Goal: Information Seeking & Learning: Learn about a topic

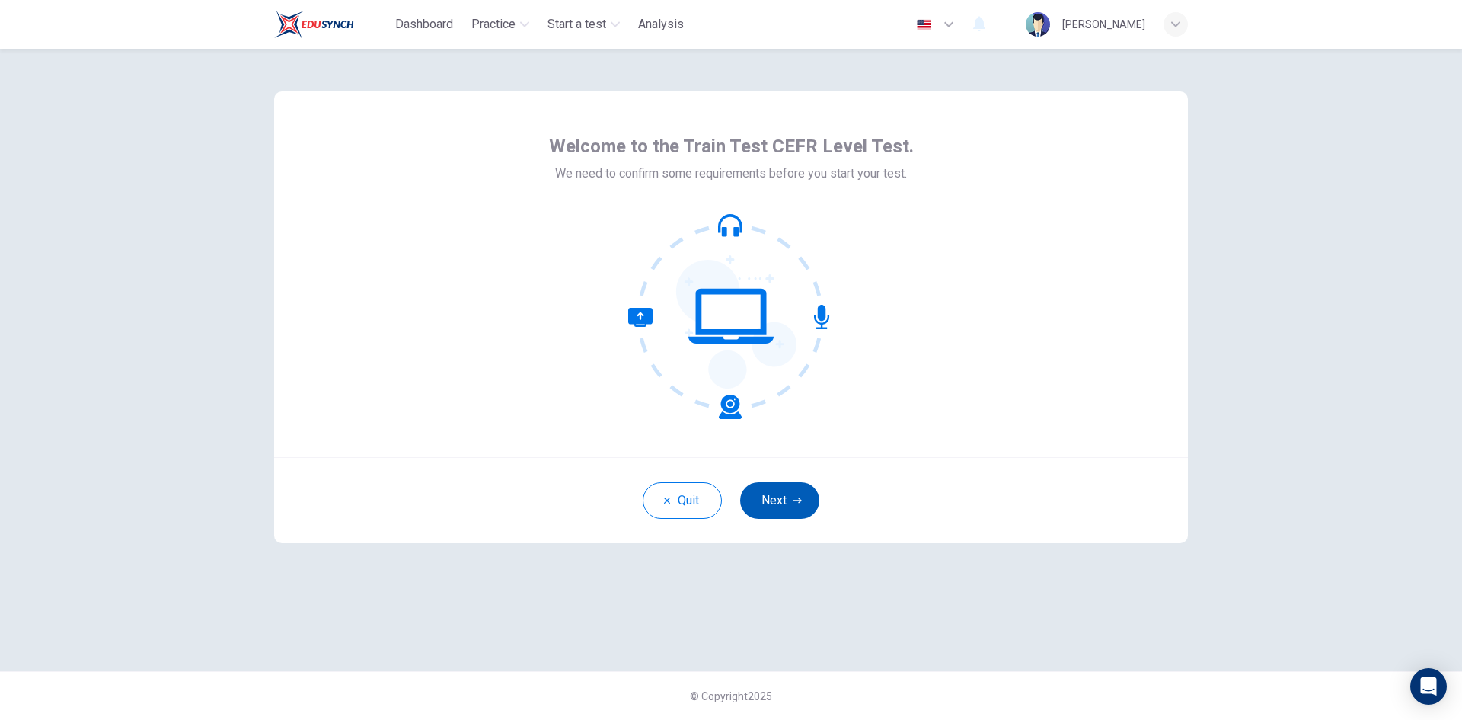
click at [786, 493] on button "Next" at bounding box center [779, 500] width 79 height 37
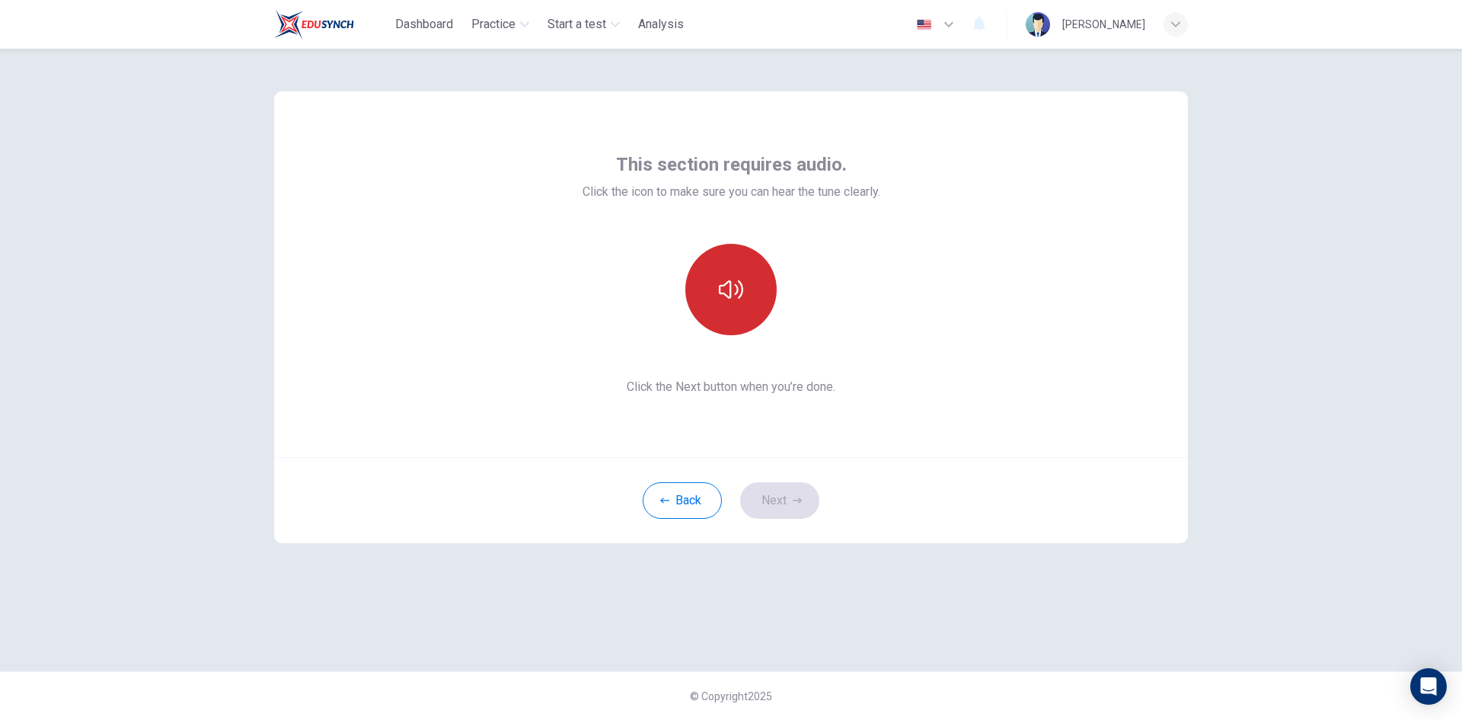
click at [734, 301] on icon "button" at bounding box center [731, 289] width 24 height 24
click at [980, 523] on div "Back Next" at bounding box center [731, 500] width 914 height 86
click at [806, 494] on button "Next" at bounding box center [779, 500] width 79 height 37
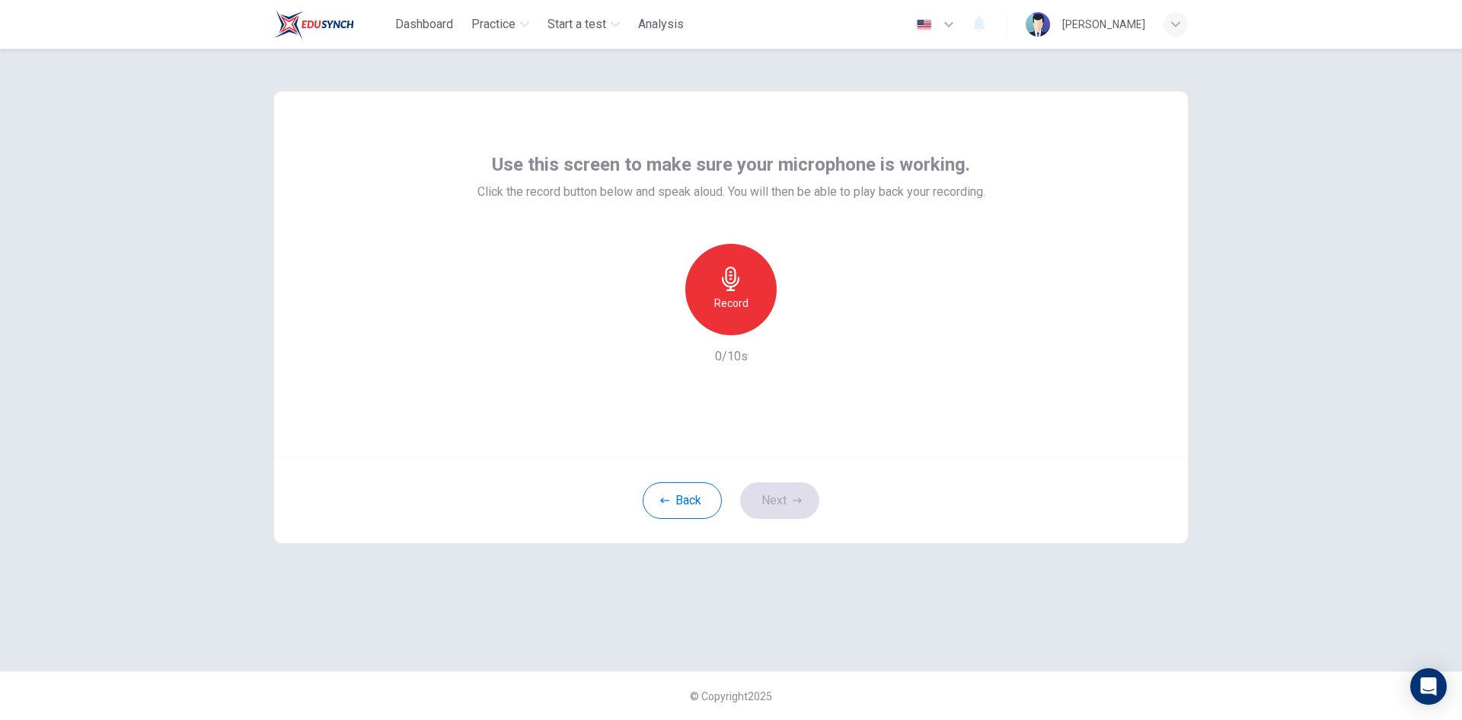
click at [744, 303] on h6 "Record" at bounding box center [731, 303] width 34 height 18
click at [797, 318] on icon "button" at bounding box center [801, 322] width 15 height 15
click at [765, 303] on div "Record" at bounding box center [730, 289] width 91 height 91
click at [797, 322] on icon "button" at bounding box center [801, 322] width 15 height 15
click at [800, 322] on icon "button" at bounding box center [801, 322] width 15 height 15
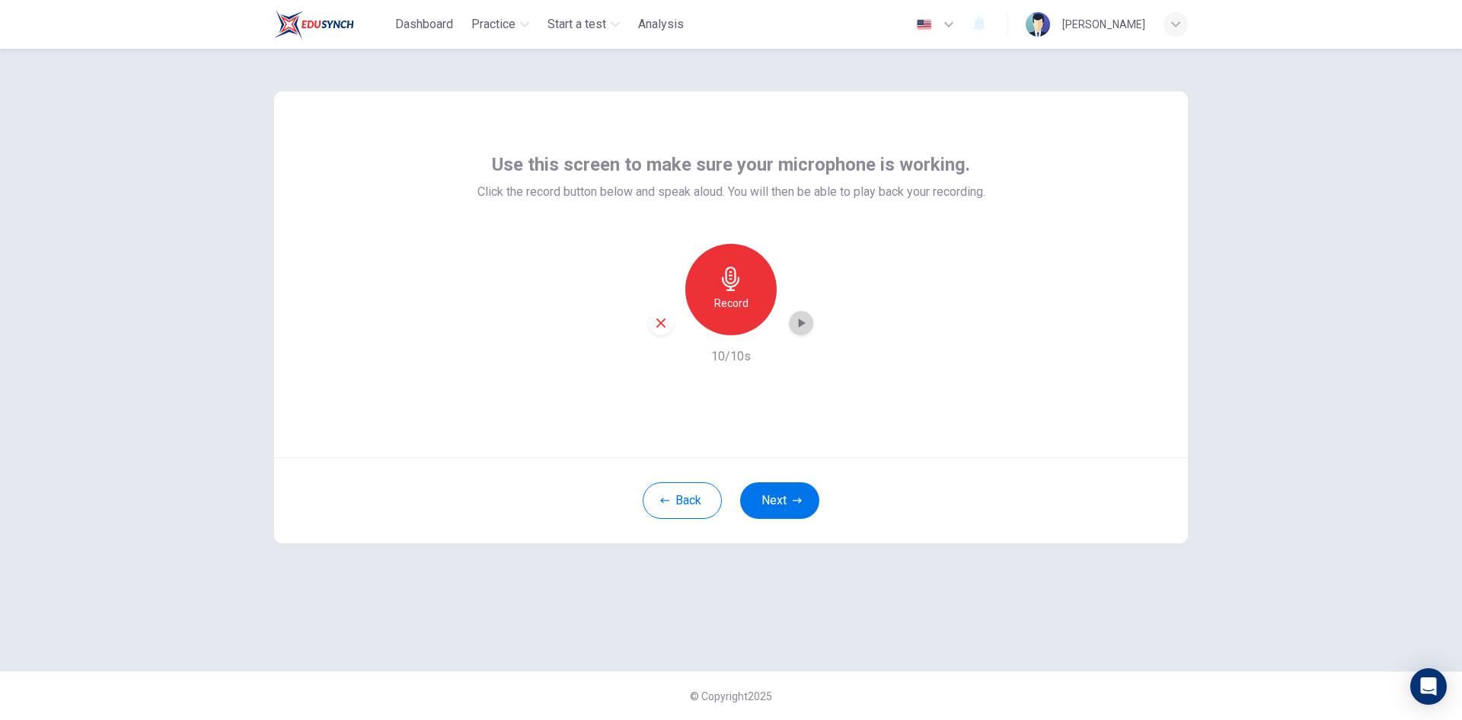
click at [800, 322] on icon "button" at bounding box center [802, 322] width 7 height 9
click at [727, 289] on icon "button" at bounding box center [731, 279] width 24 height 24
click at [757, 296] on div "Stop" at bounding box center [730, 289] width 91 height 91
click at [797, 314] on div "button" at bounding box center [801, 323] width 24 height 24
click at [755, 311] on div "Record" at bounding box center [730, 289] width 91 height 91
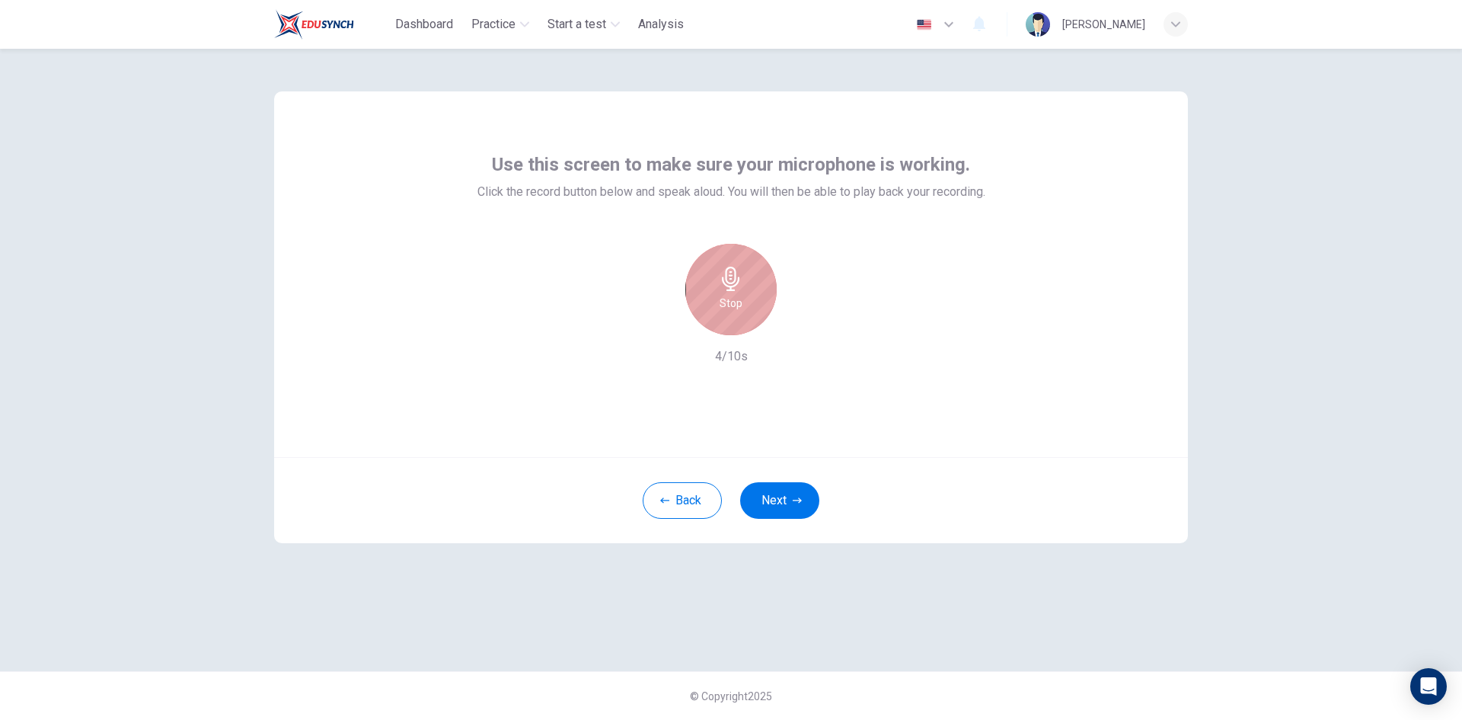
click at [757, 314] on div "Stop" at bounding box center [730, 289] width 91 height 91
click at [800, 322] on icon "button" at bounding box center [802, 322] width 7 height 9
click at [742, 315] on div "Record" at bounding box center [730, 289] width 91 height 91
click at [753, 320] on div "Stop" at bounding box center [730, 289] width 91 height 91
click at [811, 320] on div "button" at bounding box center [801, 323] width 24 height 24
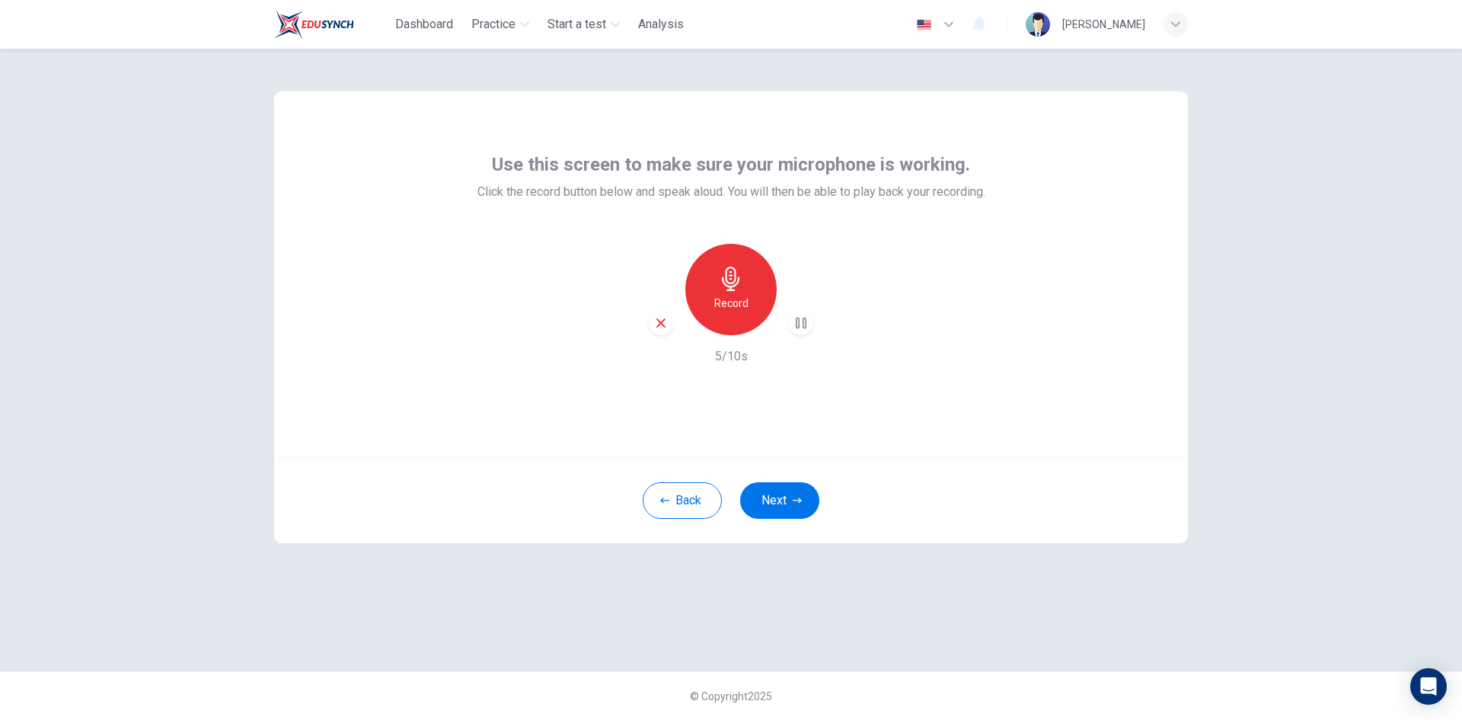
click at [662, 319] on icon "button" at bounding box center [661, 323] width 14 height 14
click at [724, 300] on h6 "Record" at bounding box center [731, 303] width 34 height 18
click at [724, 300] on h6 "Stop" at bounding box center [731, 303] width 23 height 18
click at [802, 323] on icon "button" at bounding box center [802, 322] width 7 height 9
click at [751, 305] on div "Record" at bounding box center [730, 289] width 91 height 91
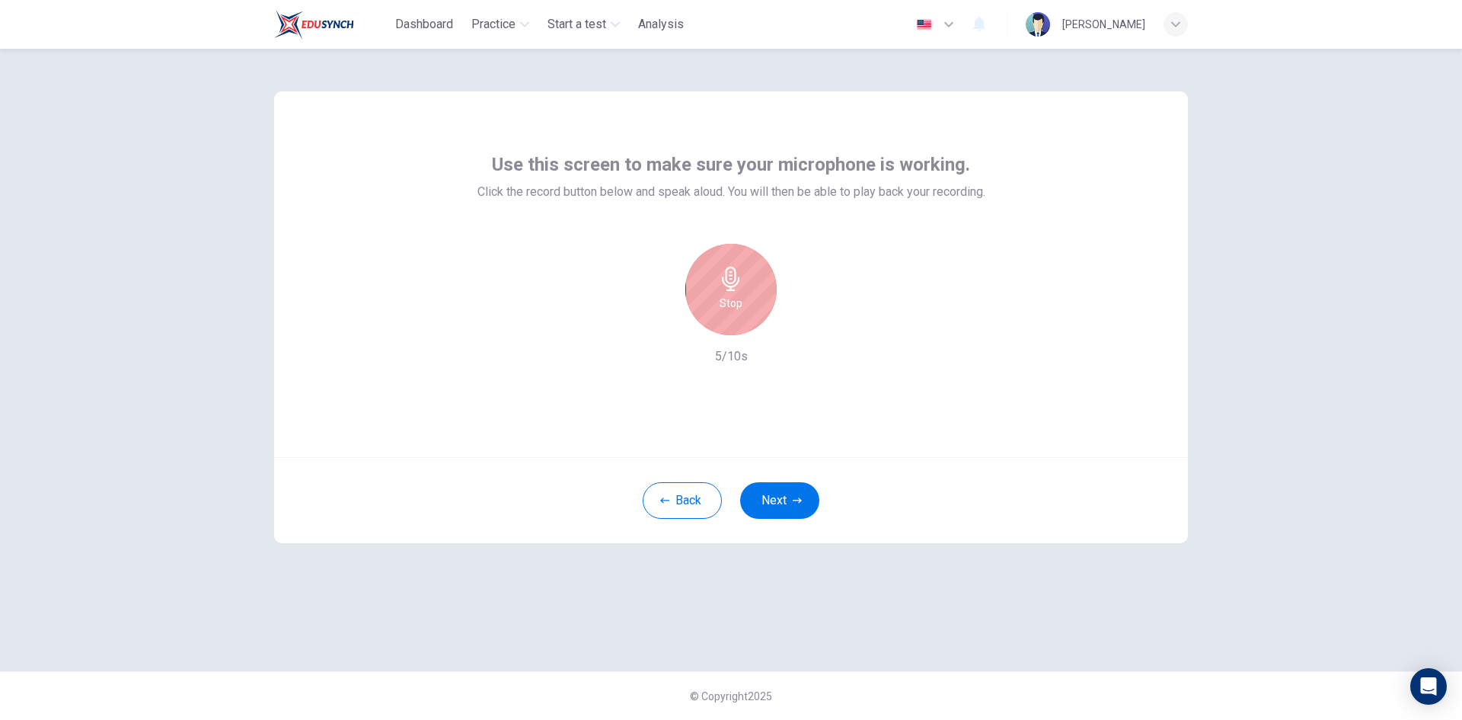
click at [755, 308] on div "Stop" at bounding box center [730, 289] width 91 height 91
click at [798, 321] on icon "button" at bounding box center [801, 322] width 15 height 15
click at [797, 324] on icon "button" at bounding box center [801, 322] width 15 height 15
click at [706, 292] on div "Record" at bounding box center [730, 289] width 91 height 91
click at [715, 297] on div "Stop" at bounding box center [730, 289] width 91 height 91
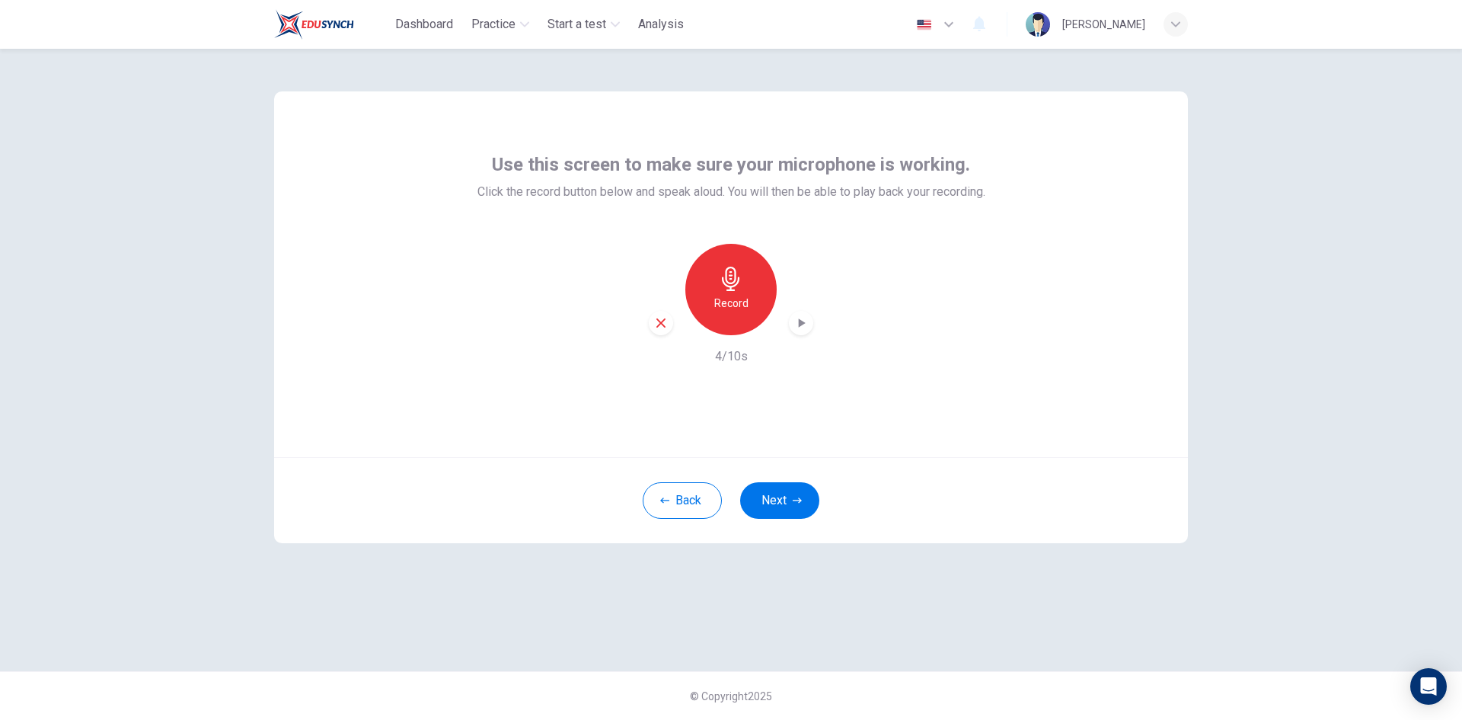
click at [808, 322] on icon "button" at bounding box center [801, 322] width 15 height 15
click at [652, 324] on div "button" at bounding box center [661, 323] width 24 height 24
click at [719, 295] on h6 "Record" at bounding box center [731, 303] width 34 height 18
click at [745, 308] on div "Stop" at bounding box center [730, 289] width 91 height 91
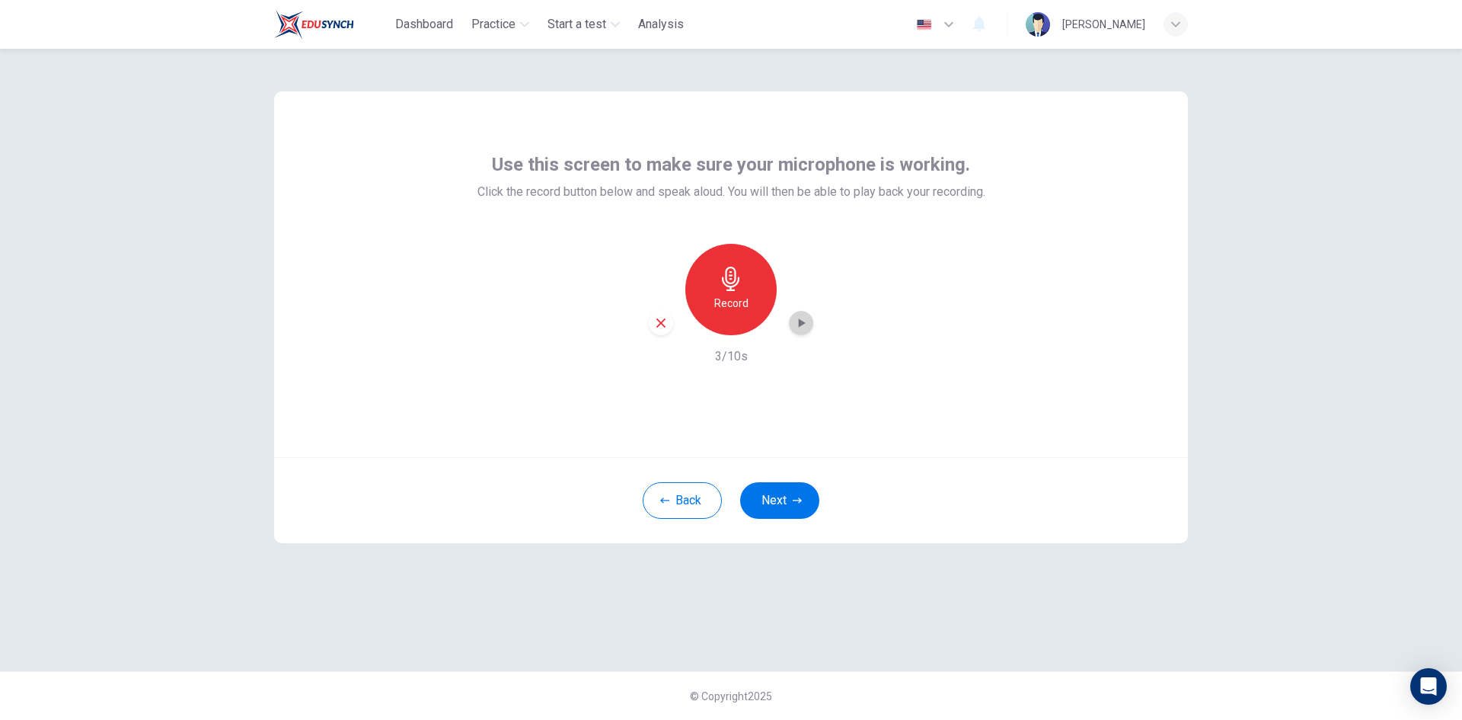
click at [805, 321] on icon "button" at bounding box center [801, 322] width 15 height 15
click at [771, 494] on button "Next" at bounding box center [779, 500] width 79 height 37
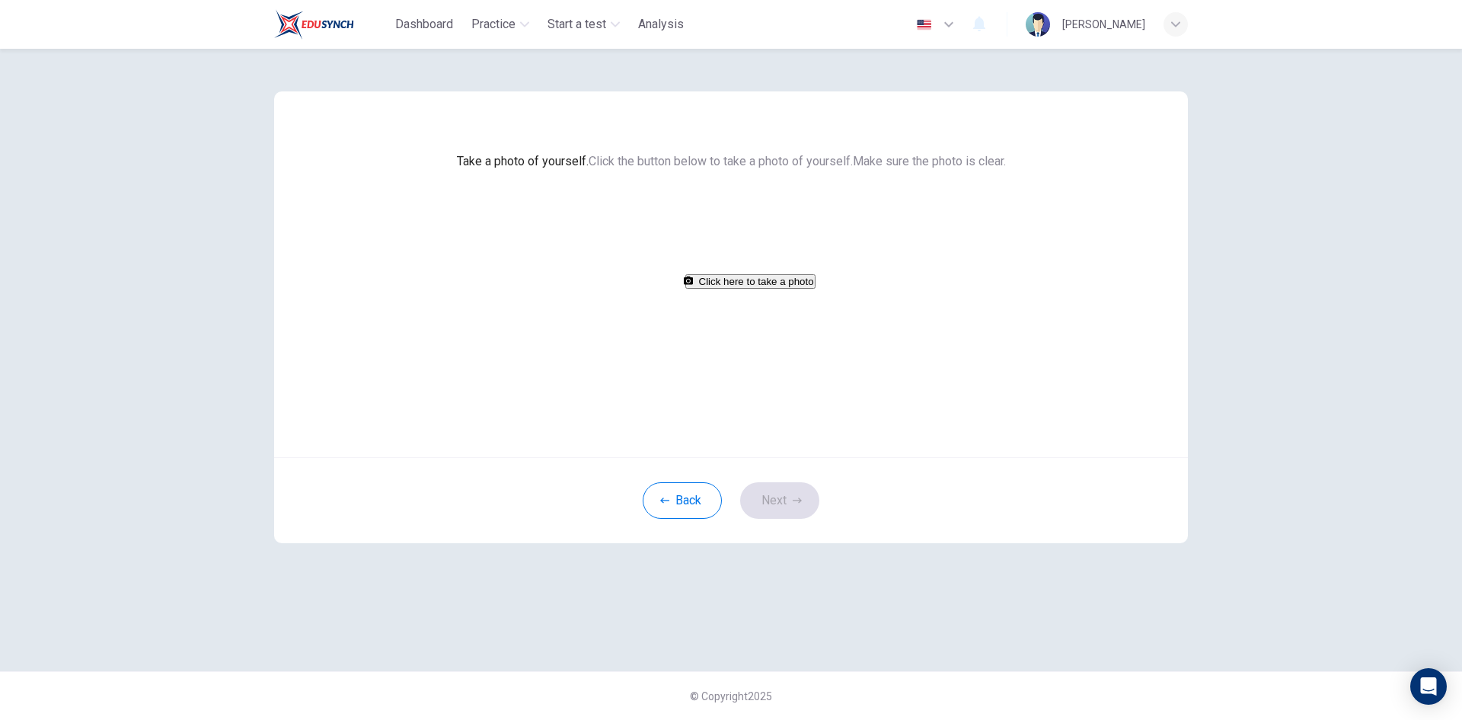
click at [797, 289] on button "Click here to take a photo" at bounding box center [750, 281] width 130 height 14
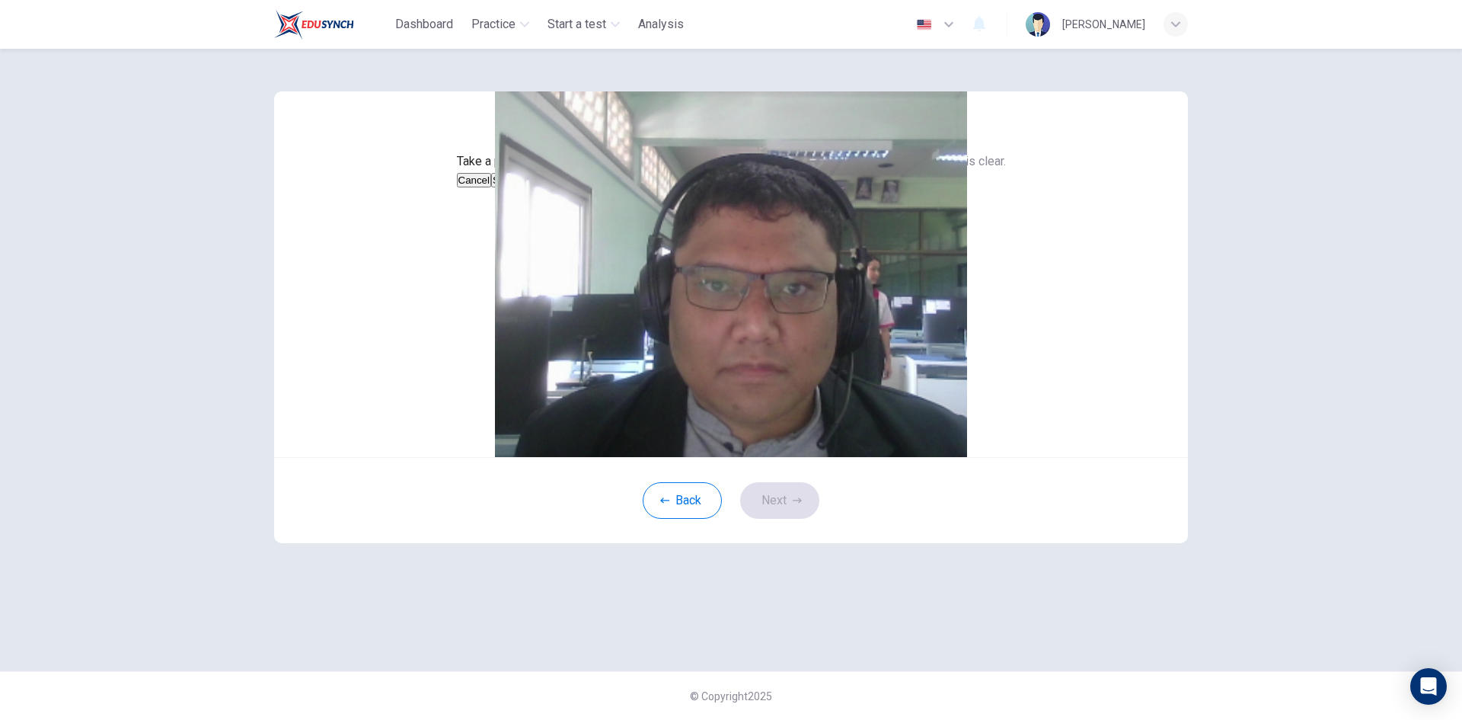
click at [517, 187] on button "Save" at bounding box center [504, 180] width 26 height 14
click at [784, 519] on button "Next" at bounding box center [779, 500] width 79 height 37
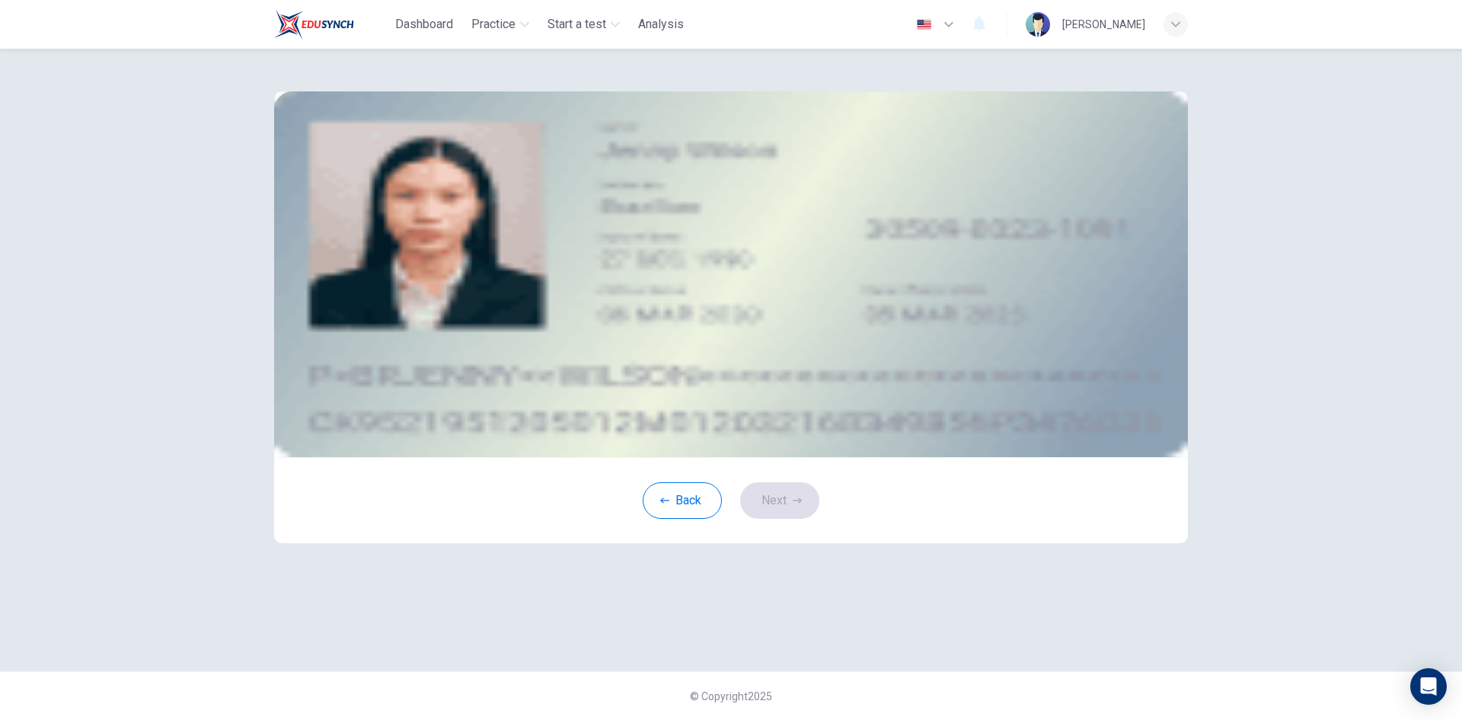
click at [402, 225] on button "take photo" at bounding box center [394, 217] width 15 height 18
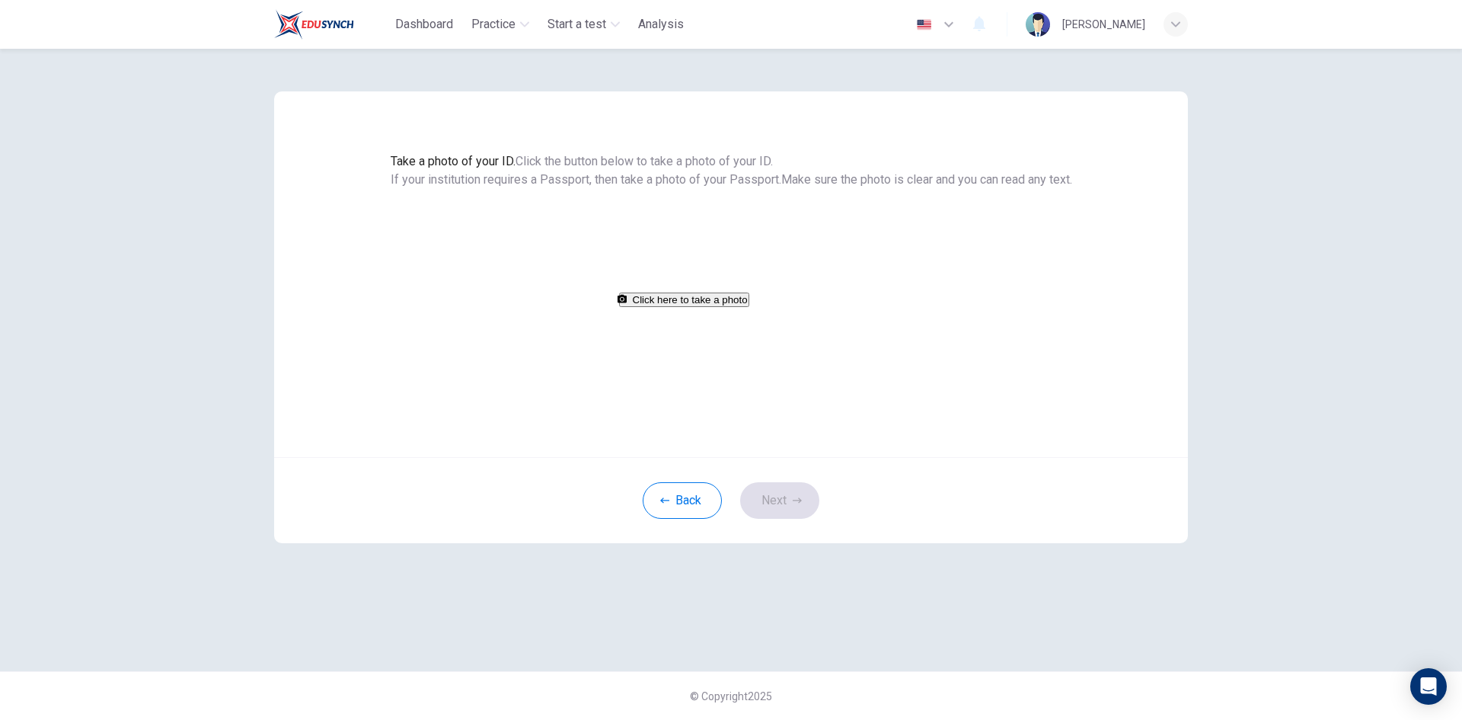
click at [749, 307] on button "Click here to take a photo" at bounding box center [684, 299] width 130 height 14
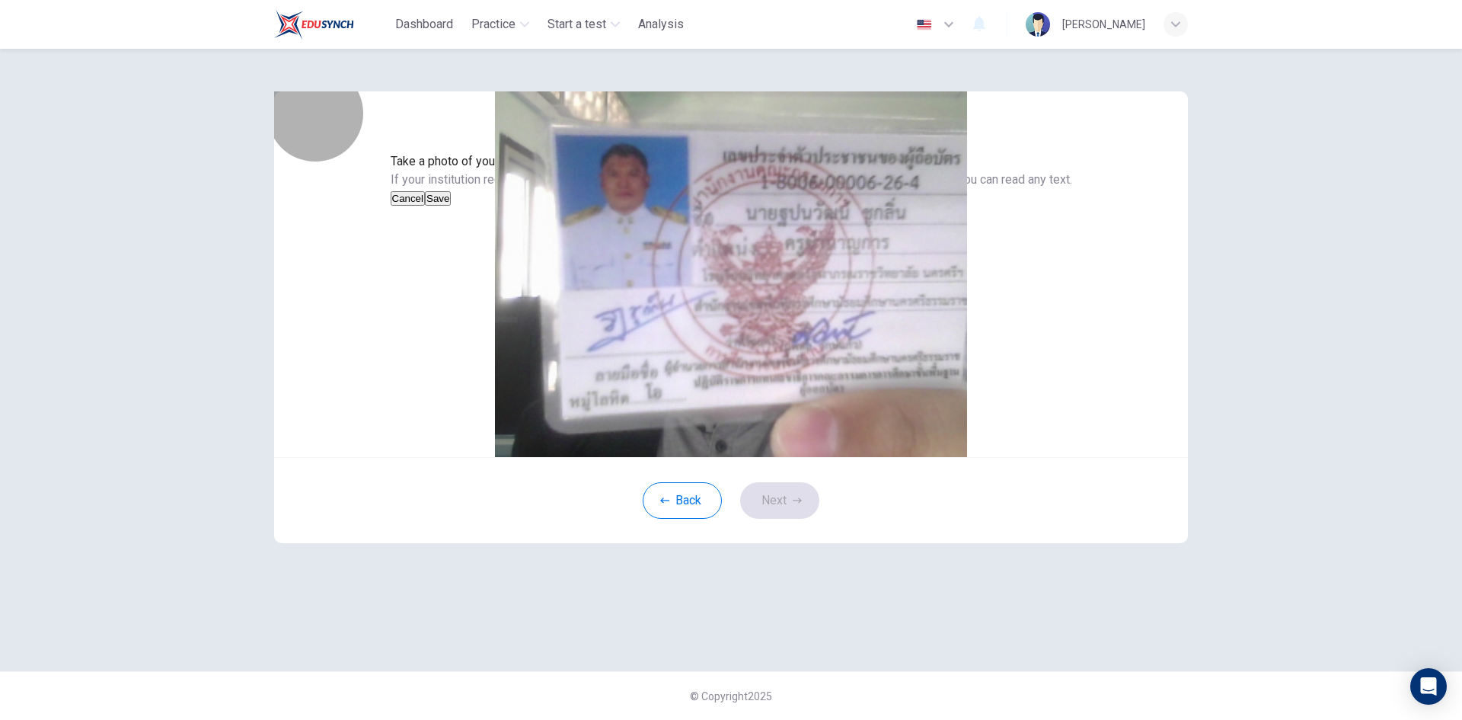
click at [451, 206] on button "Save" at bounding box center [438, 198] width 26 height 14
click at [789, 519] on button "Next" at bounding box center [779, 500] width 79 height 37
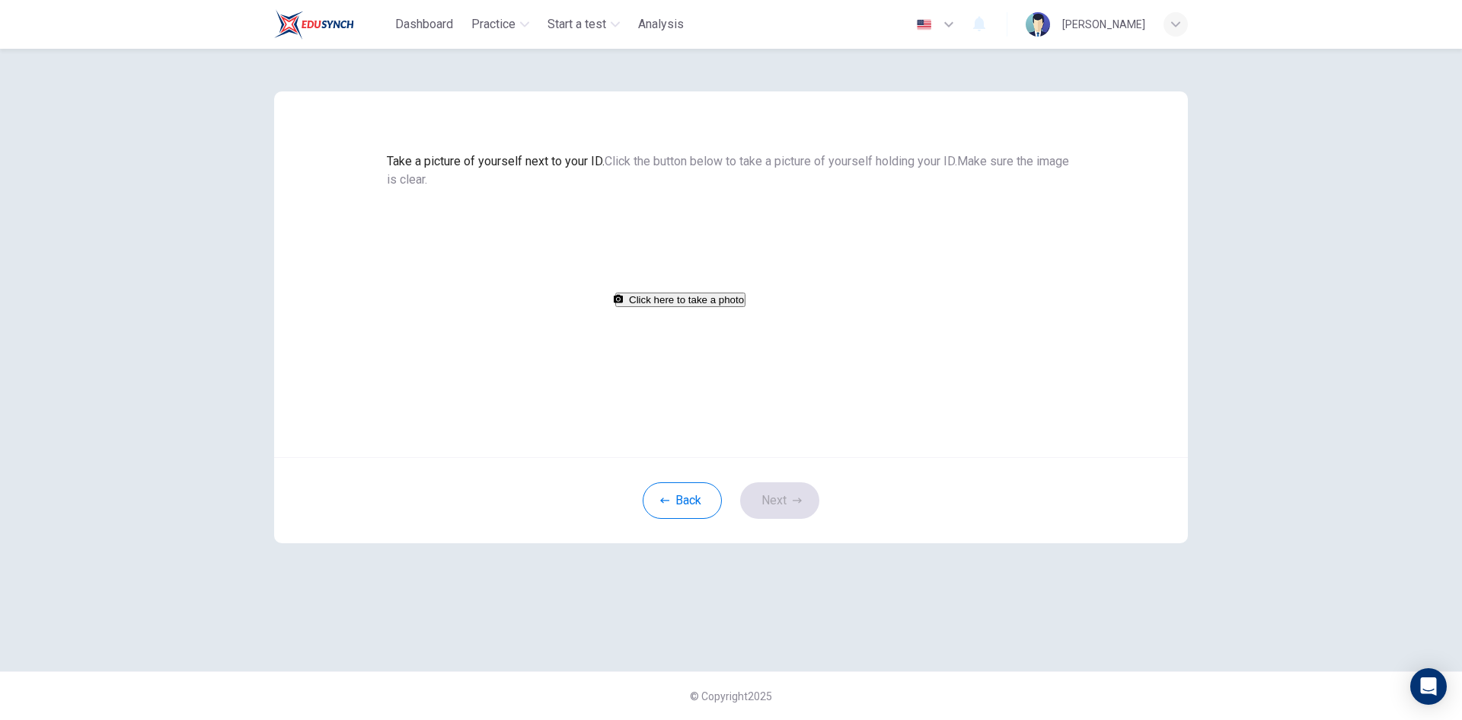
click at [746, 307] on button "Click here to take a photo" at bounding box center [680, 299] width 130 height 14
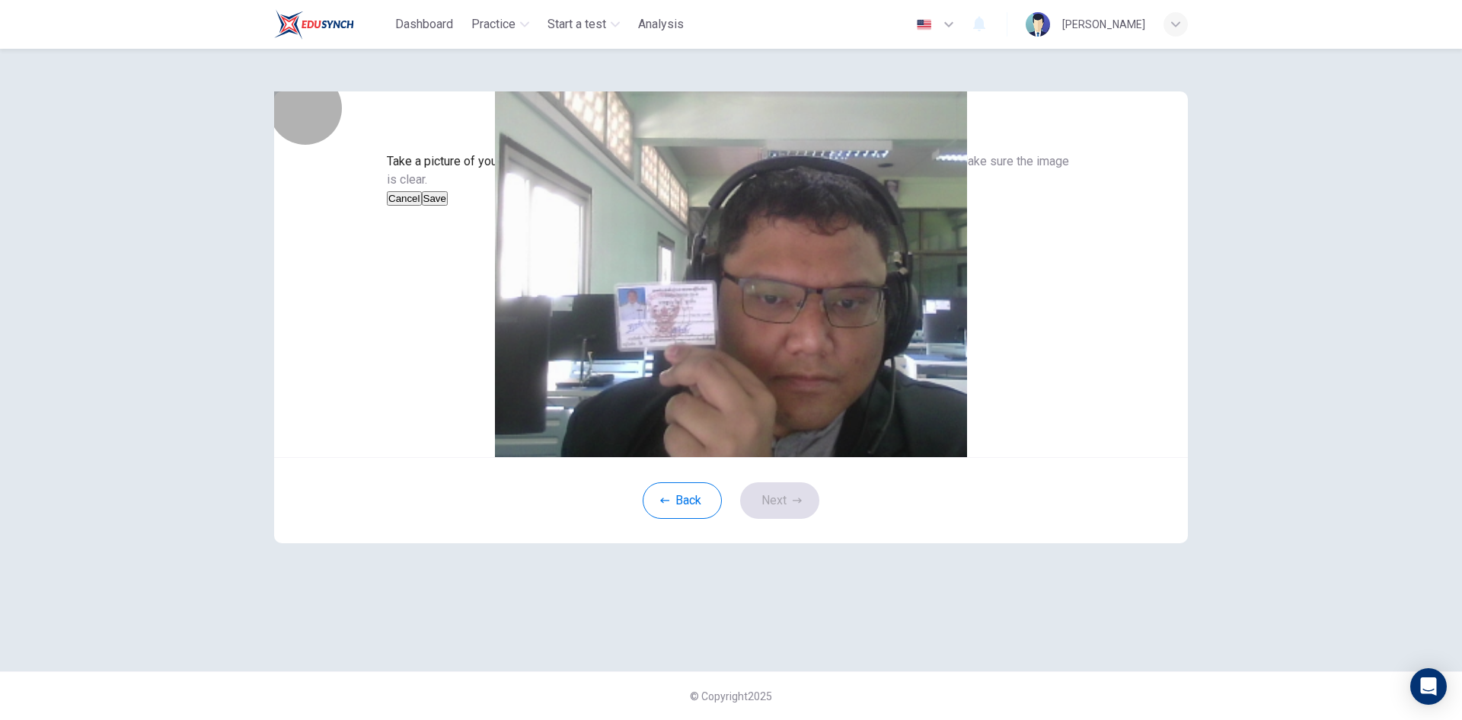
click at [448, 206] on button "Save" at bounding box center [435, 198] width 26 height 14
click at [766, 519] on button "Next" at bounding box center [779, 500] width 79 height 37
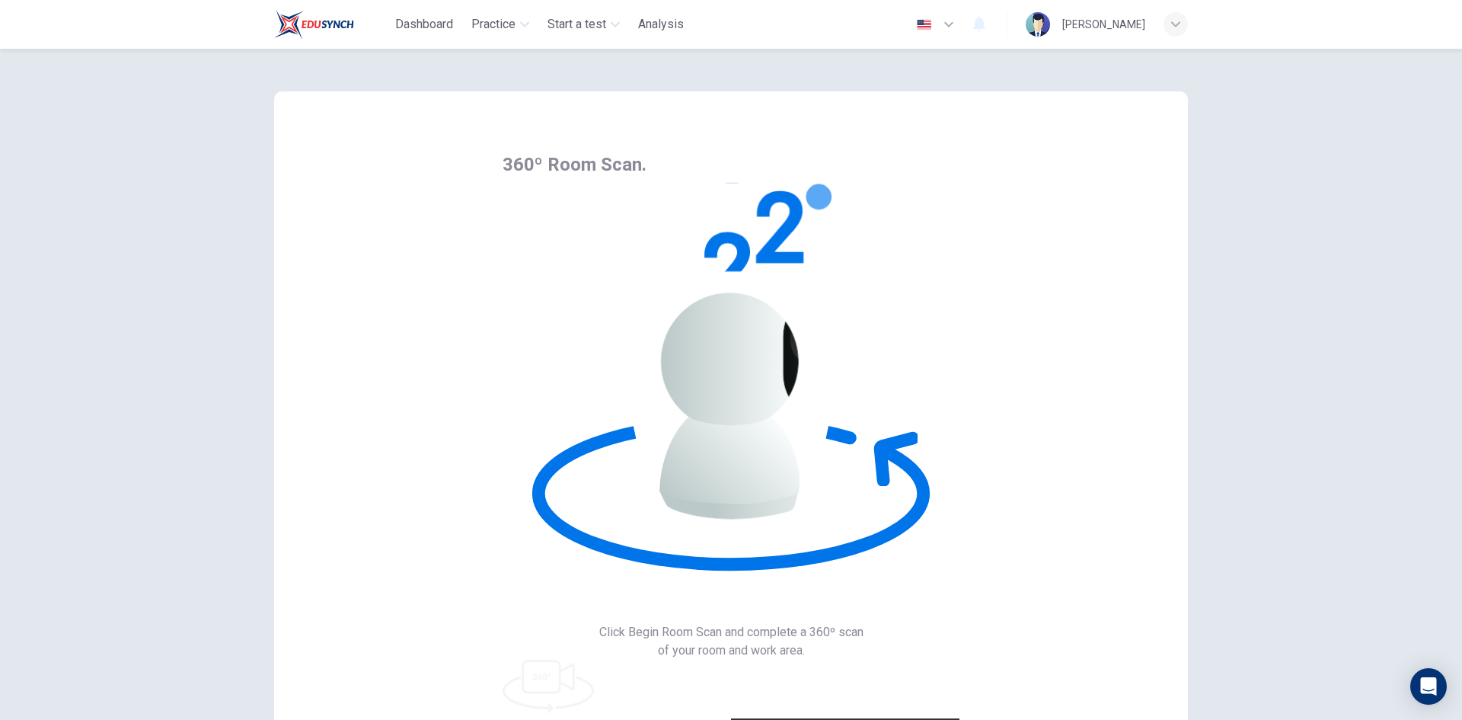
click at [1124, 268] on div "360º Room Scan. Click Begin Room Scan and complete a 360º scan of your room and…" at bounding box center [731, 517] width 914 height 853
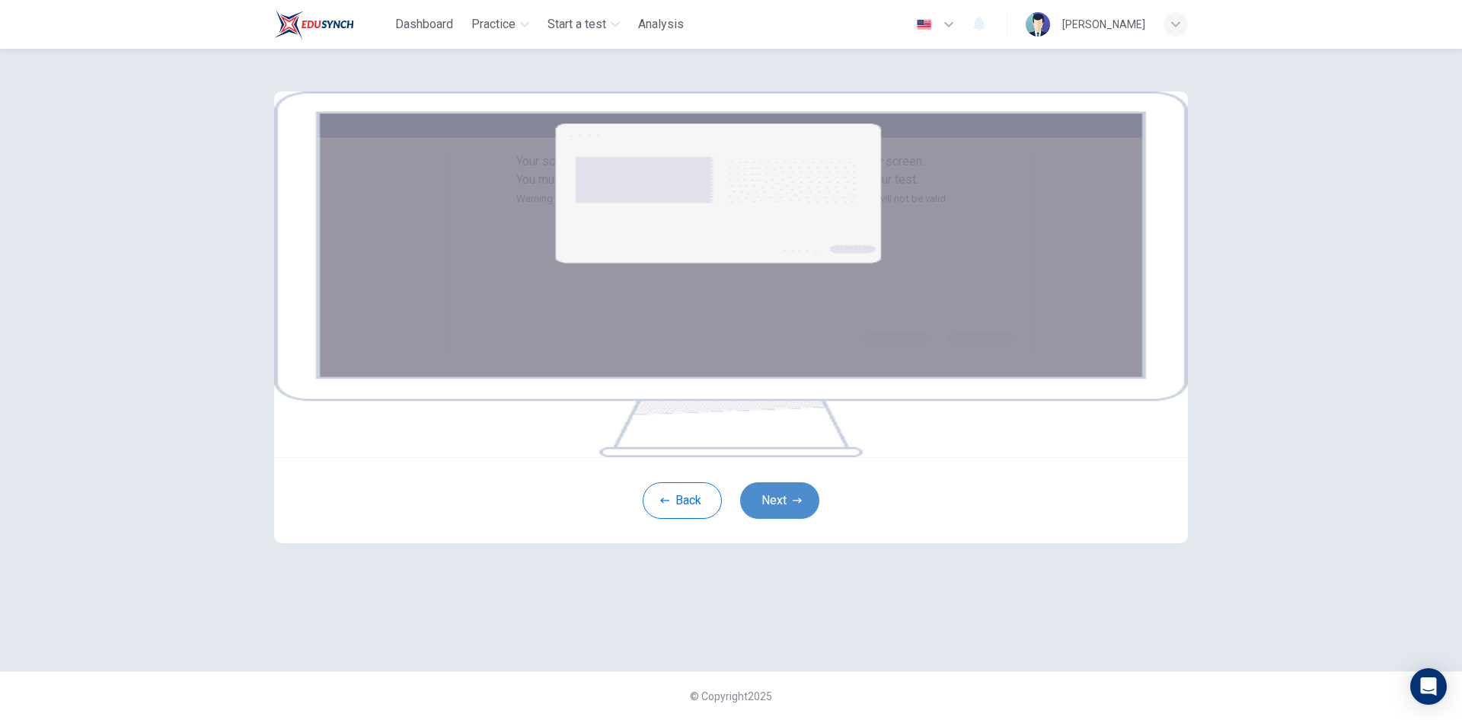
click at [799, 519] on button "Next" at bounding box center [779, 500] width 79 height 37
click at [793, 505] on icon "button" at bounding box center [797, 500] width 9 height 9
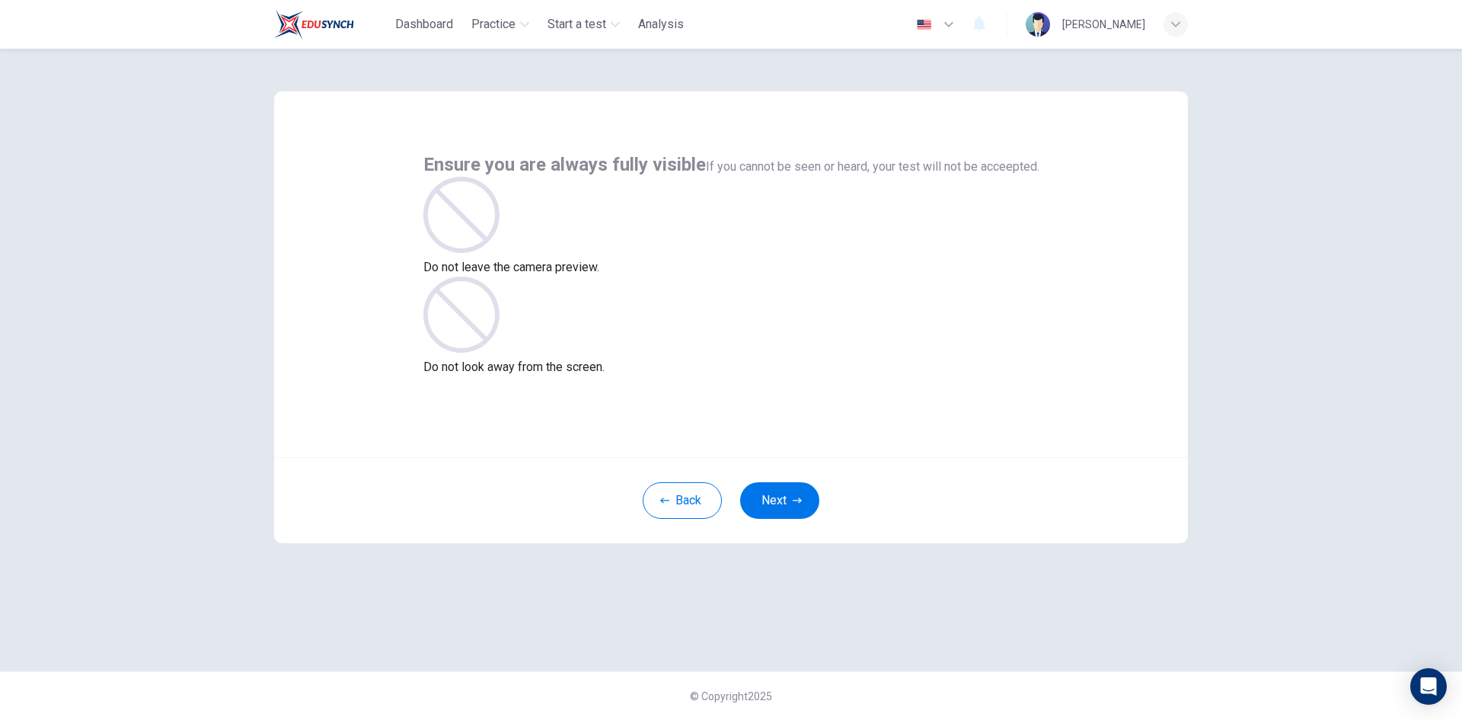
click at [869, 372] on p "Do not look away from the screen." at bounding box center [731, 367] width 616 height 18
click at [790, 502] on button "Next" at bounding box center [779, 500] width 79 height 37
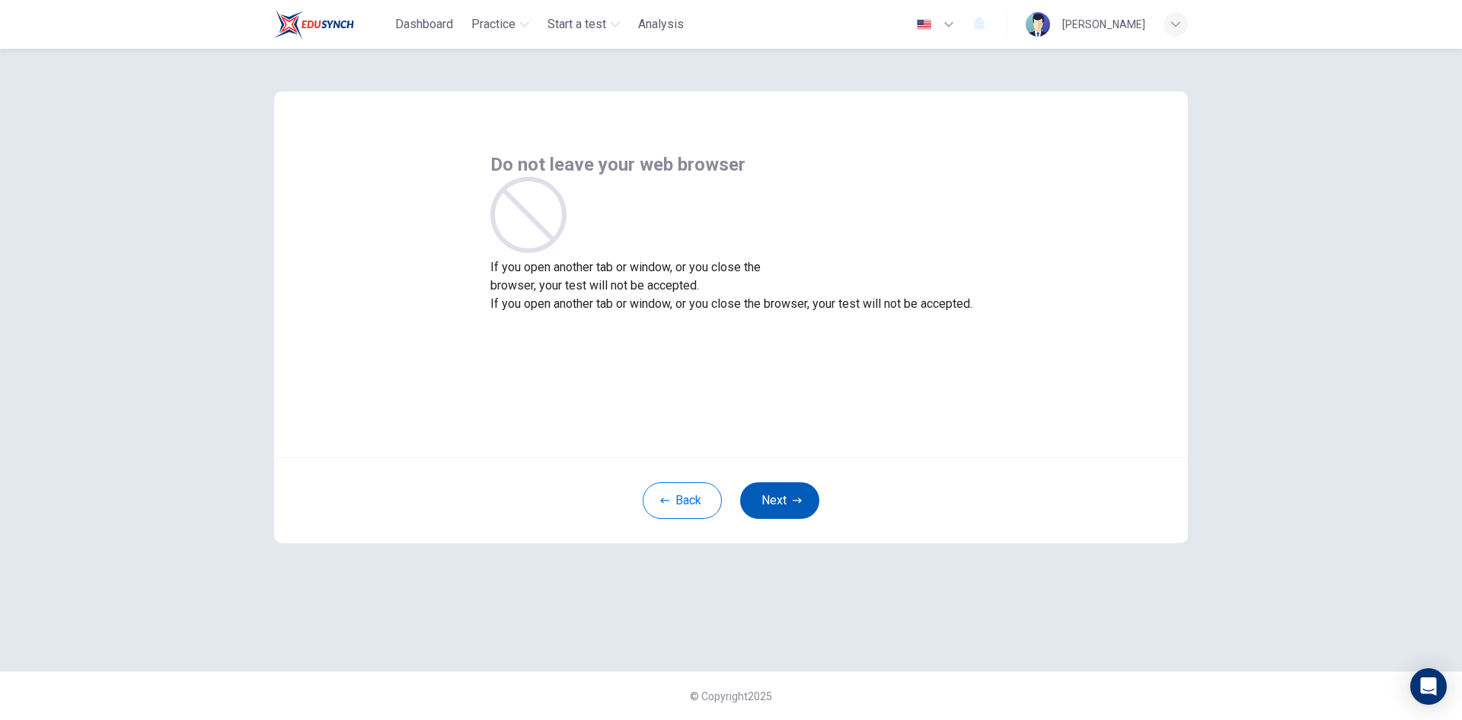
click at [790, 502] on button "Next" at bounding box center [779, 500] width 79 height 37
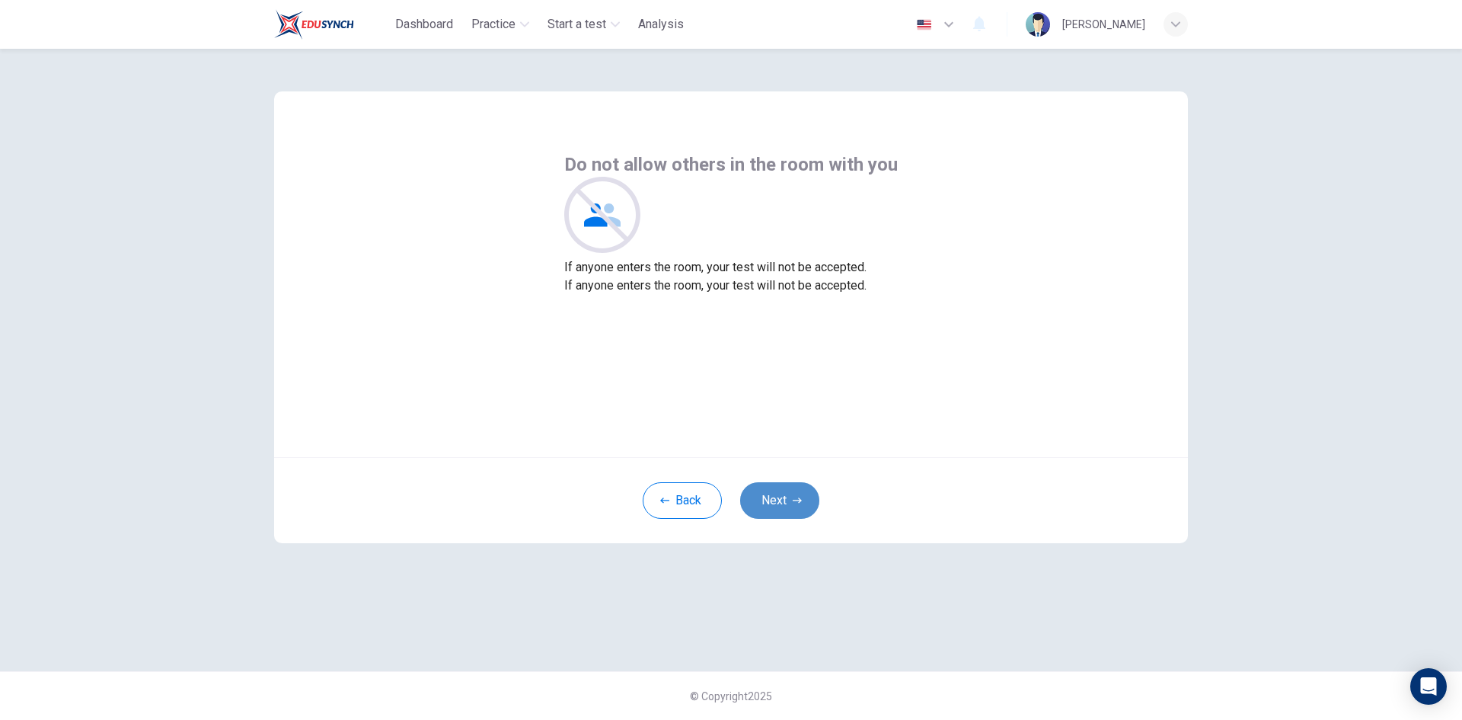
click at [790, 502] on button "Next" at bounding box center [779, 500] width 79 height 37
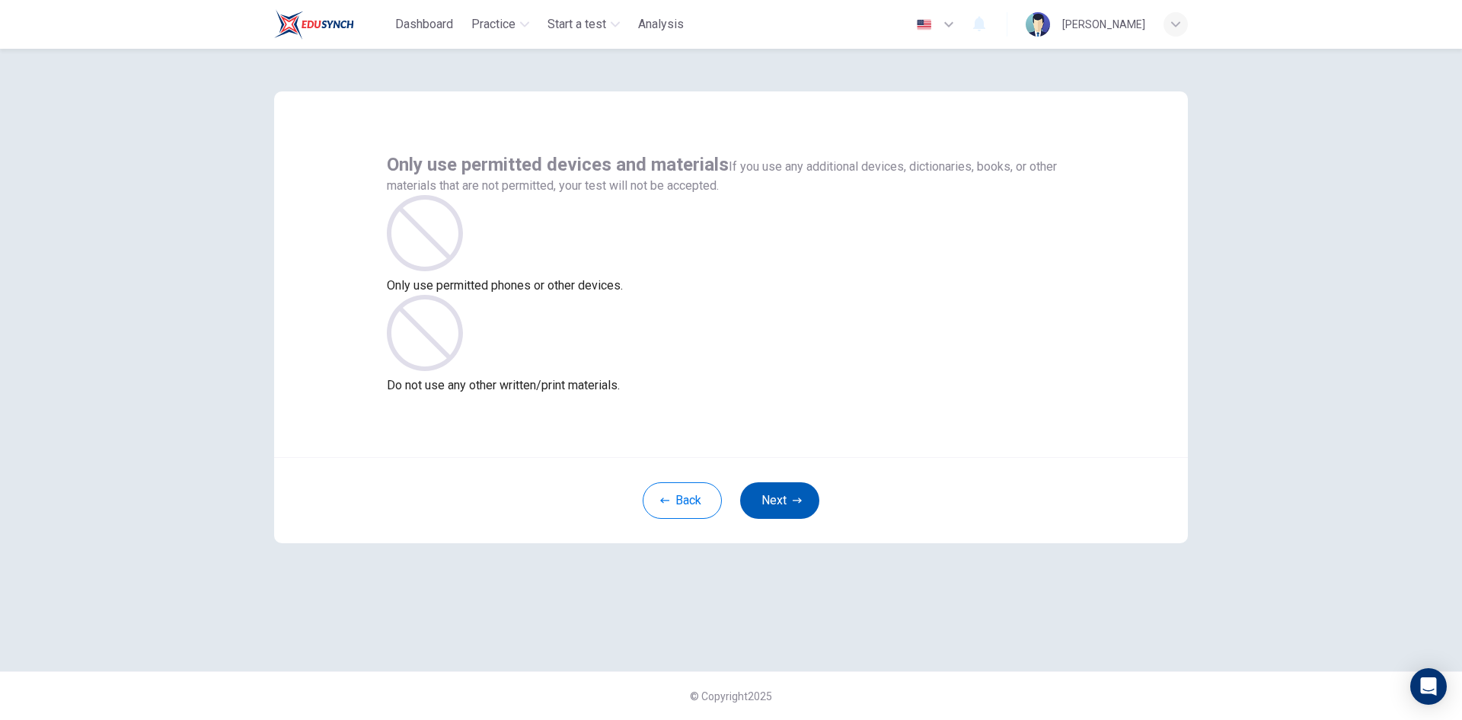
click at [790, 502] on button "Next" at bounding box center [779, 500] width 79 height 37
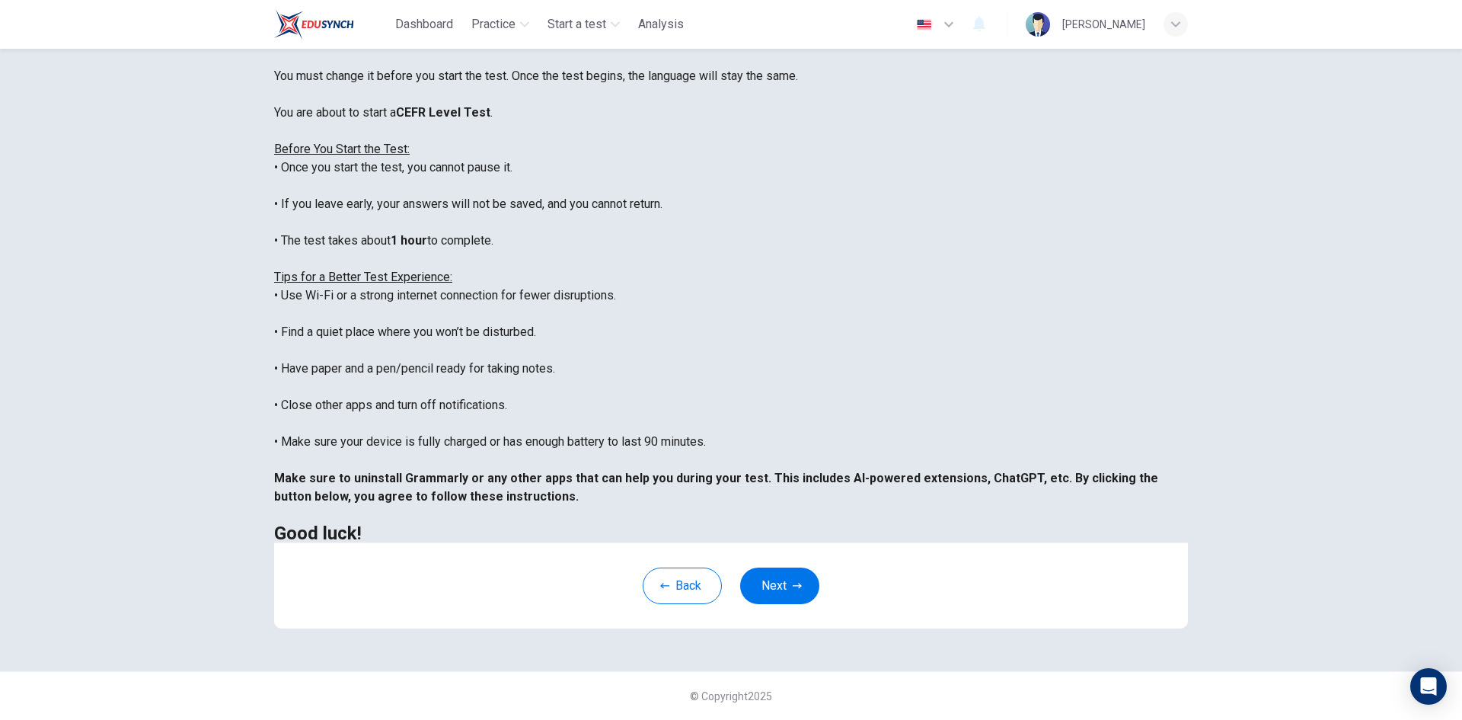
scroll to position [127, 0]
click at [774, 577] on button "Next" at bounding box center [779, 585] width 79 height 37
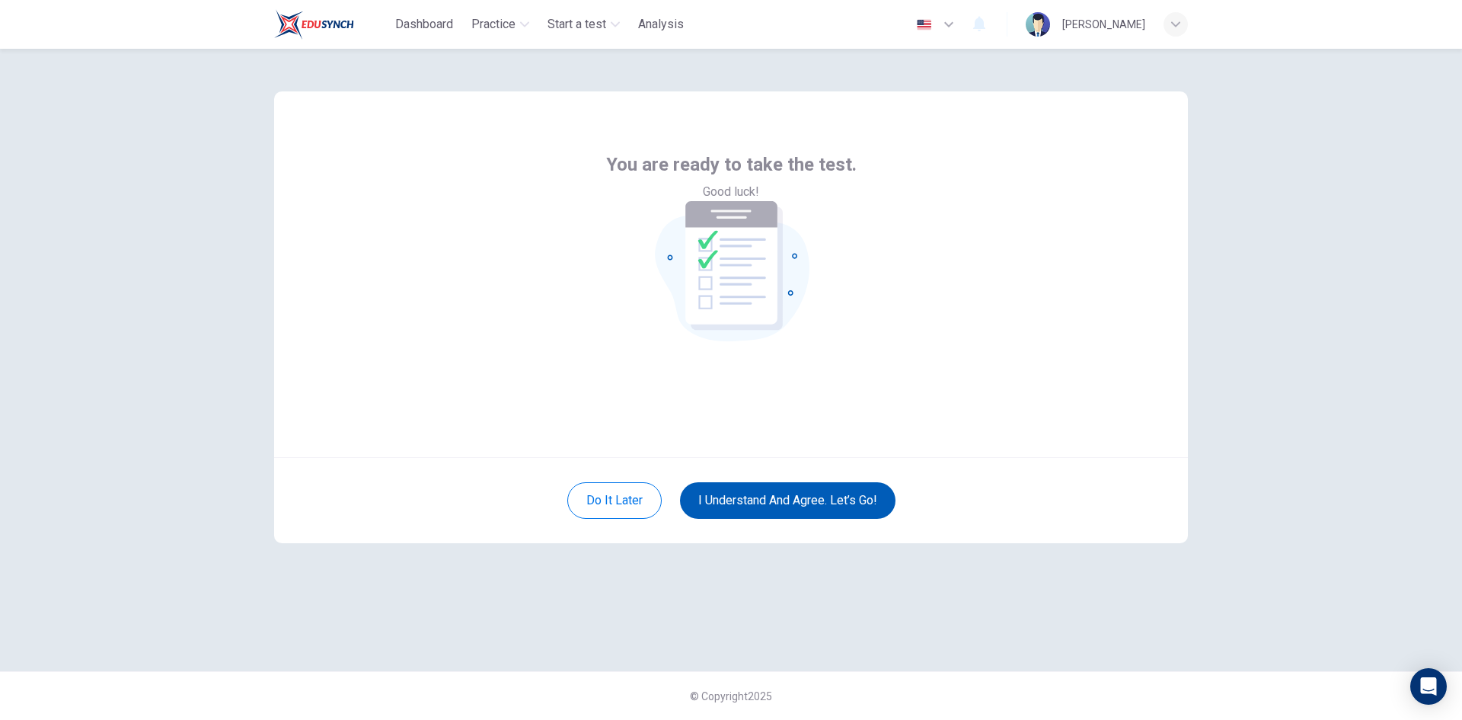
scroll to position [0, 0]
click at [940, 28] on icon "button" at bounding box center [949, 24] width 18 height 18
click at [1204, 719] on div at bounding box center [731, 720] width 1462 height 0
click at [757, 513] on button "I understand and agree. Let’s go!" at bounding box center [788, 500] width 216 height 37
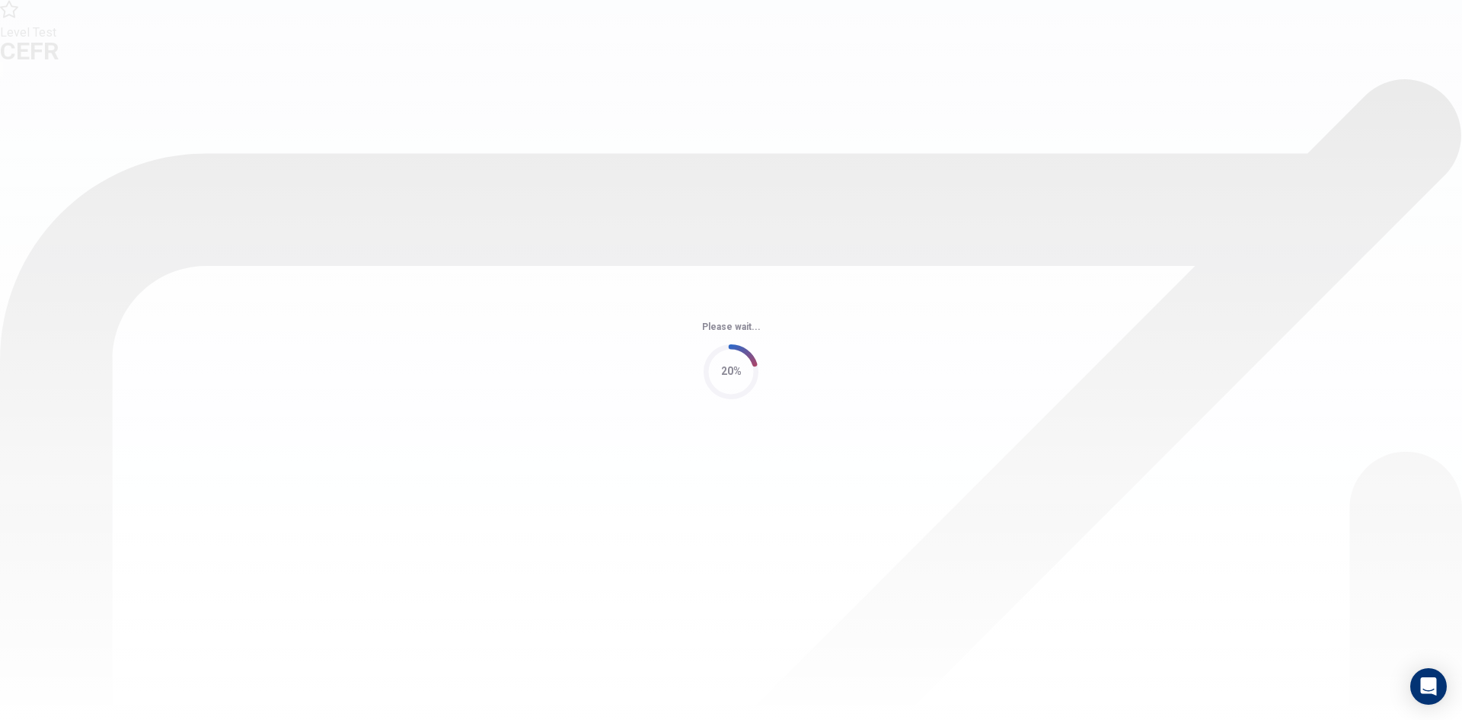
click at [730, 378] on div "20%" at bounding box center [731, 371] width 21 height 18
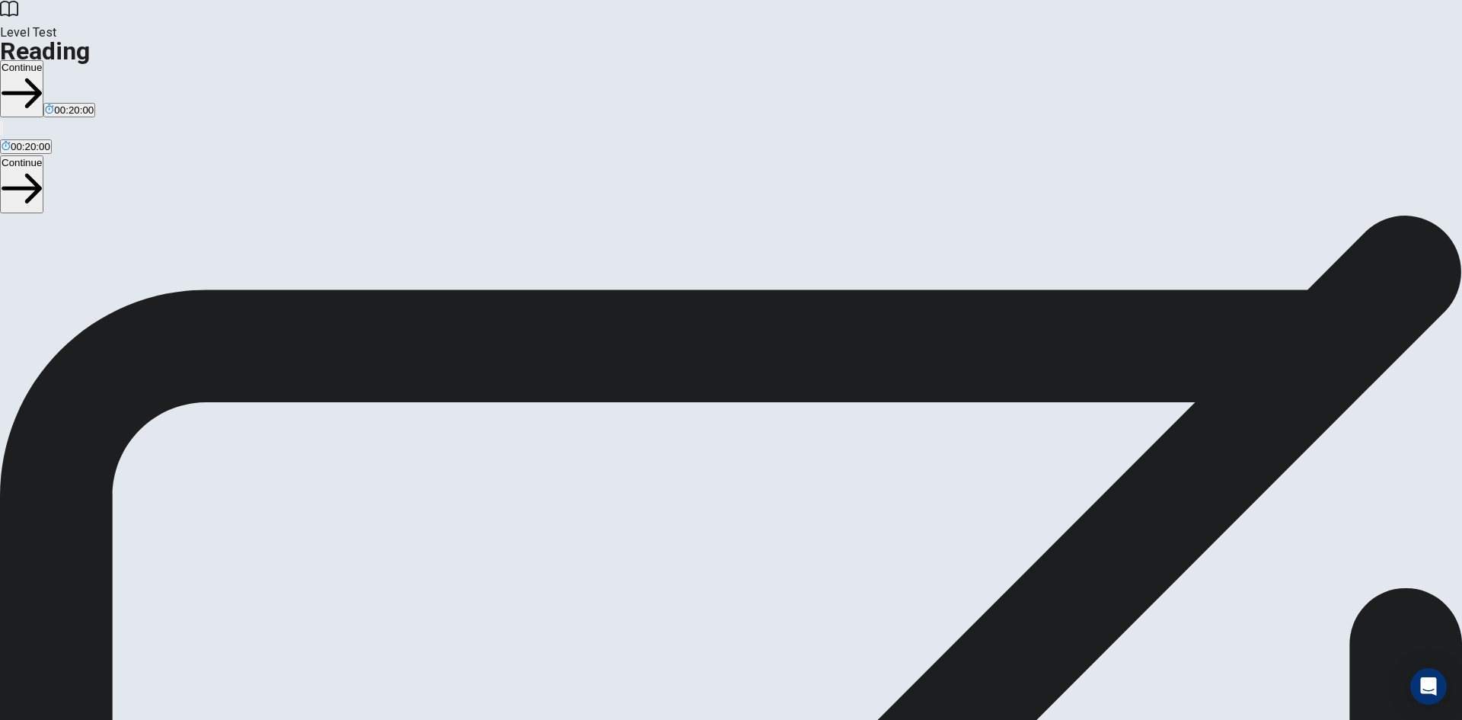
click at [43, 60] on button "Continue" at bounding box center [21, 88] width 43 height 57
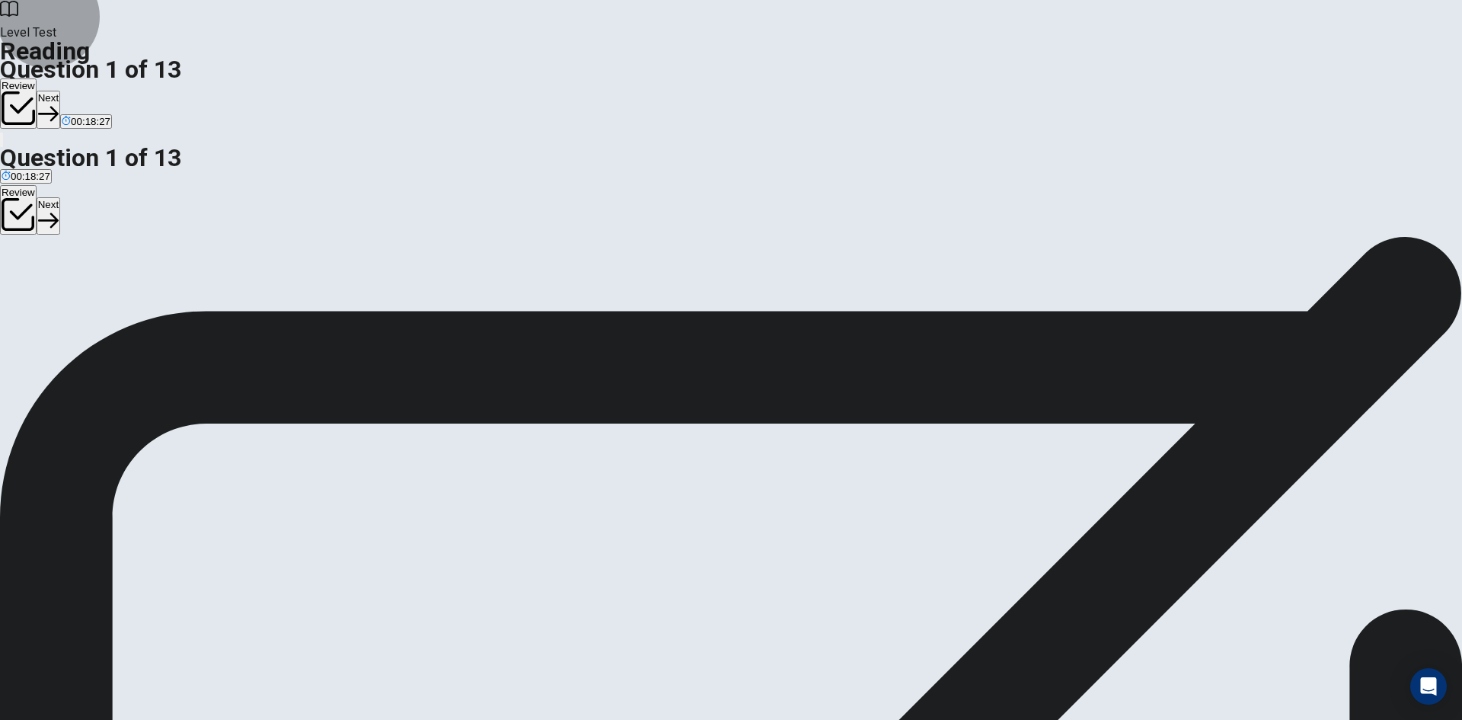
click at [59, 104] on icon "button" at bounding box center [48, 114] width 21 height 21
click at [84, 104] on icon "button" at bounding box center [73, 114] width 21 height 21
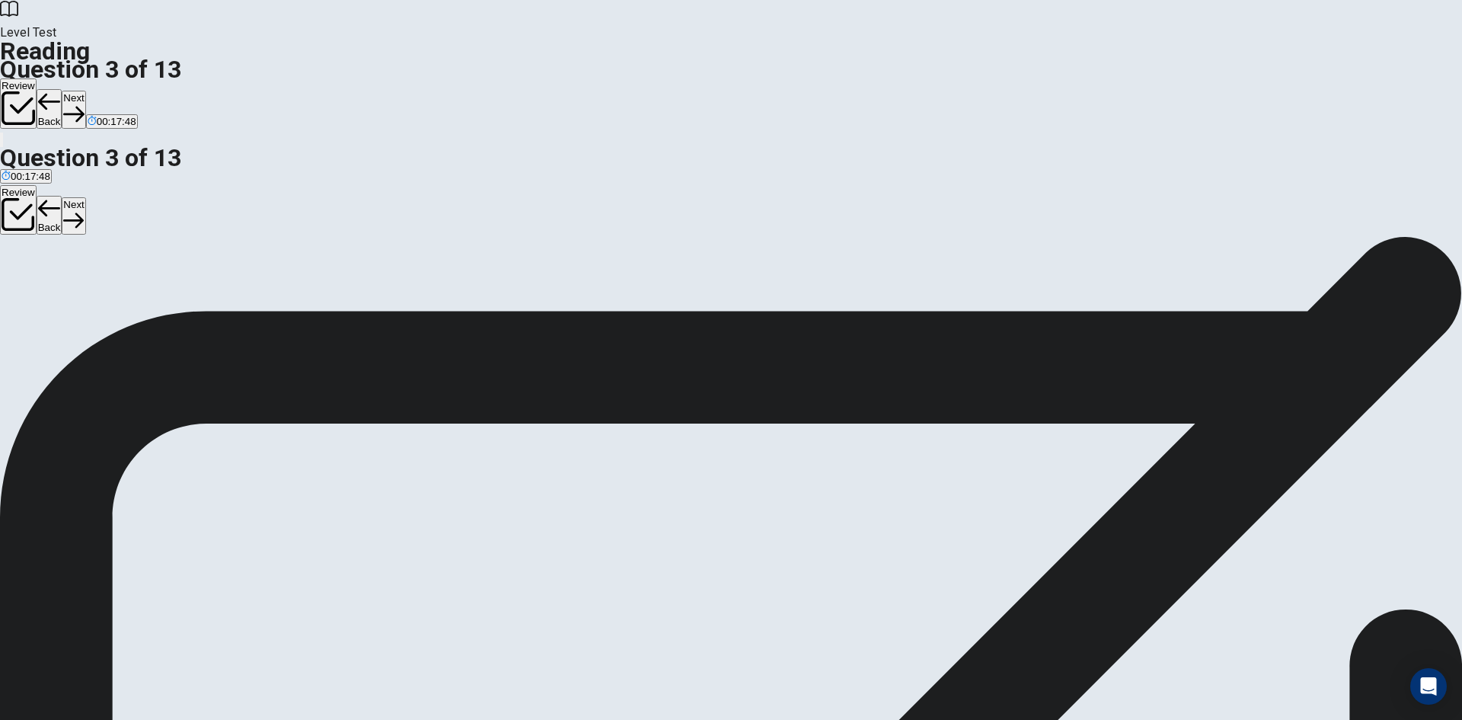
click at [85, 91] on button "Next" at bounding box center [74, 109] width 24 height 37
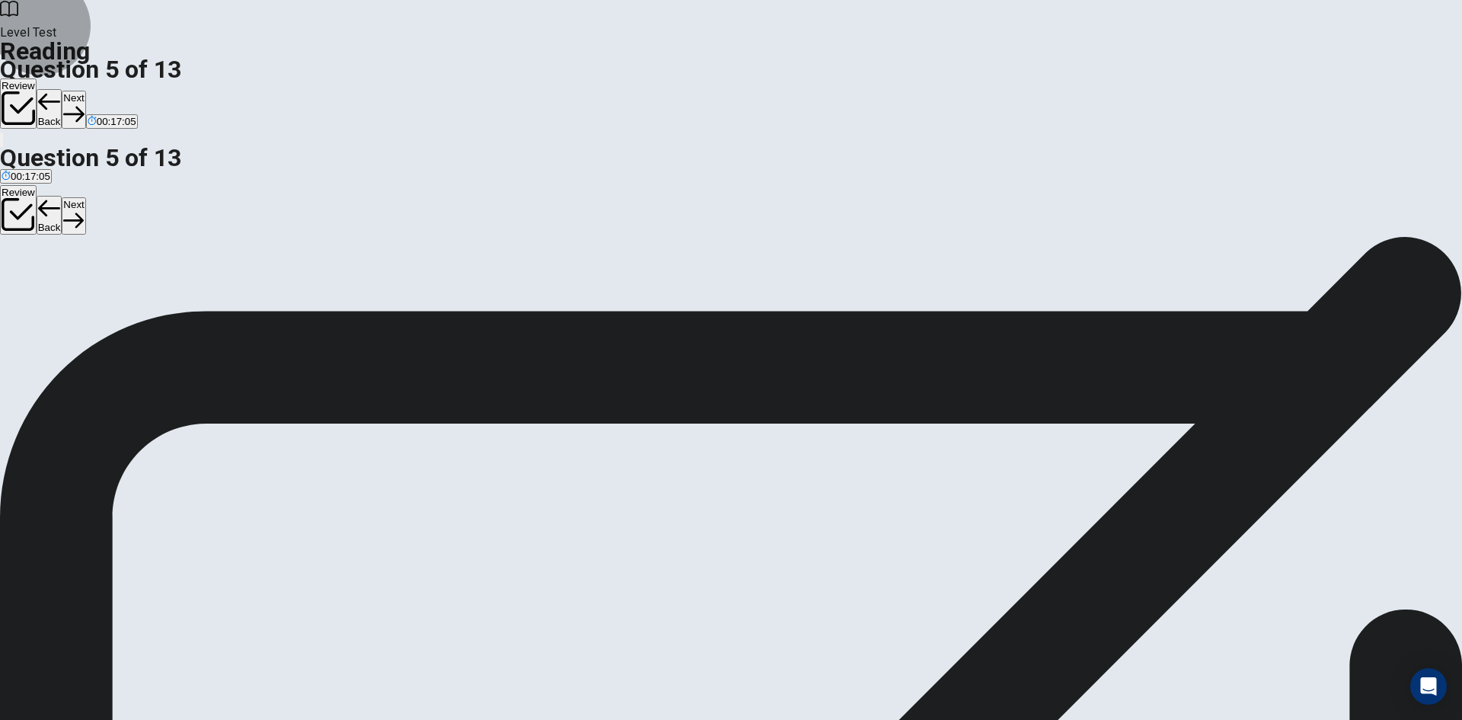
click at [85, 91] on button "Next" at bounding box center [74, 109] width 24 height 37
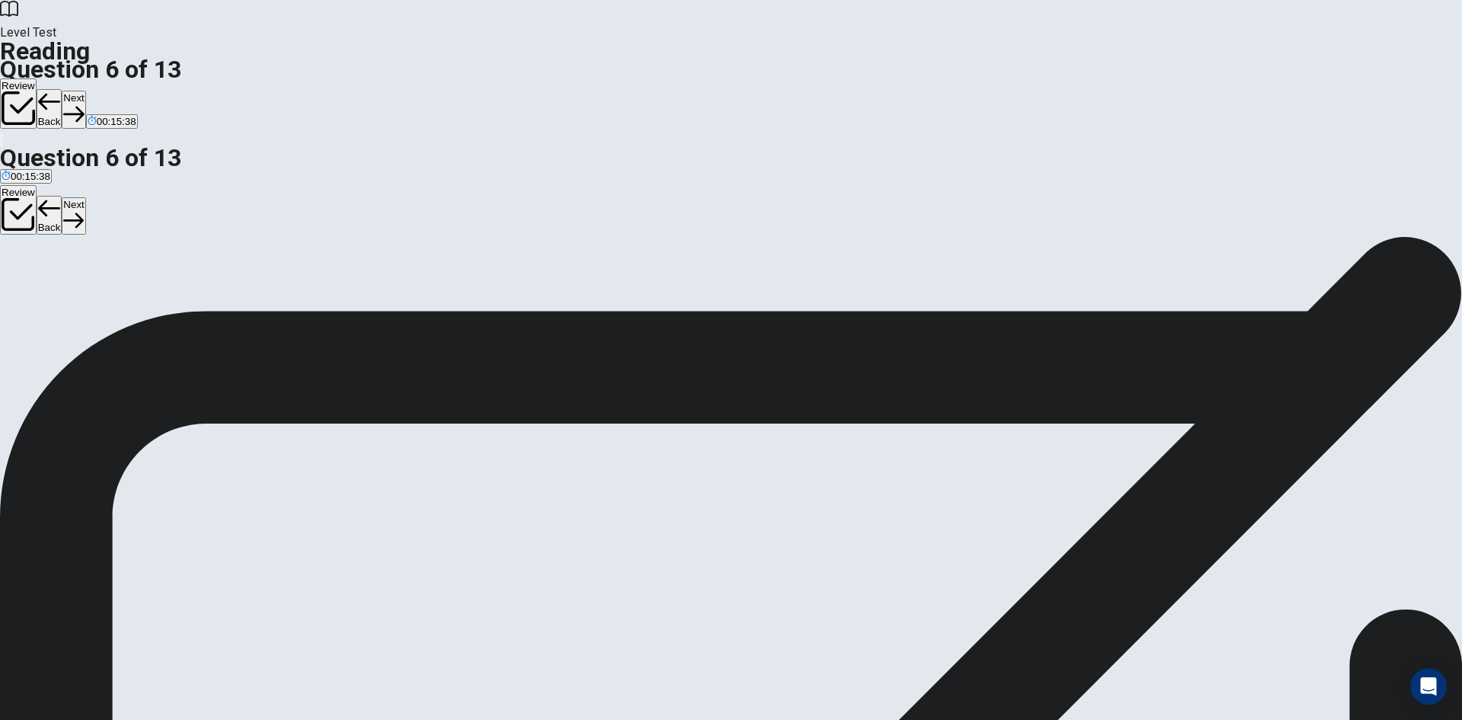
click at [85, 91] on button "Next" at bounding box center [74, 109] width 24 height 37
click at [61, 91] on icon "button" at bounding box center [49, 102] width 23 height 23
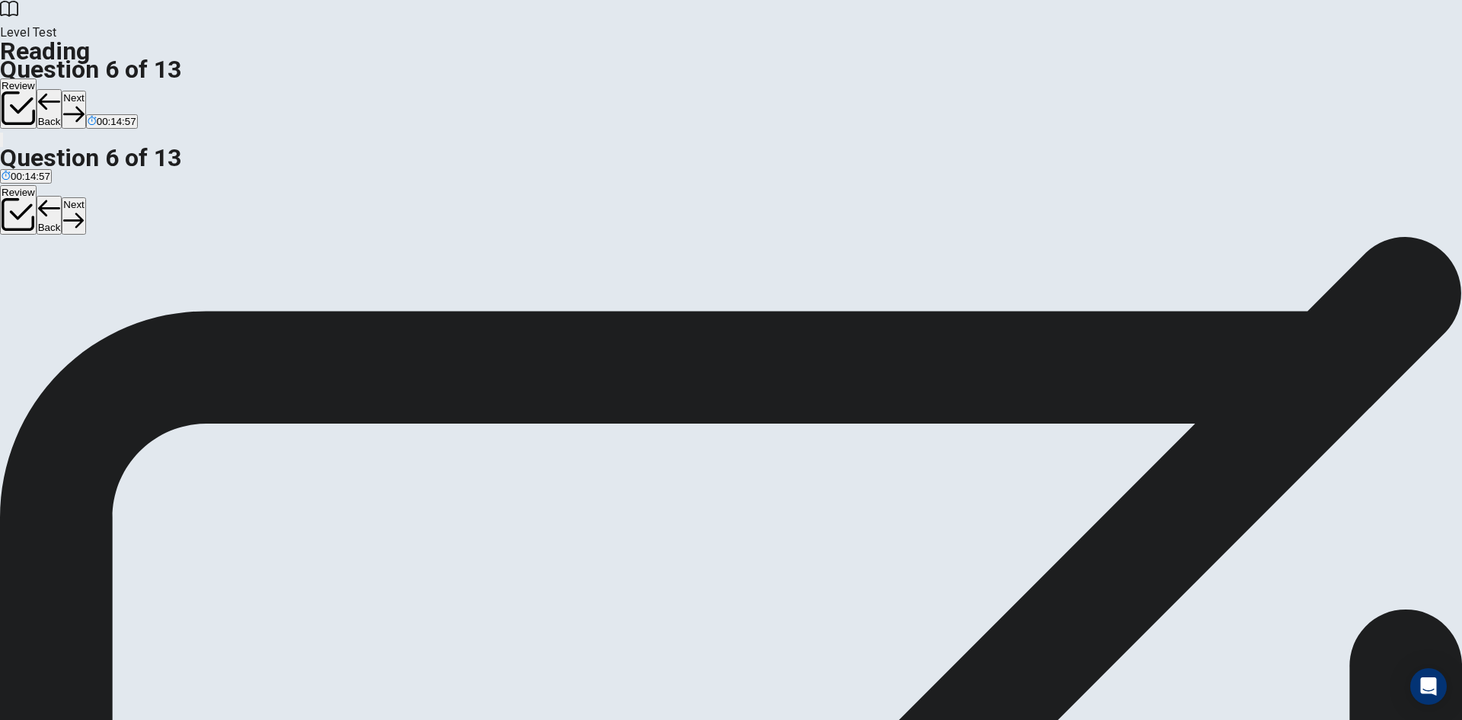
click at [84, 104] on icon "button" at bounding box center [73, 114] width 21 height 21
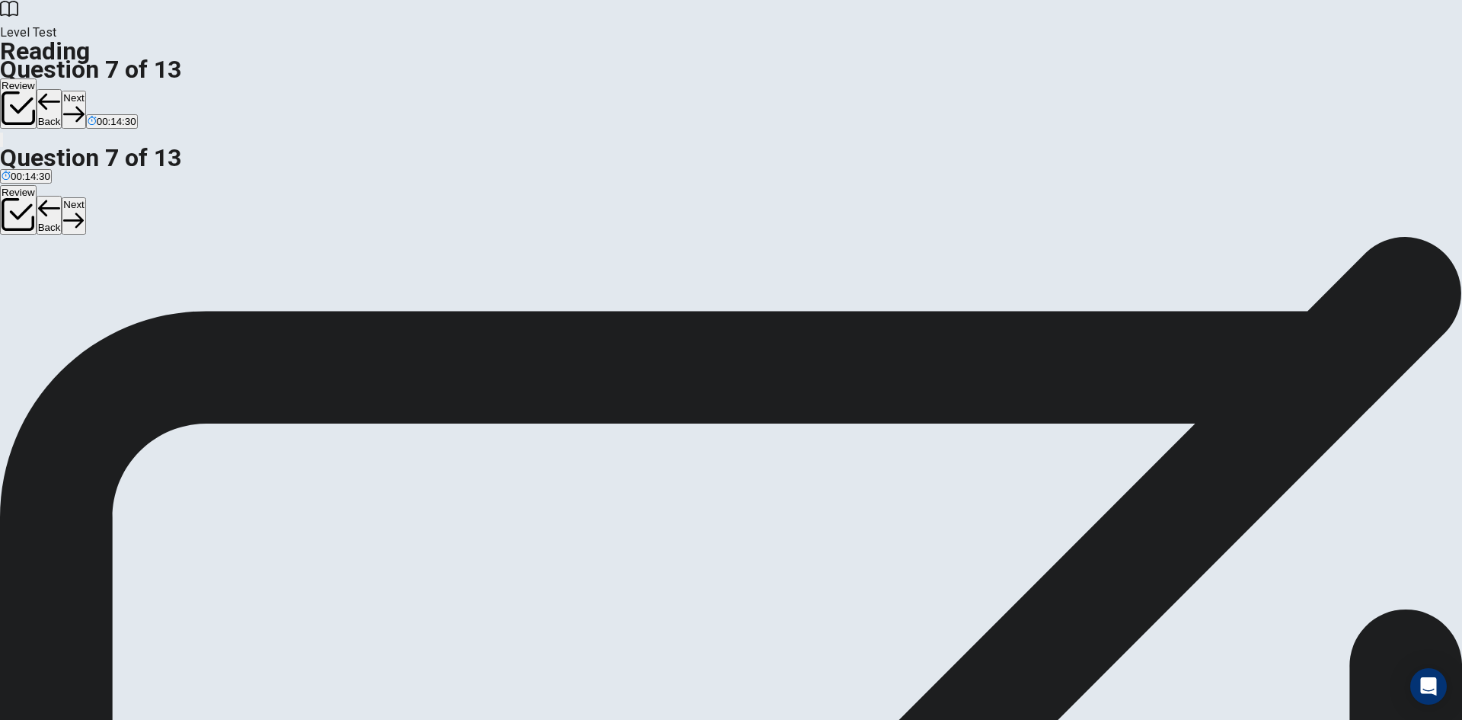
scroll to position [305, 0]
drag, startPoint x: 835, startPoint y: 249, endPoint x: 883, endPoint y: 292, distance: 64.7
click at [85, 91] on button "Next" at bounding box center [74, 109] width 24 height 37
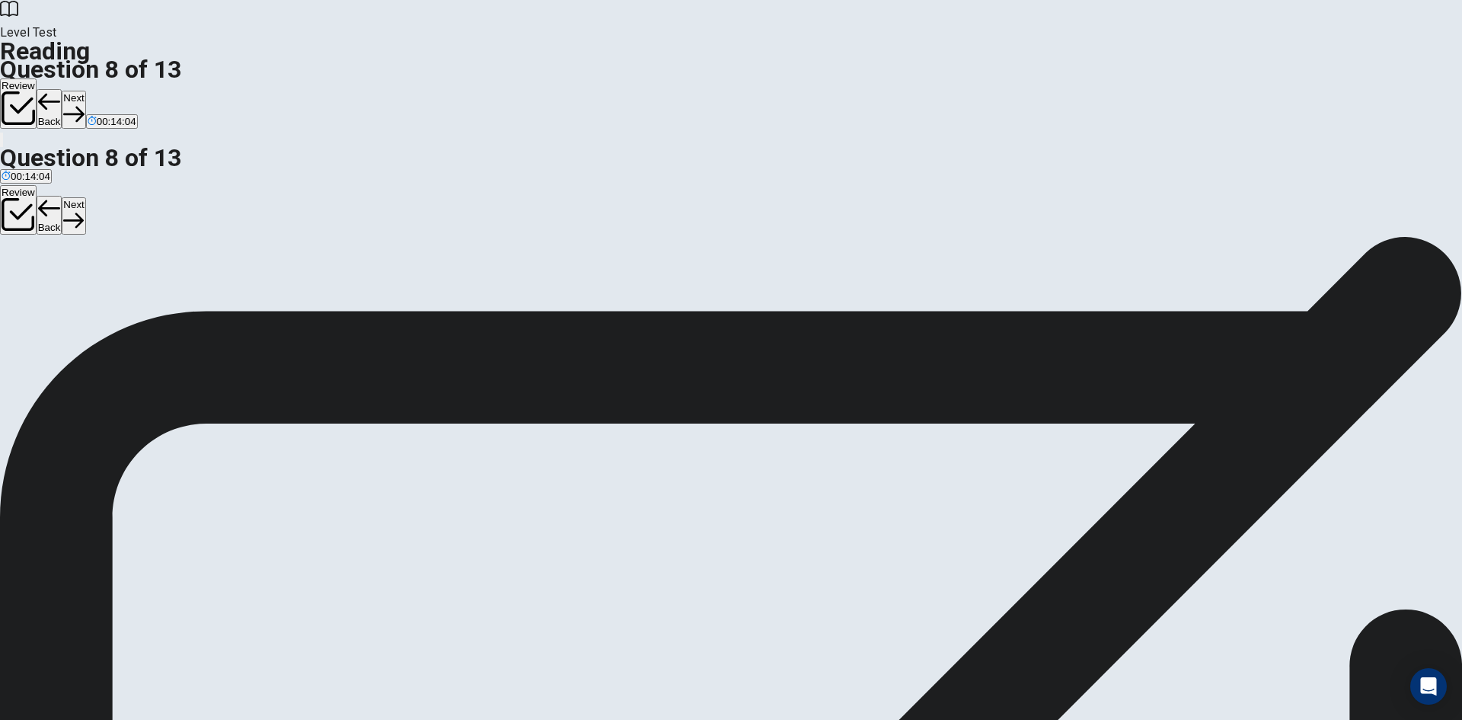
click at [85, 91] on button "Next" at bounding box center [74, 109] width 24 height 37
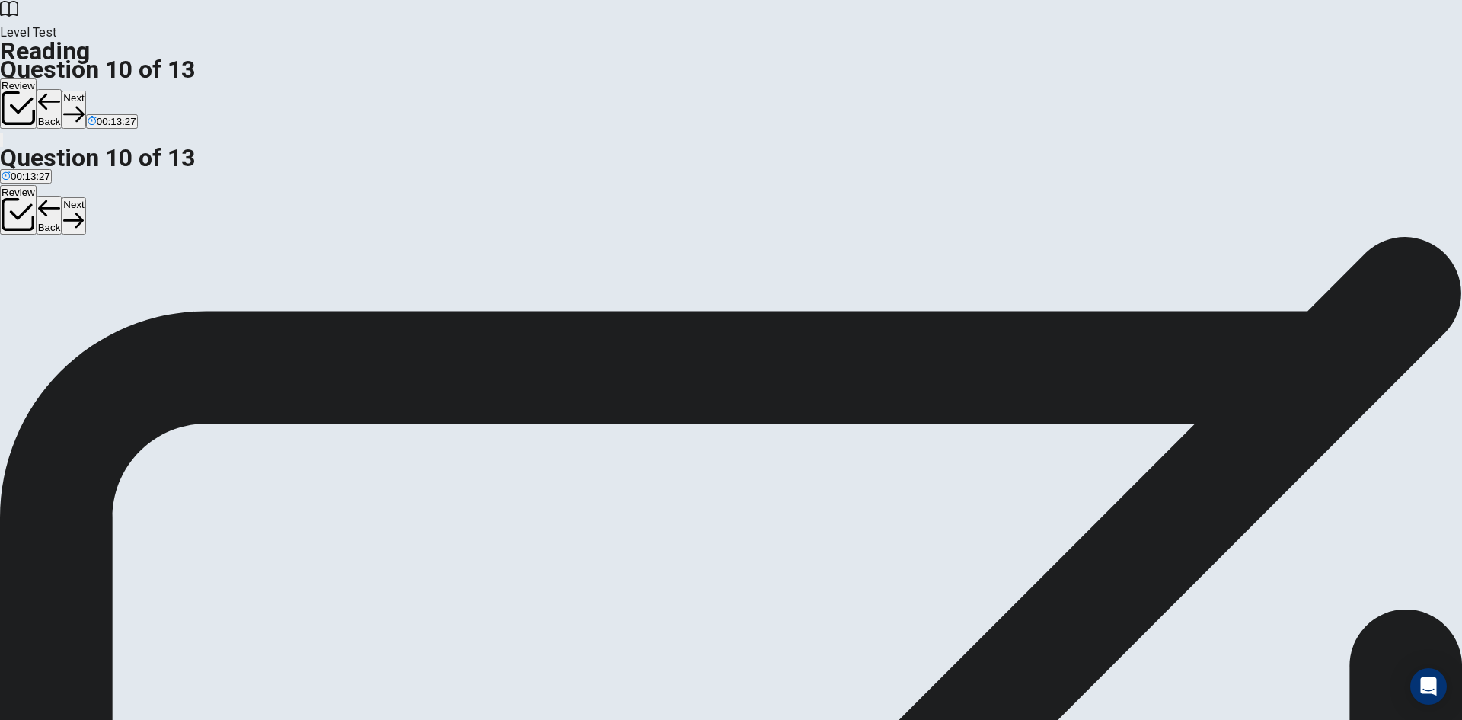
click at [85, 91] on button "Next" at bounding box center [74, 109] width 24 height 37
drag, startPoint x: 481, startPoint y: 398, endPoint x: 434, endPoint y: 373, distance: 52.5
drag, startPoint x: 446, startPoint y: 386, endPoint x: 714, endPoint y: 425, distance: 270.9
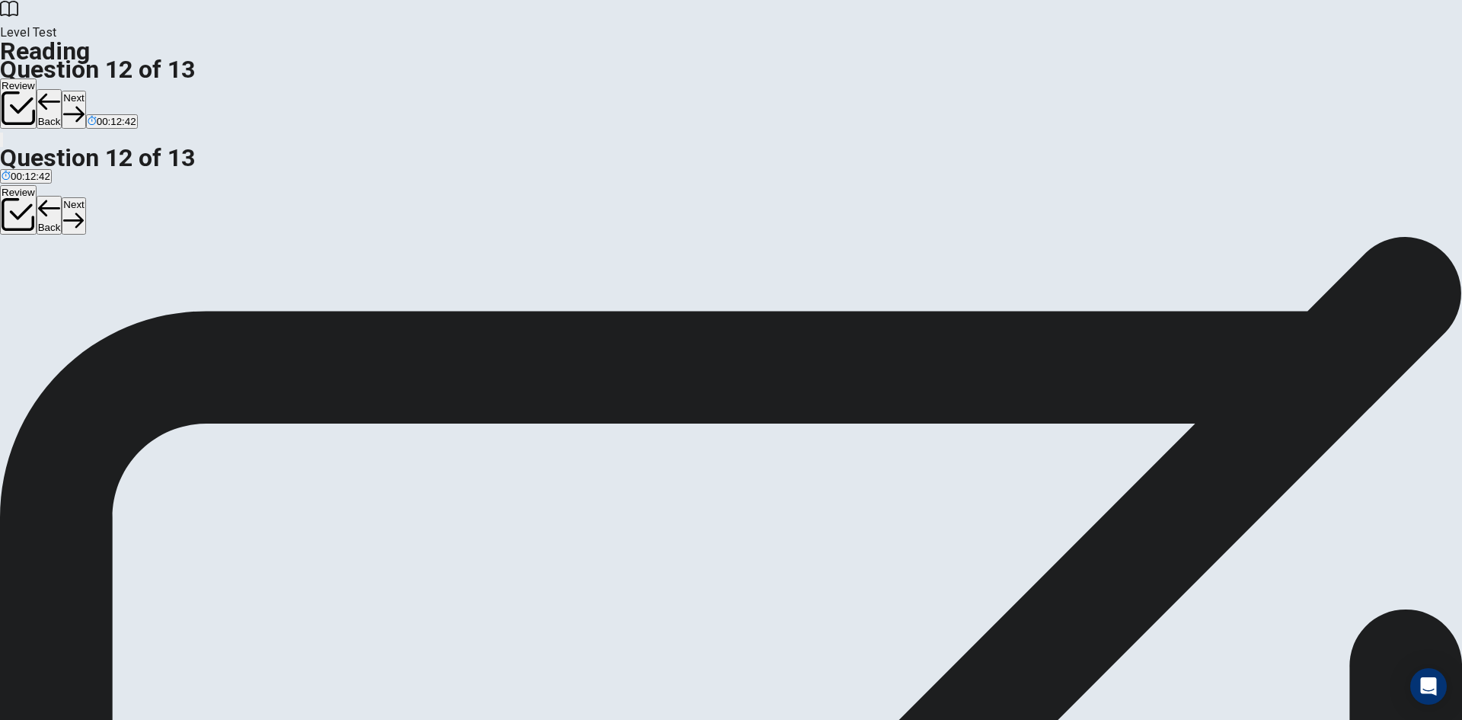
scroll to position [189, 0]
drag, startPoint x: 449, startPoint y: 372, endPoint x: 725, endPoint y: 497, distance: 302.6
drag, startPoint x: 465, startPoint y: 387, endPoint x: 753, endPoint y: 558, distance: 335.0
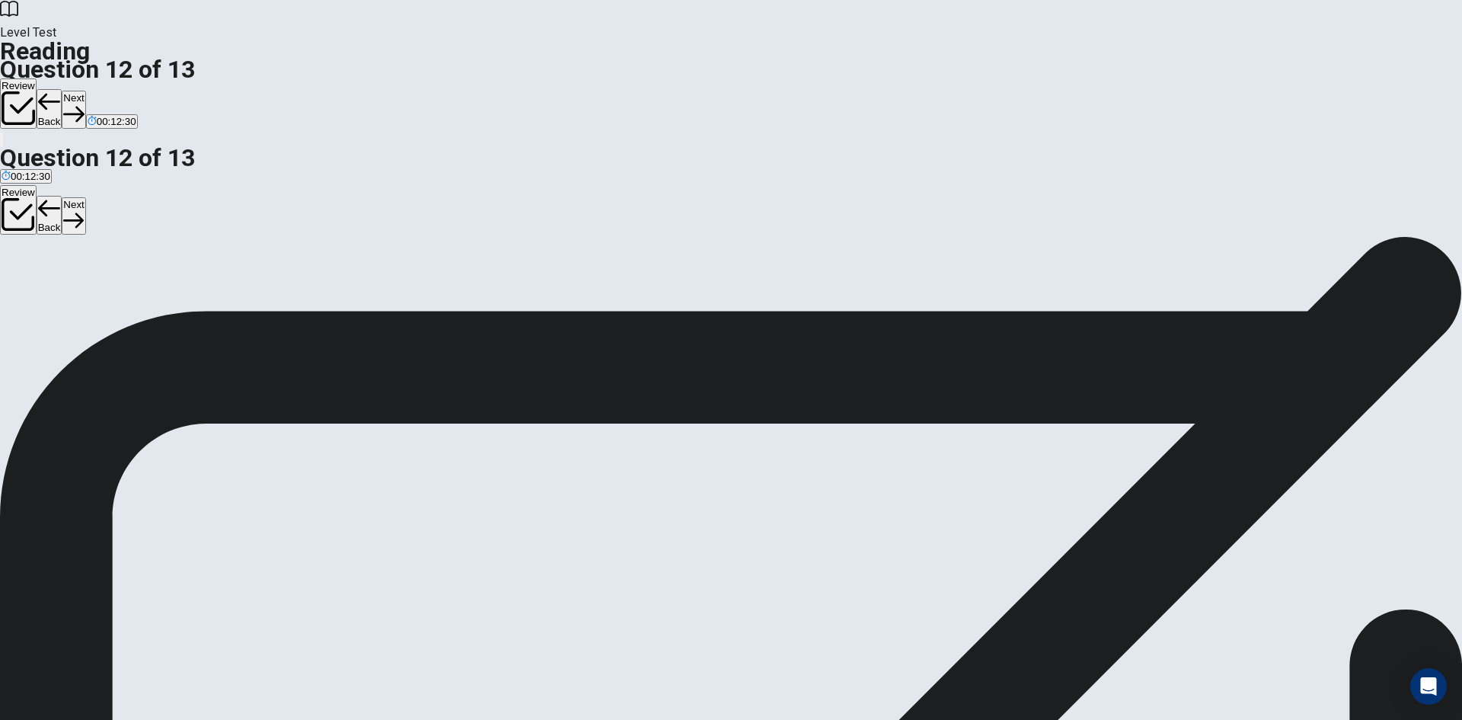
click at [85, 91] on button "Next" at bounding box center [74, 109] width 24 height 37
drag, startPoint x: 424, startPoint y: 346, endPoint x: 711, endPoint y: 429, distance: 298.6
drag, startPoint x: 449, startPoint y: 362, endPoint x: 1143, endPoint y: 474, distance: 702.6
drag, startPoint x: 449, startPoint y: 367, endPoint x: 773, endPoint y: 503, distance: 351.2
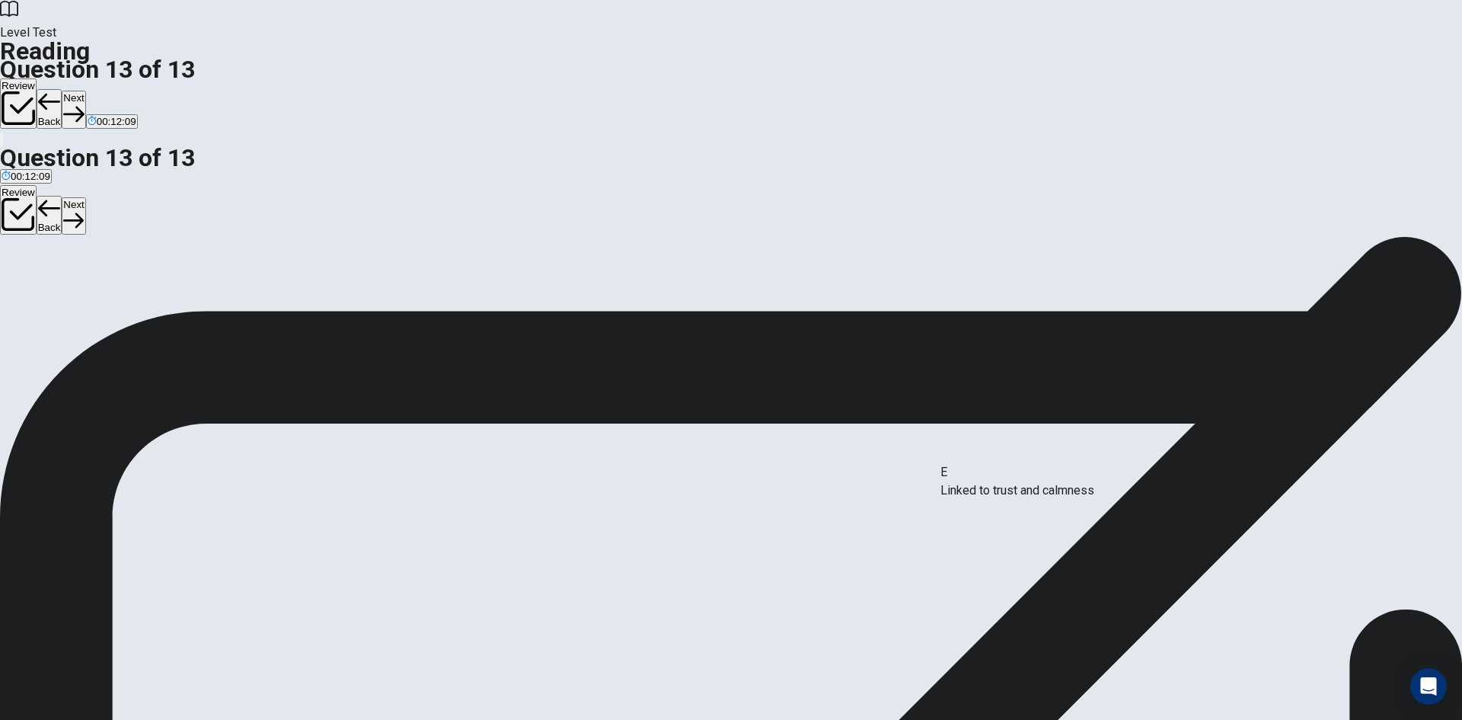
drag, startPoint x: 470, startPoint y: 401, endPoint x: 1121, endPoint y: 486, distance: 656.7
drag, startPoint x: 448, startPoint y: 404, endPoint x: 747, endPoint y: 531, distance: 325.2
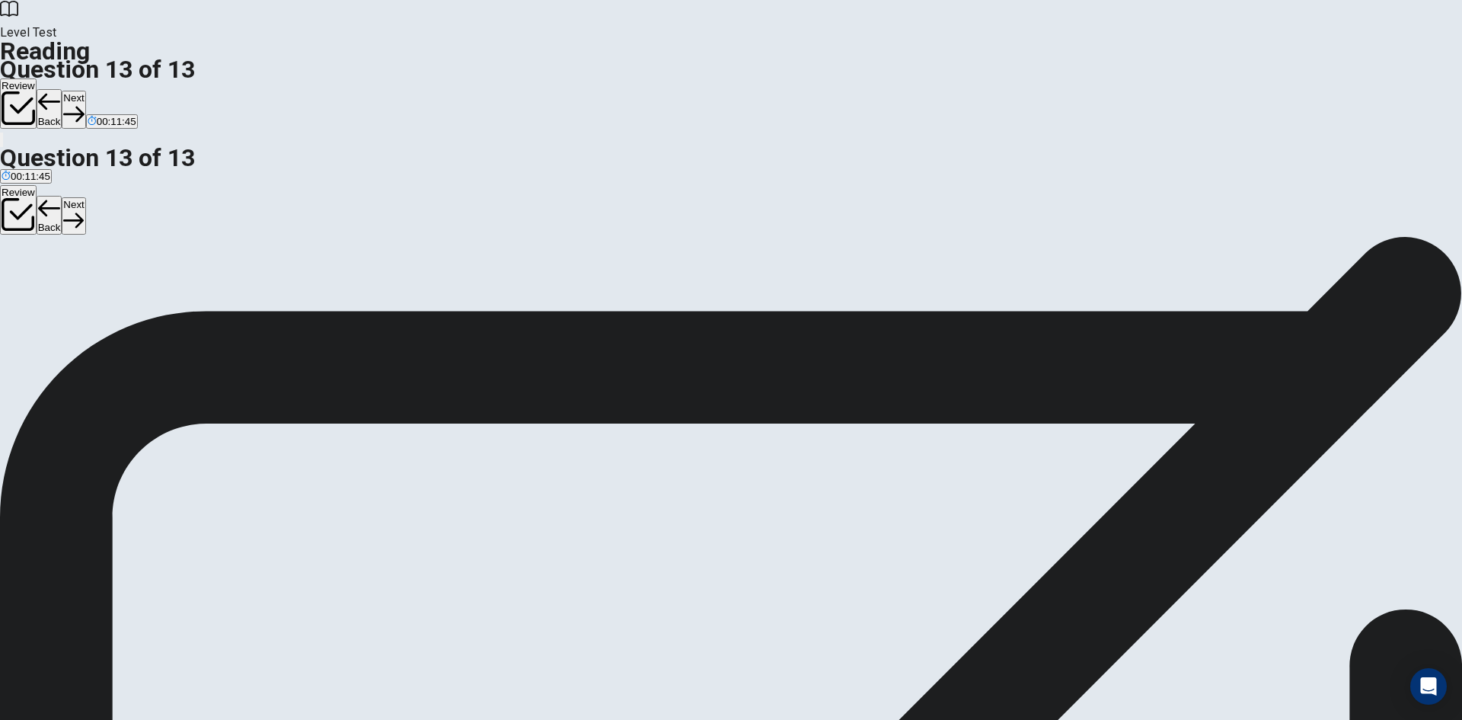
drag, startPoint x: 883, startPoint y: 247, endPoint x: 921, endPoint y: 253, distance: 38.6
drag, startPoint x: 674, startPoint y: 252, endPoint x: 864, endPoint y: 270, distance: 190.4
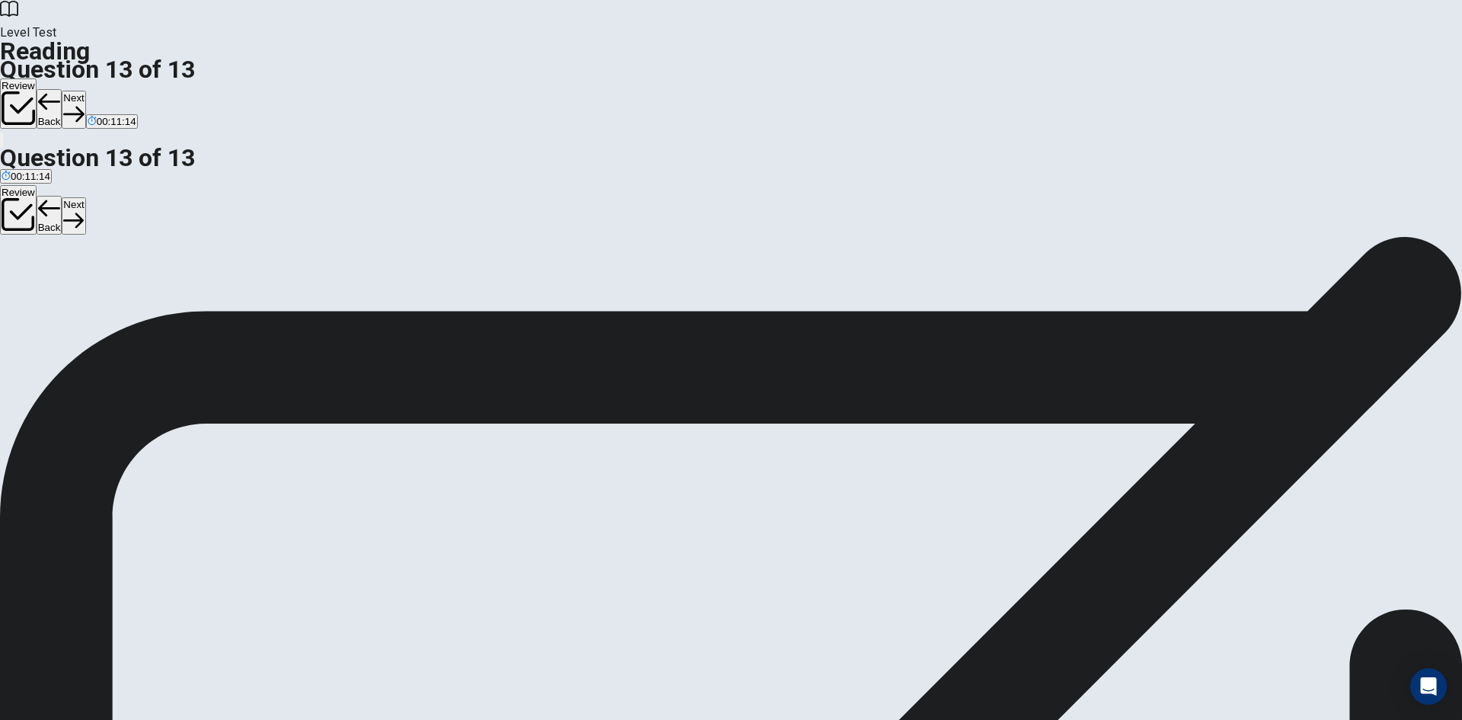
click at [85, 91] on button "Next" at bounding box center [74, 109] width 24 height 37
click at [35, 91] on icon "button" at bounding box center [19, 108] width 34 height 34
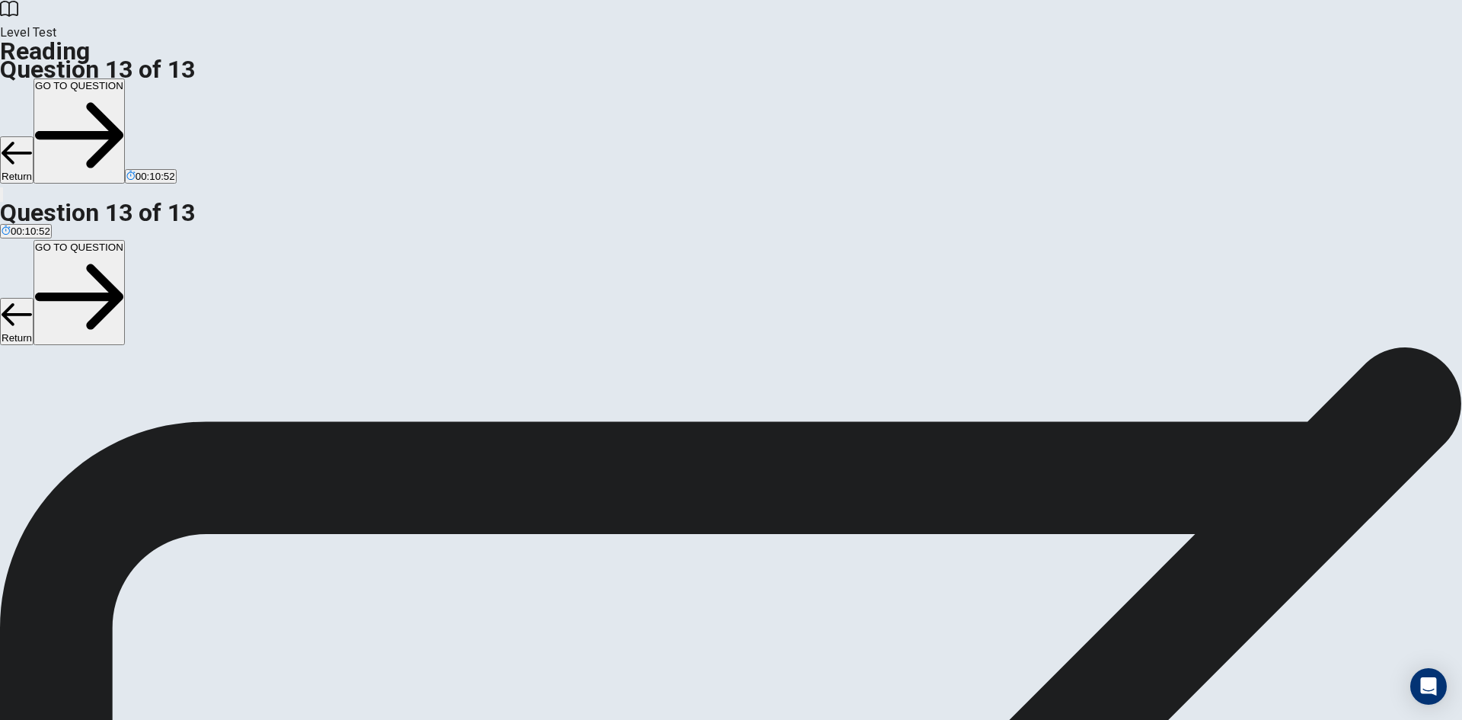
click at [125, 78] on button "GO TO QUESTION" at bounding box center [79, 130] width 91 height 105
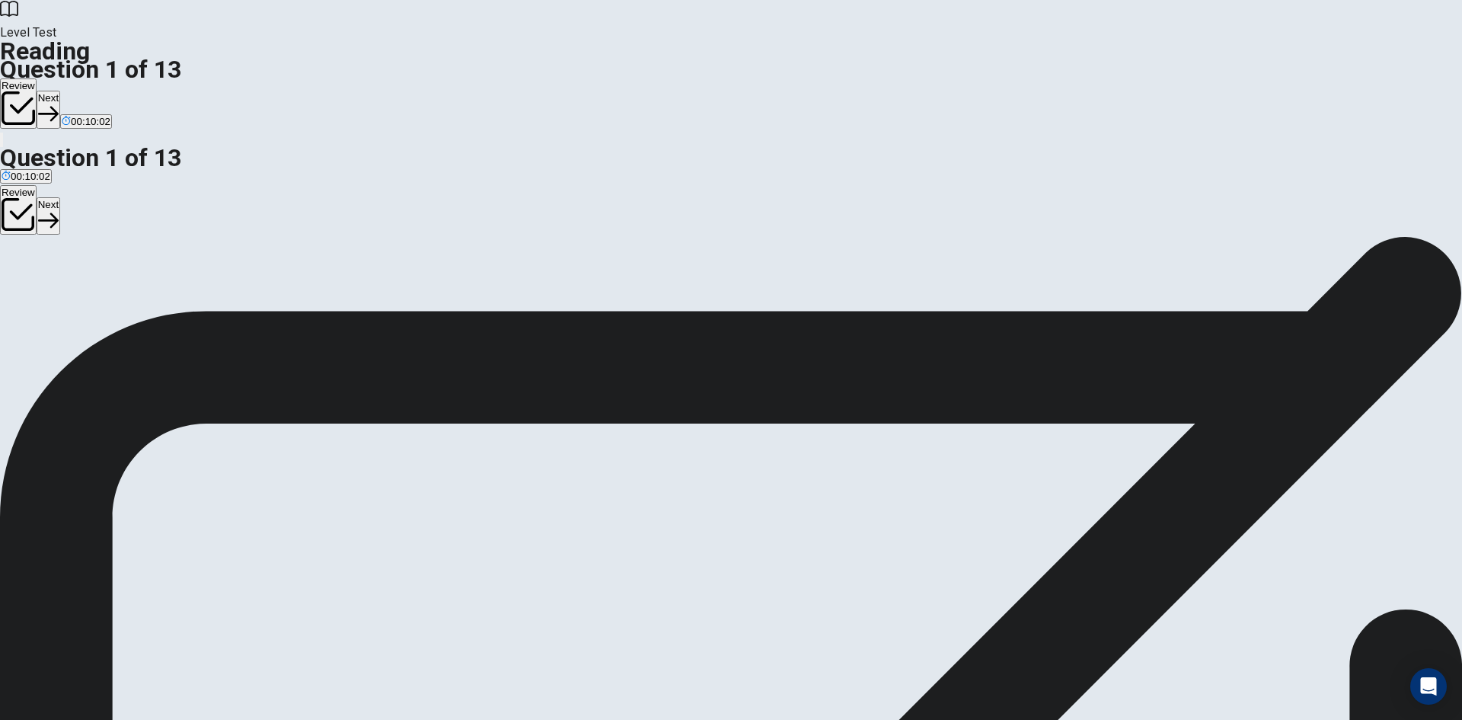
click at [59, 104] on icon "button" at bounding box center [48, 114] width 21 height 21
click at [85, 91] on button "Next" at bounding box center [74, 109] width 24 height 37
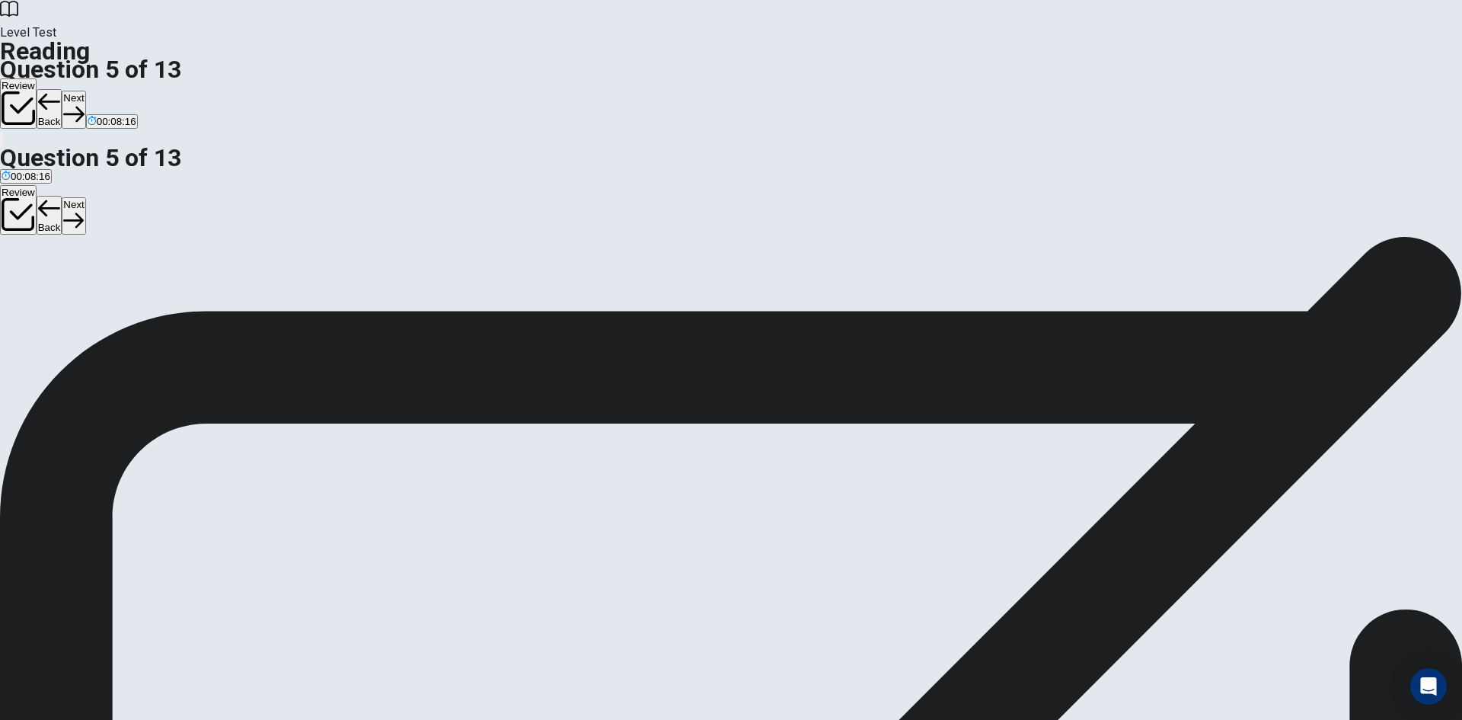
click at [85, 91] on button "Next" at bounding box center [74, 109] width 24 height 37
drag, startPoint x: 868, startPoint y: 292, endPoint x: 1077, endPoint y: 302, distance: 208.9
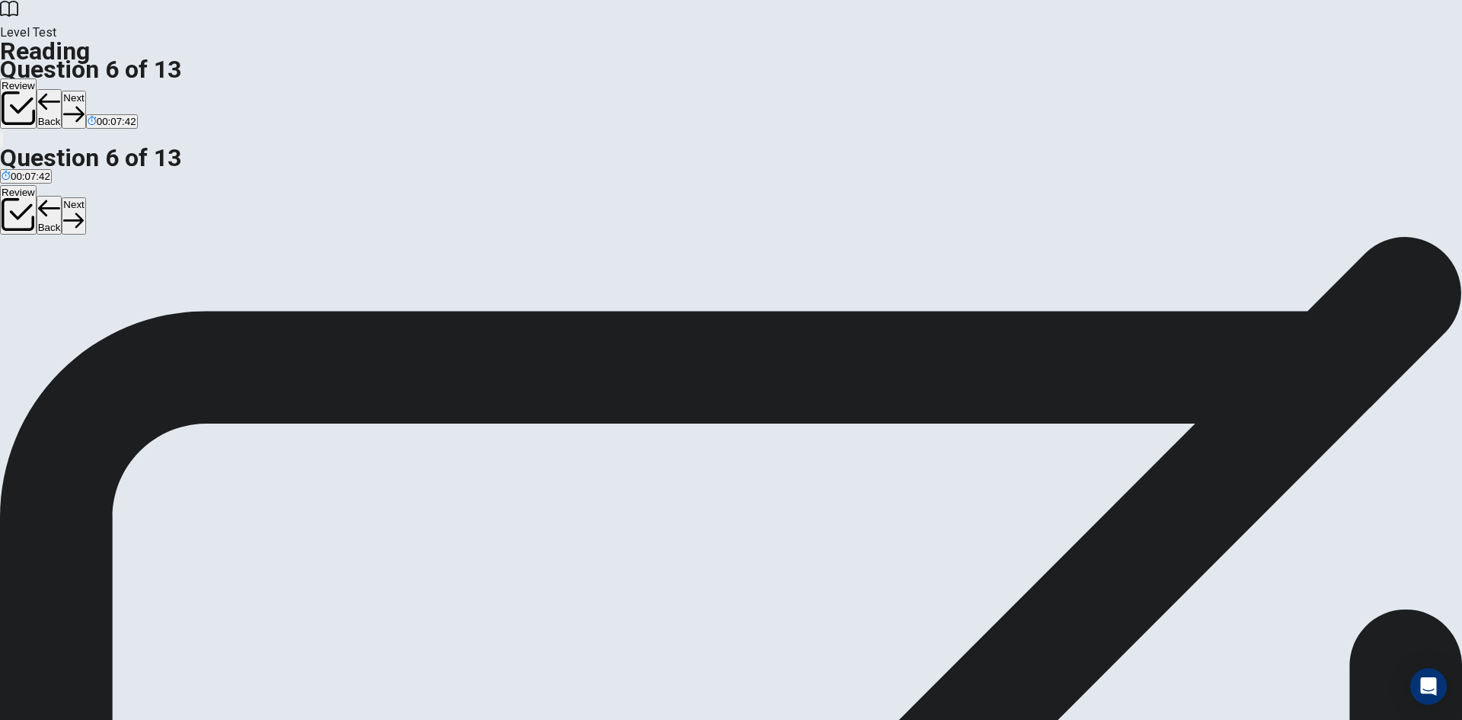
click at [85, 91] on button "Next" at bounding box center [74, 109] width 24 height 37
drag, startPoint x: 942, startPoint y: 326, endPoint x: 989, endPoint y: 326, distance: 47.2
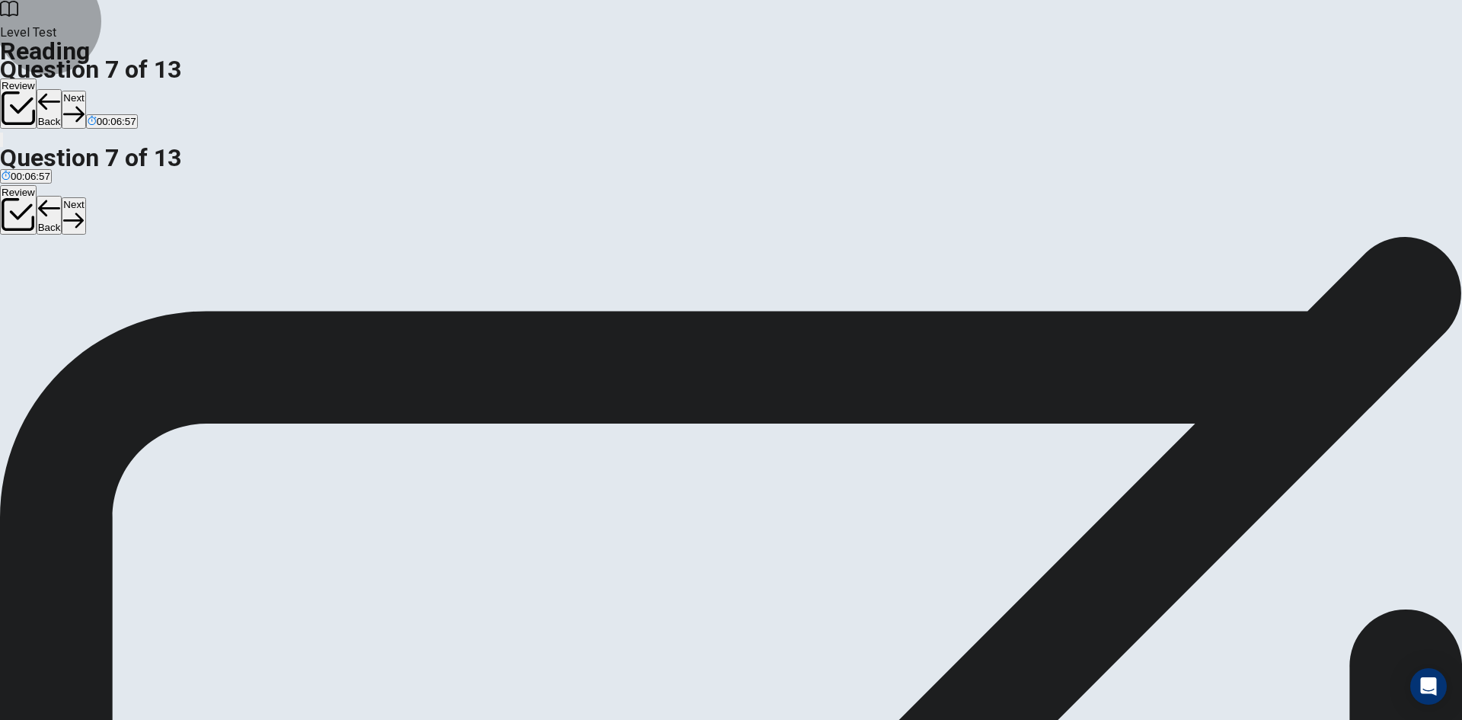
click at [85, 91] on button "Next" at bounding box center [74, 109] width 24 height 37
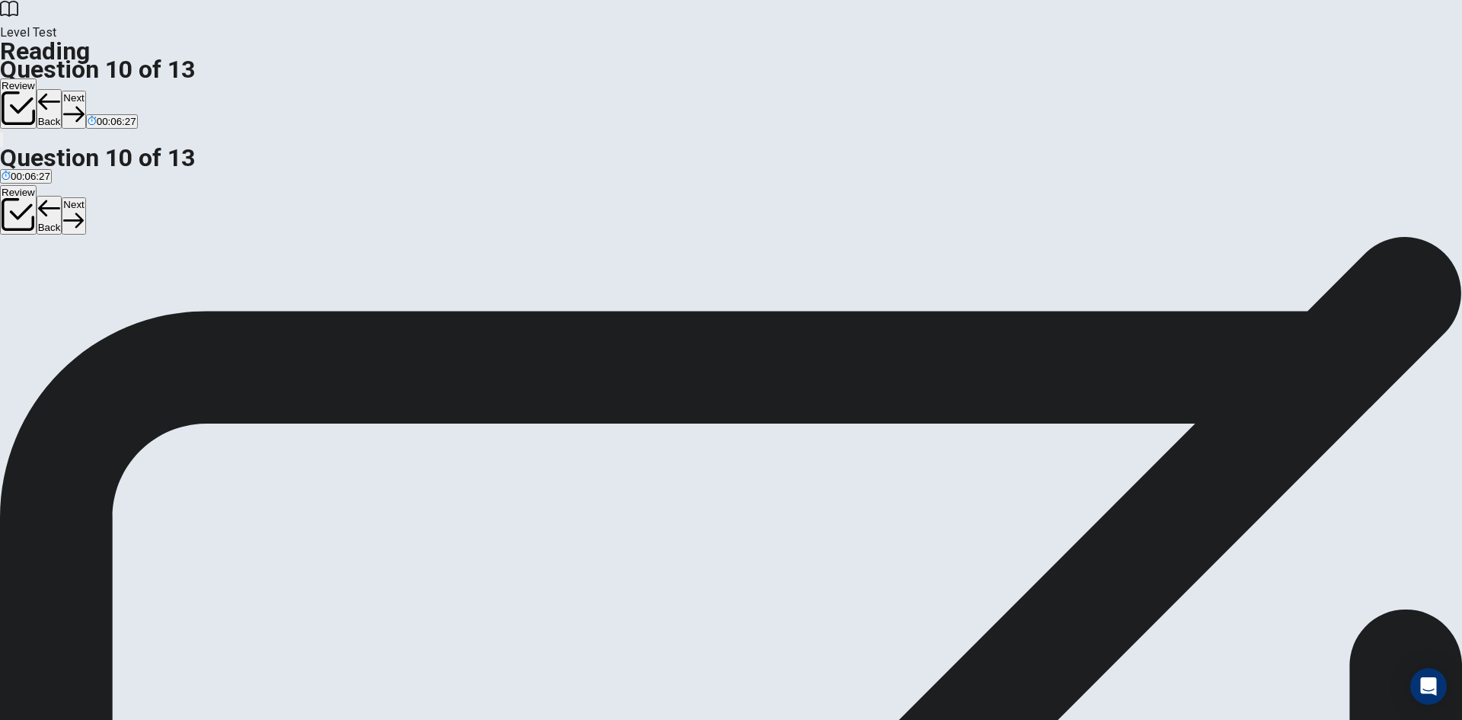
drag, startPoint x: 969, startPoint y: 460, endPoint x: 1008, endPoint y: 455, distance: 39.2
click at [85, 91] on button "Next" at bounding box center [74, 109] width 24 height 37
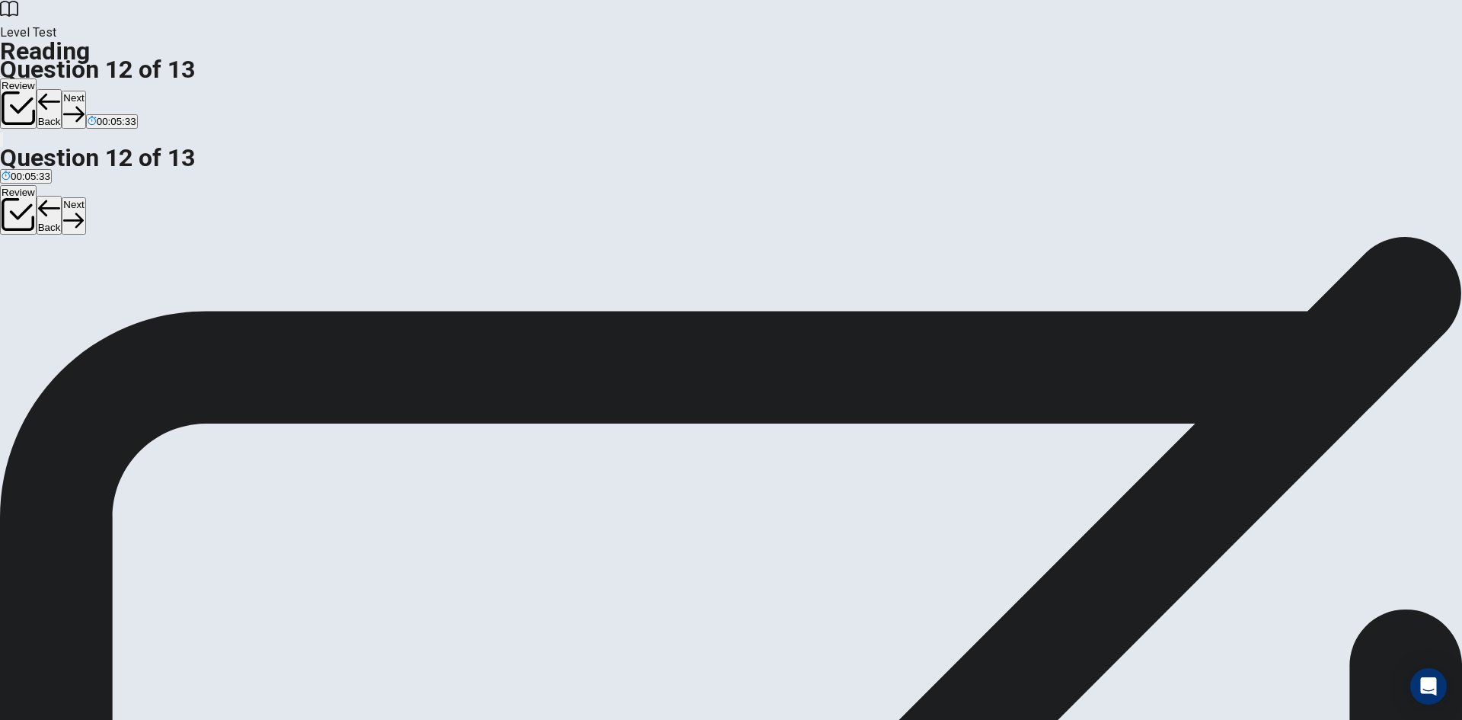
click at [85, 91] on button "Next" at bounding box center [74, 109] width 24 height 37
drag, startPoint x: 453, startPoint y: 351, endPoint x: 439, endPoint y: 394, distance: 44.8
click at [85, 91] on button "Next" at bounding box center [74, 109] width 24 height 37
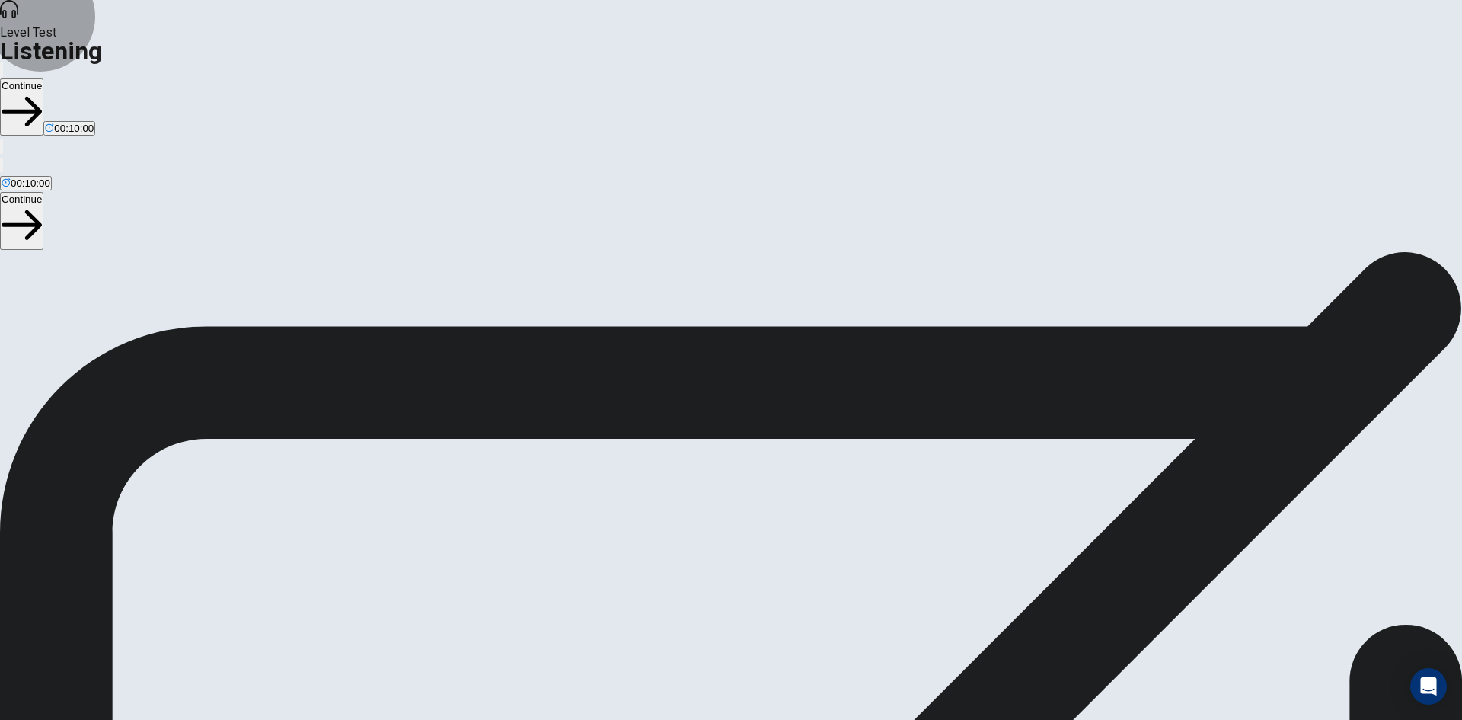
click at [43, 78] on button "Continue" at bounding box center [21, 106] width 43 height 57
click at [869, 41] on span at bounding box center [869, 41] width 0 height 0
drag, startPoint x: 910, startPoint y: 52, endPoint x: 900, endPoint y: 53, distance: 10.0
click at [869, 41] on span at bounding box center [869, 41] width 0 height 0
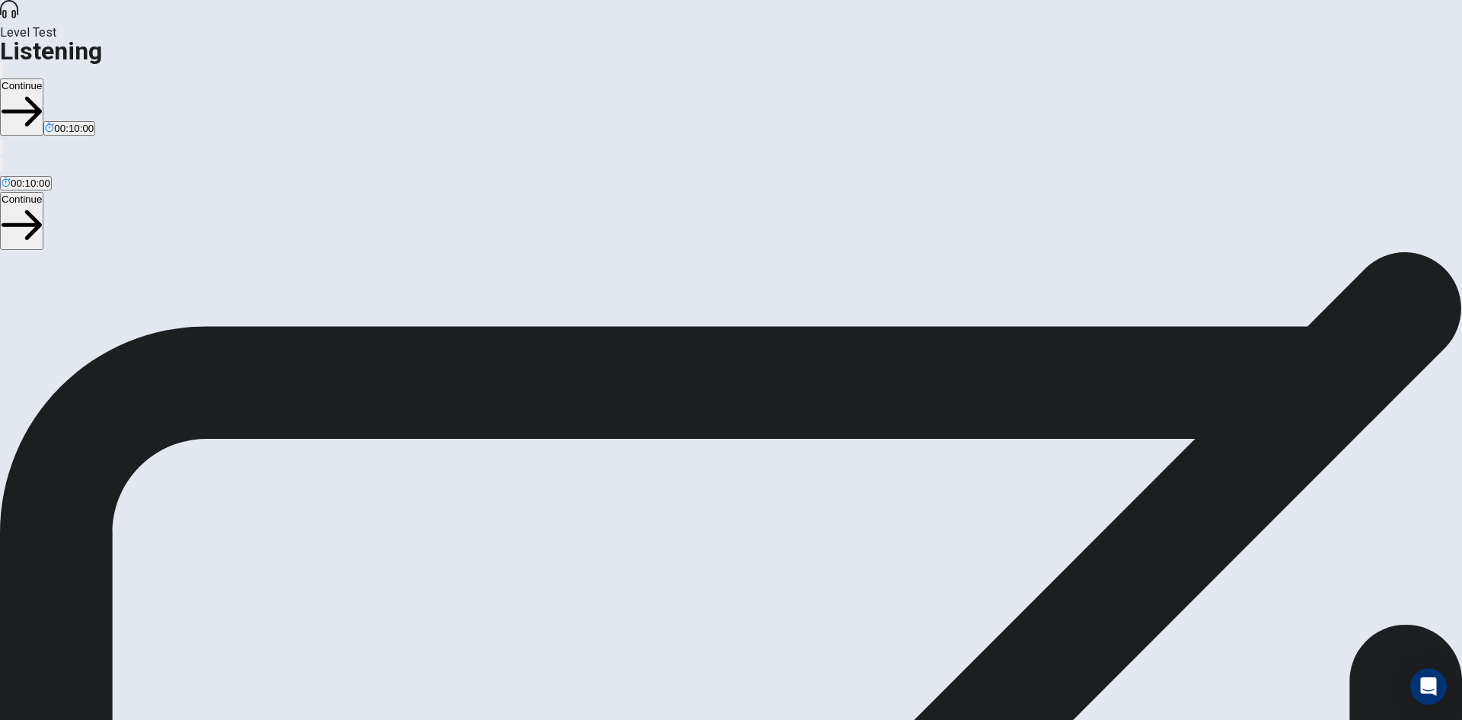
click at [869, 41] on span at bounding box center [869, 41] width 0 height 0
type input "***"
click at [869, 41] on span at bounding box center [869, 41] width 0 height 0
click at [43, 78] on button "Continue" at bounding box center [21, 106] width 43 height 57
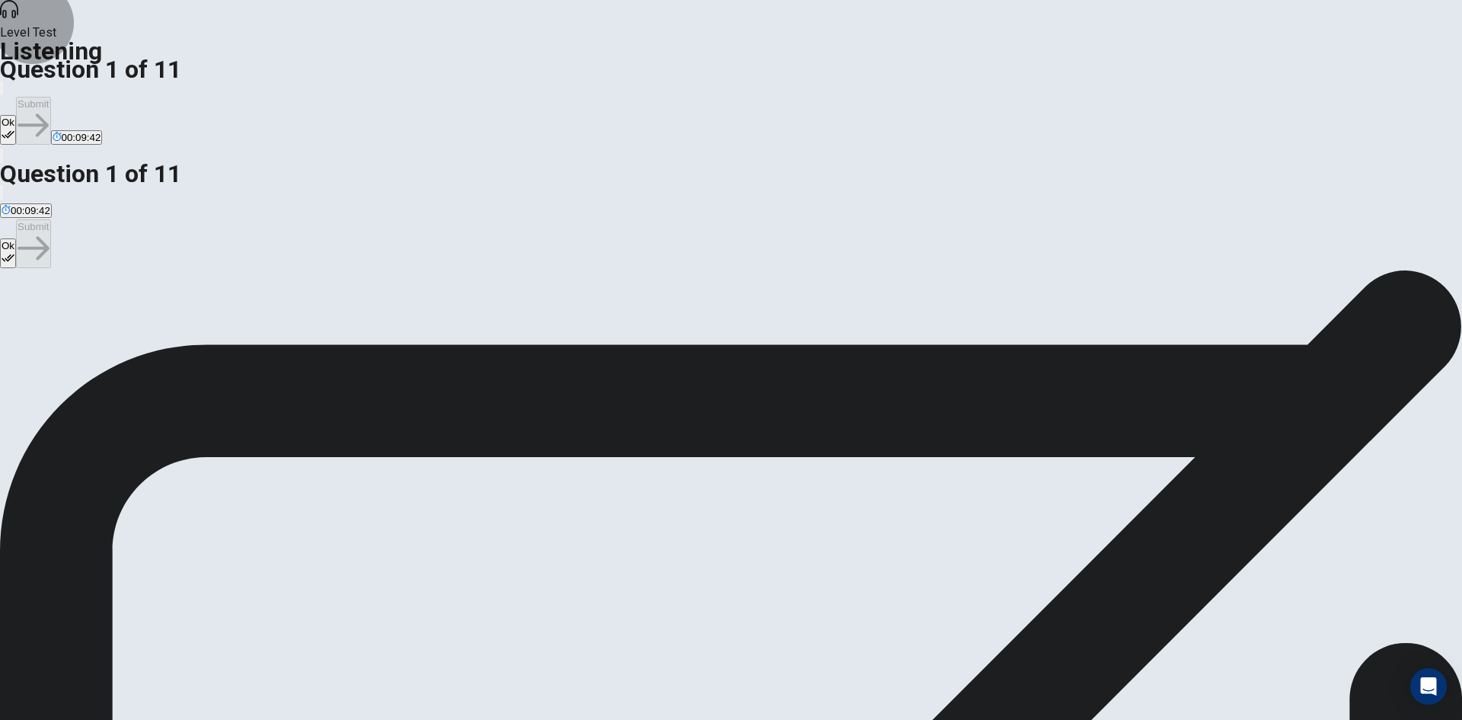
click at [16, 115] on button "Ok" at bounding box center [8, 130] width 16 height 30
click at [50, 97] on button "Submit" at bounding box center [33, 121] width 34 height 48
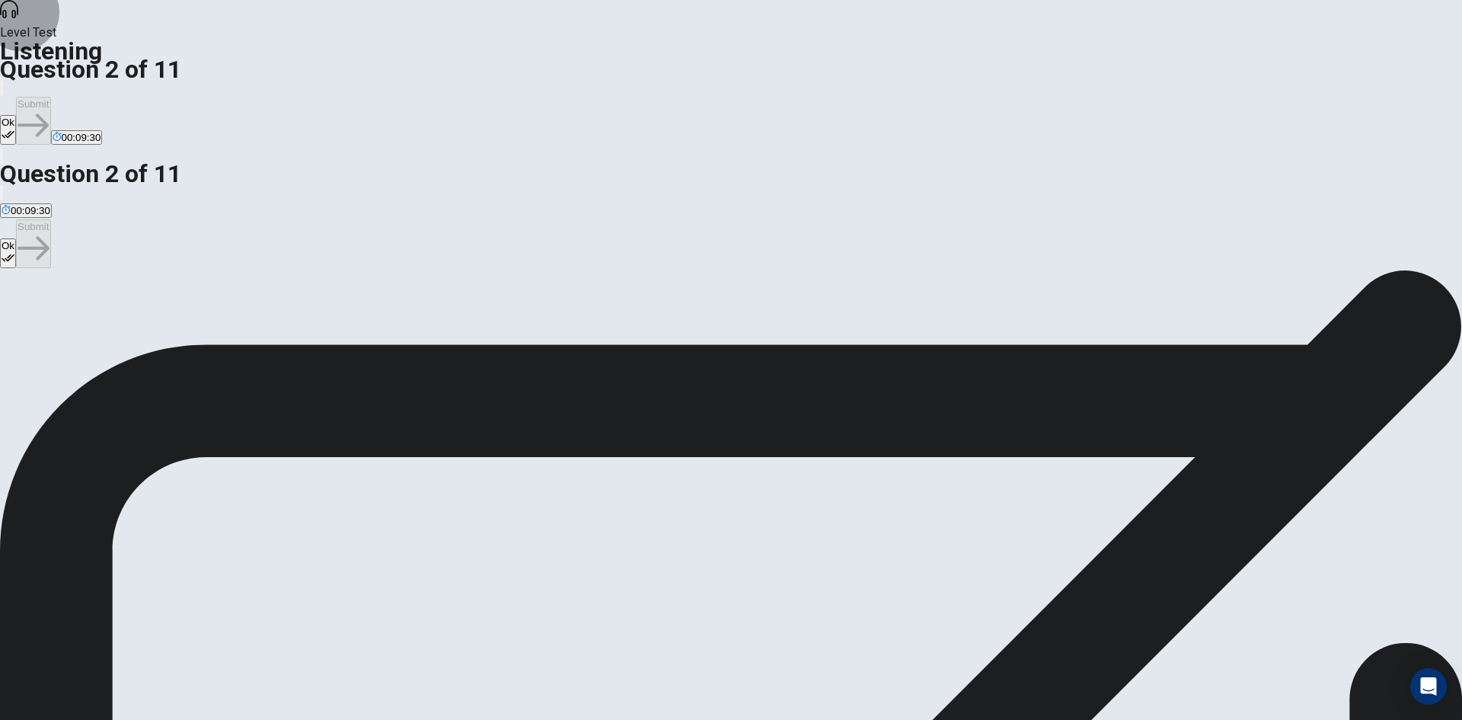
click at [16, 115] on button "Ok" at bounding box center [8, 130] width 16 height 30
click at [50, 97] on button "Submit" at bounding box center [33, 121] width 34 height 48
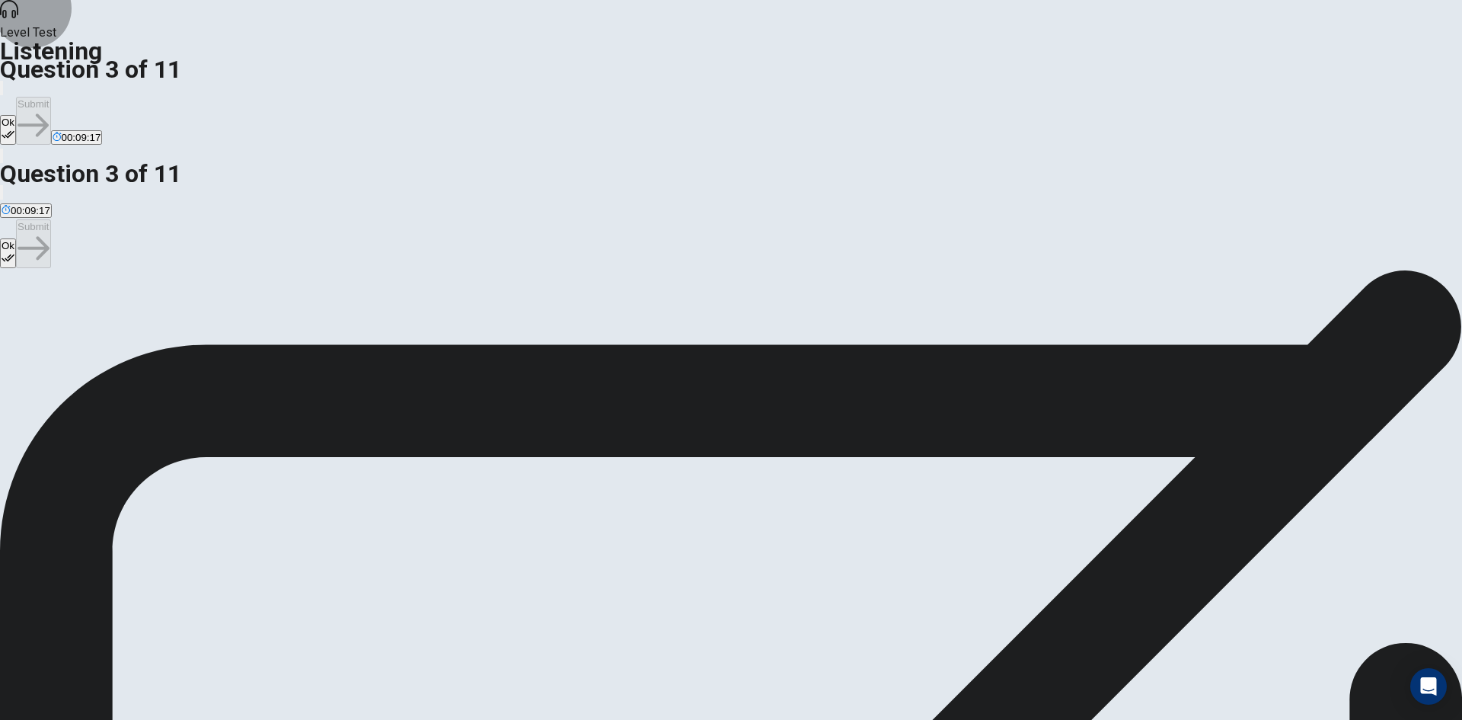
click at [16, 115] on button "Ok" at bounding box center [8, 130] width 16 height 30
click at [50, 97] on button "Submit" at bounding box center [33, 121] width 34 height 48
click at [16, 115] on button "Ok" at bounding box center [8, 130] width 16 height 30
click at [50, 97] on button "Submit" at bounding box center [33, 121] width 34 height 48
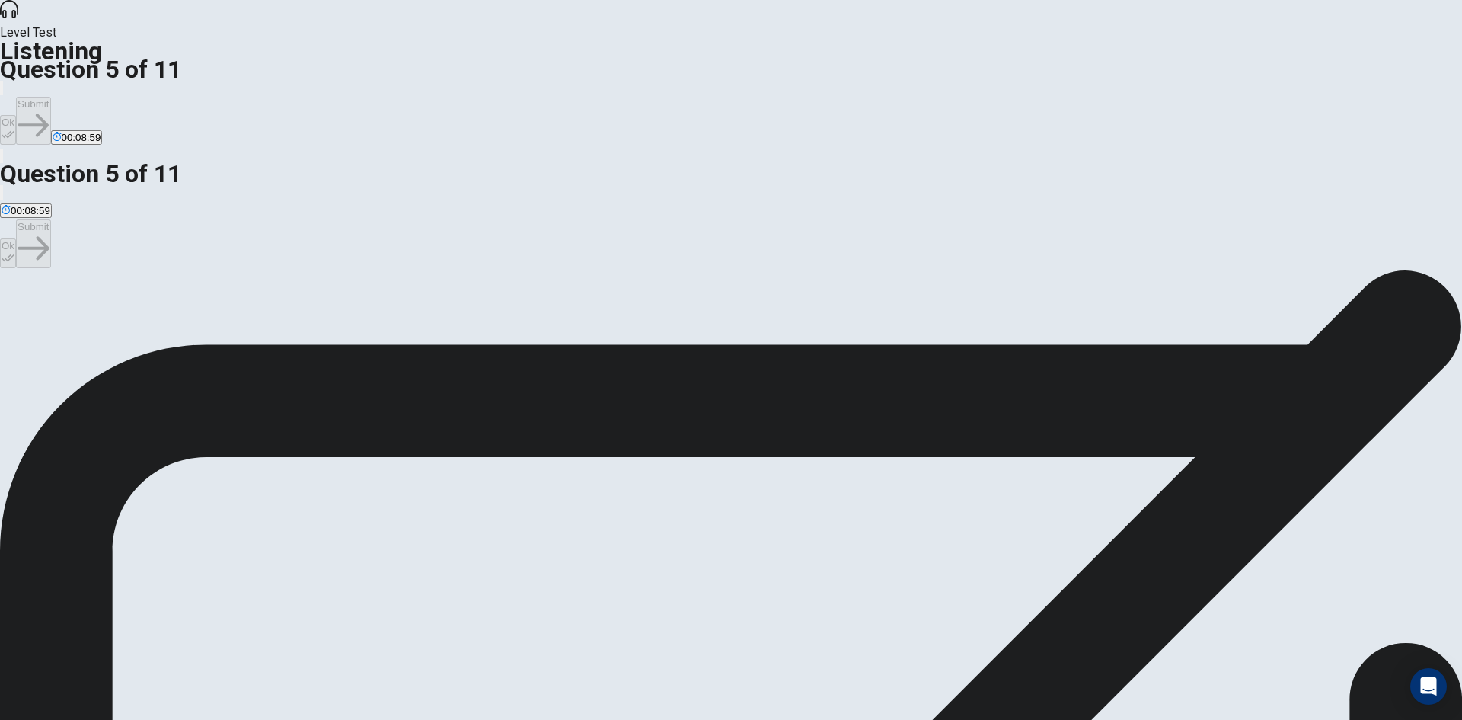
click at [16, 115] on button "Ok" at bounding box center [8, 130] width 16 height 30
click at [50, 97] on button "Submit" at bounding box center [33, 121] width 34 height 48
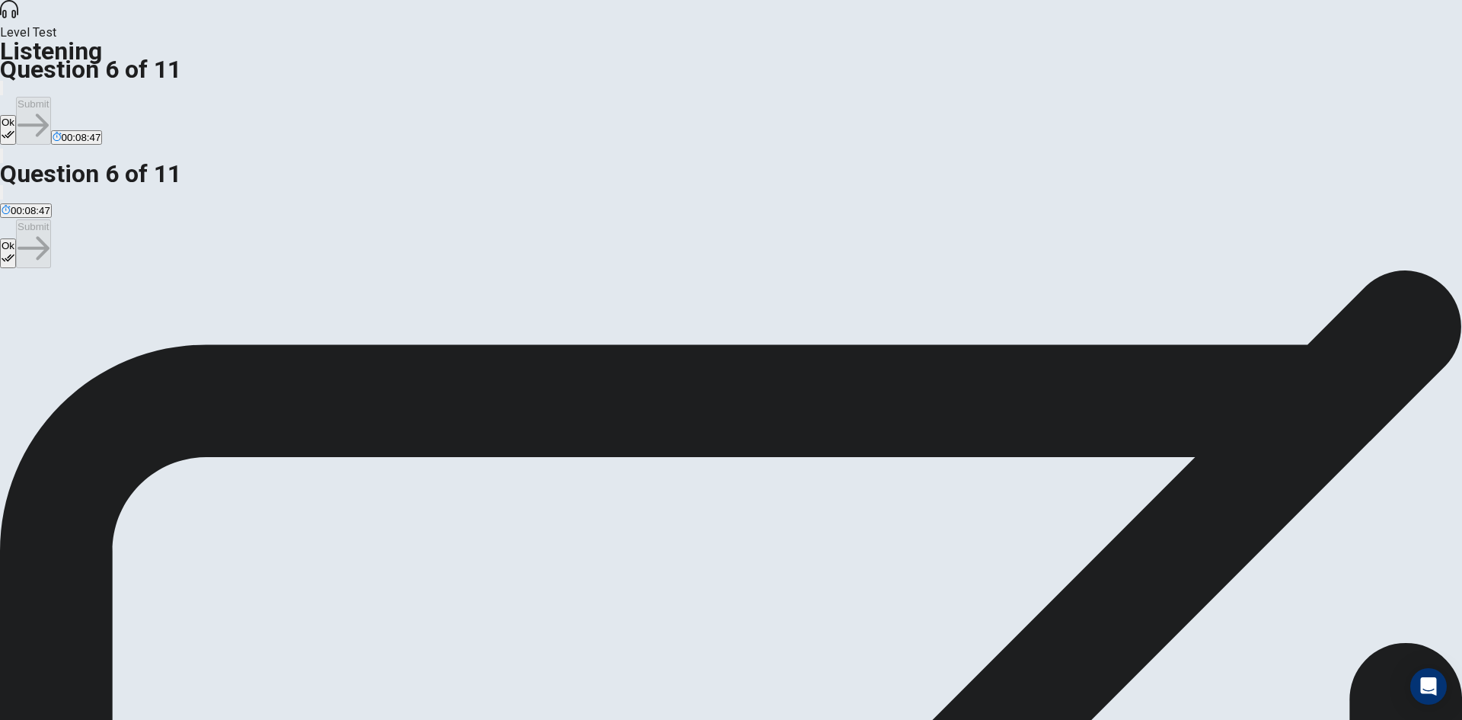
click at [16, 115] on button "Ok" at bounding box center [8, 130] width 16 height 30
click at [50, 97] on button "Submit" at bounding box center [33, 121] width 34 height 48
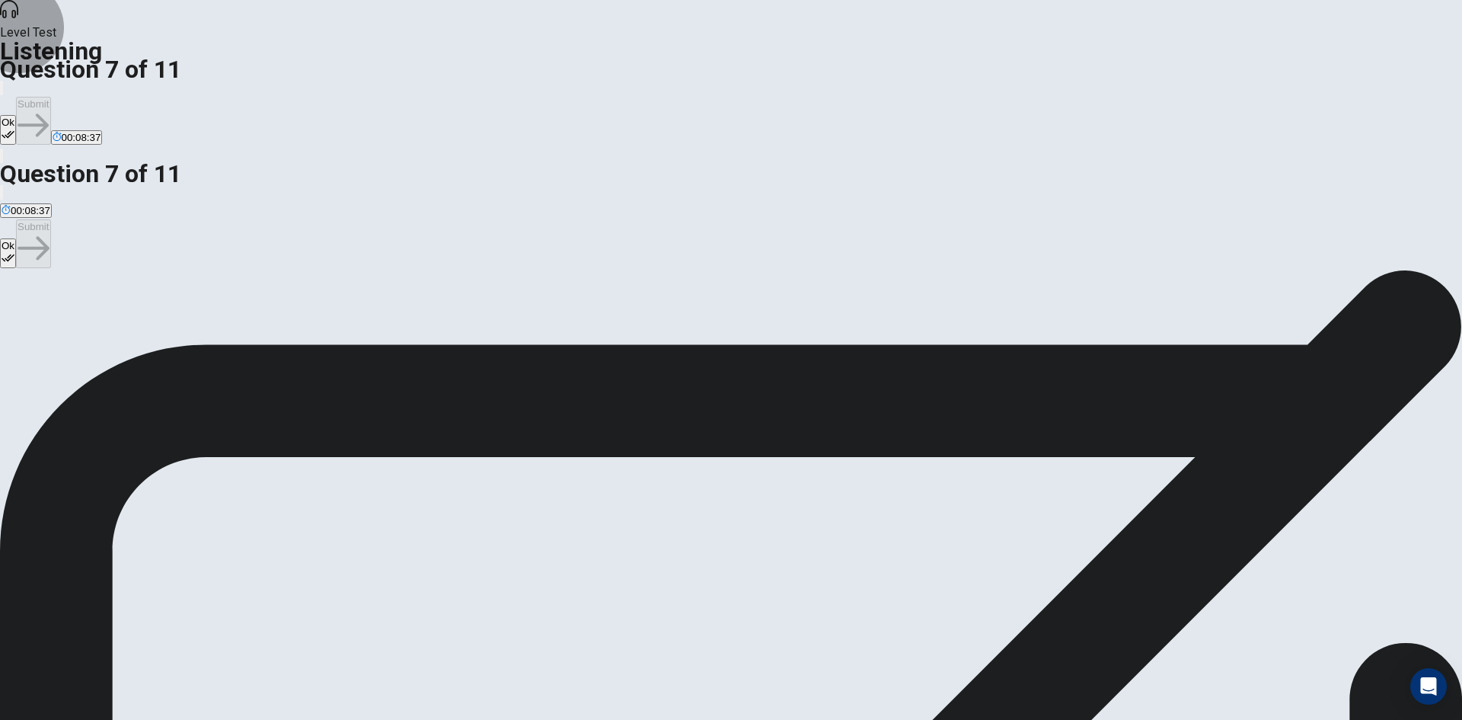
click at [16, 115] on button "Ok" at bounding box center [8, 130] width 16 height 30
click at [50, 97] on button "Submit" at bounding box center [33, 121] width 34 height 48
click at [16, 115] on button "Ok" at bounding box center [8, 130] width 16 height 30
click at [50, 97] on button "Submit" at bounding box center [33, 121] width 34 height 48
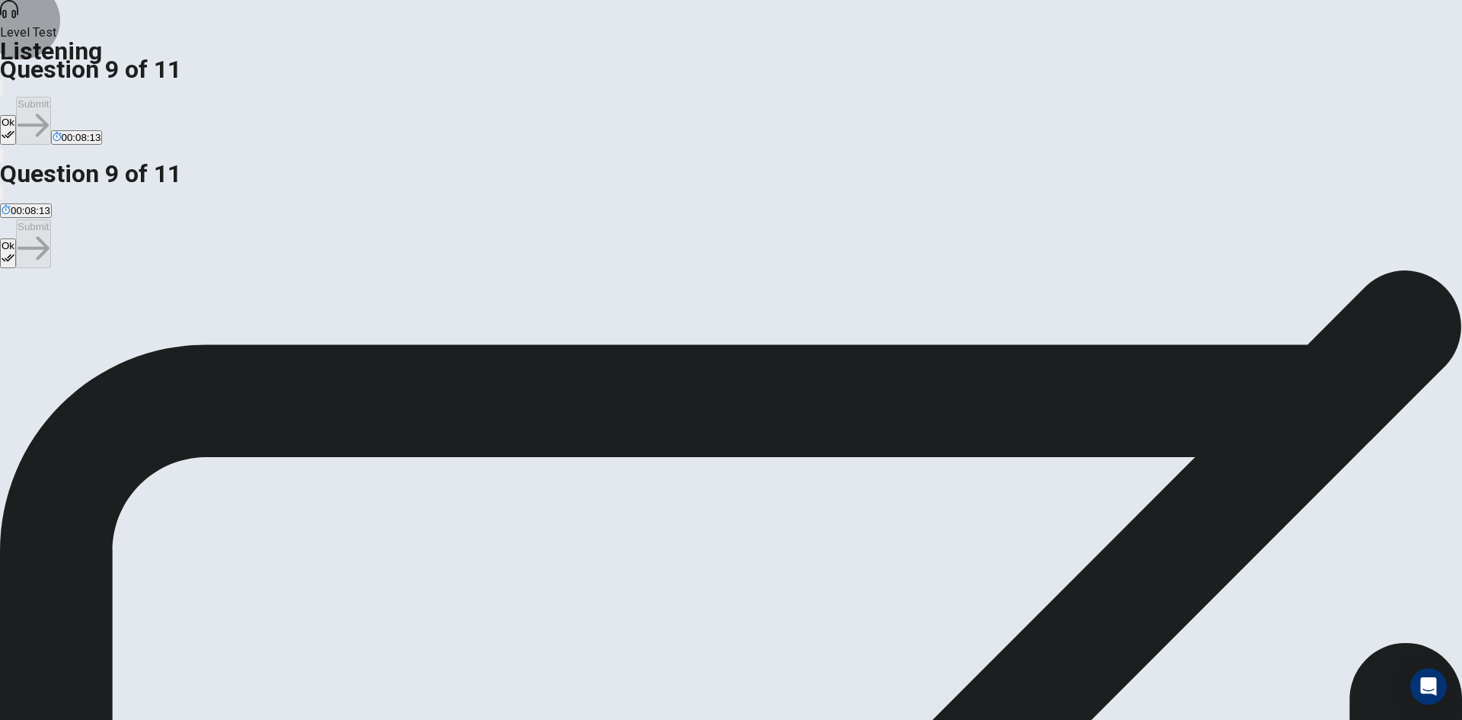
click at [16, 115] on button "Ok" at bounding box center [8, 130] width 16 height 30
click at [50, 97] on button "Submit" at bounding box center [33, 121] width 34 height 48
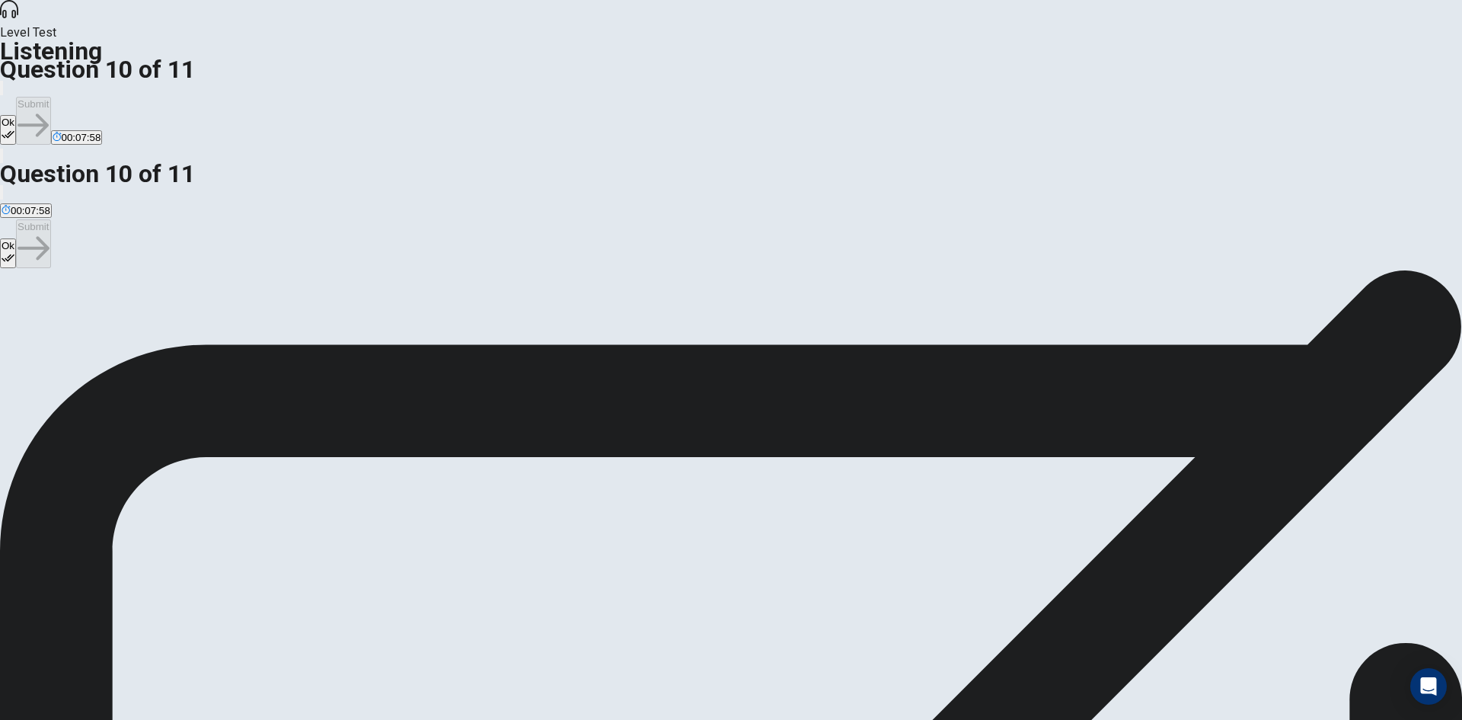
click at [16, 115] on button "Ok" at bounding box center [8, 130] width 16 height 30
click at [50, 97] on button "Submit" at bounding box center [33, 121] width 34 height 48
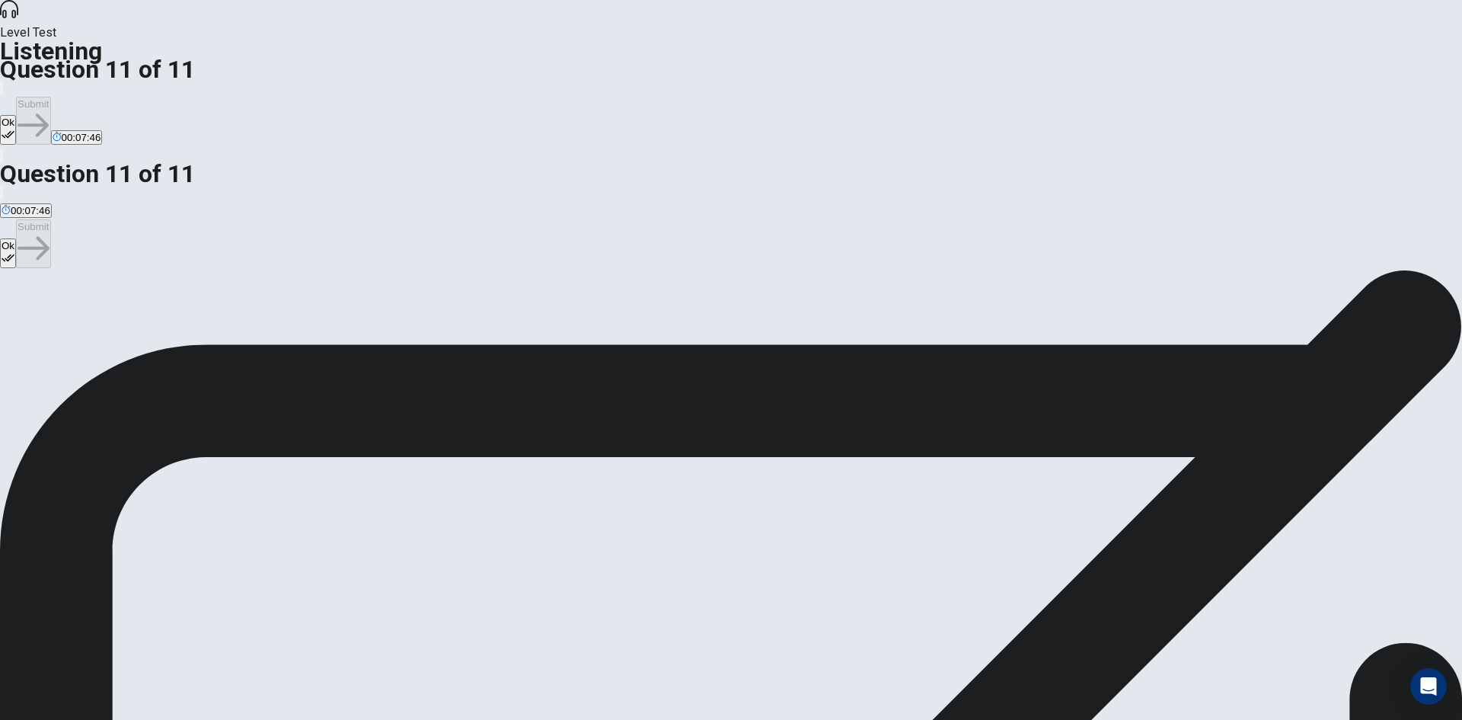
click at [16, 115] on button "Ok" at bounding box center [8, 130] width 16 height 30
click at [50, 97] on button "Submit" at bounding box center [33, 121] width 34 height 48
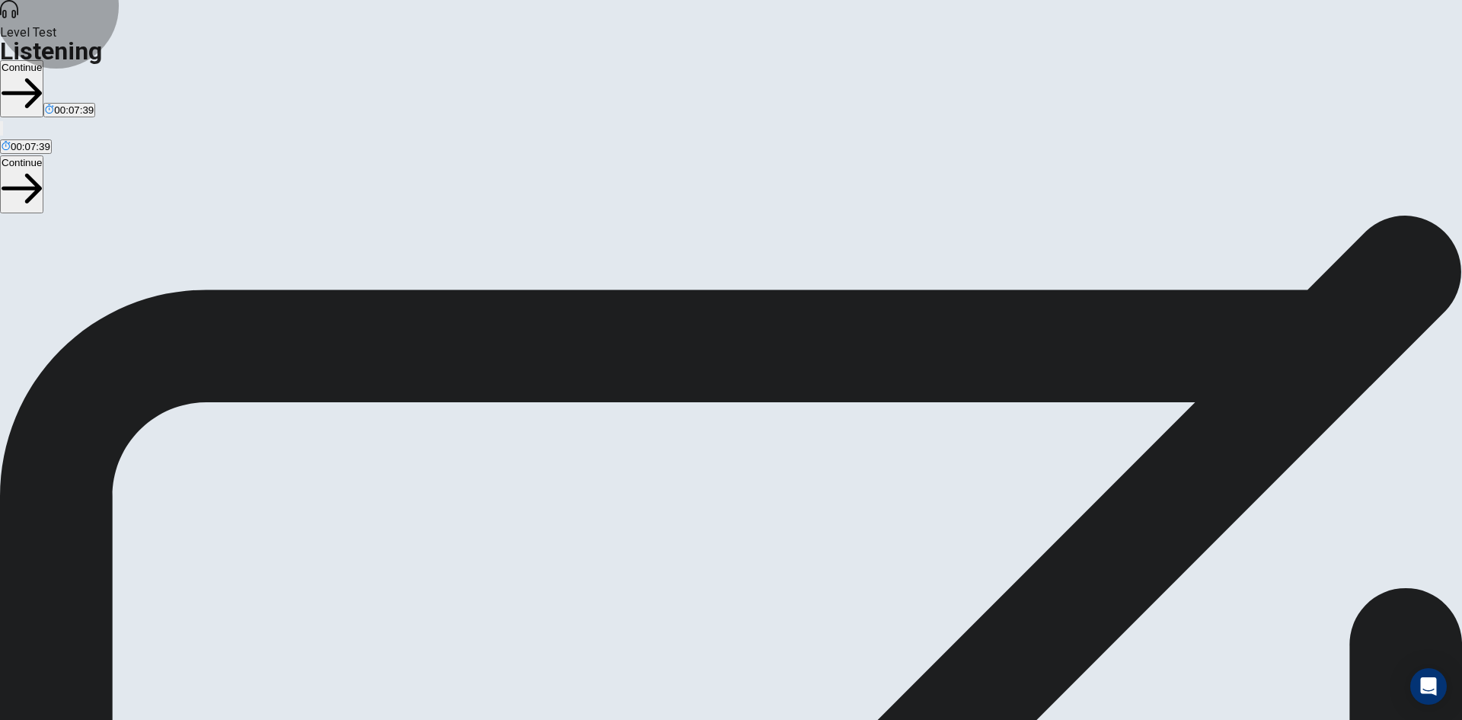
click at [43, 60] on button "Continue" at bounding box center [21, 88] width 43 height 57
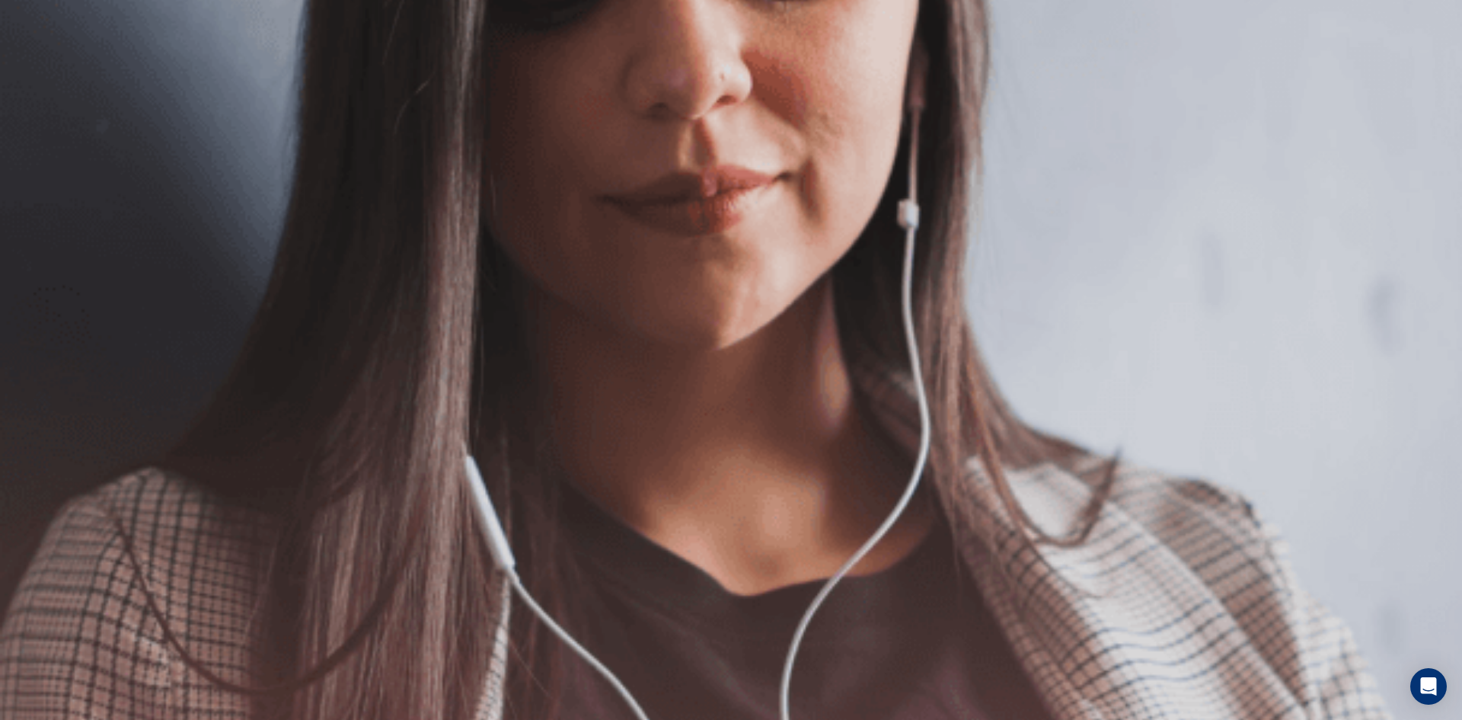
scroll to position [0, 0]
click at [43, 78] on button "Continue" at bounding box center [21, 106] width 43 height 57
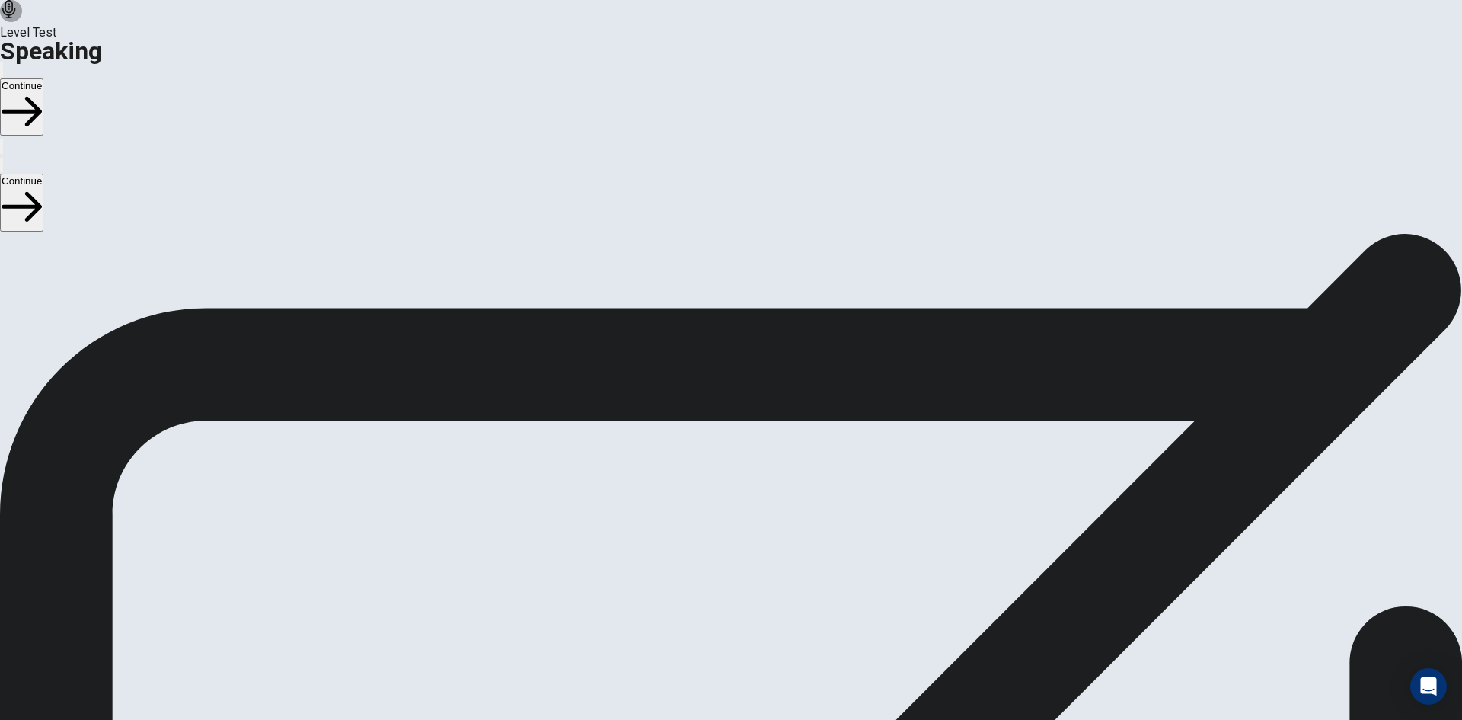
click at [43, 78] on button "Continue" at bounding box center [21, 106] width 43 height 57
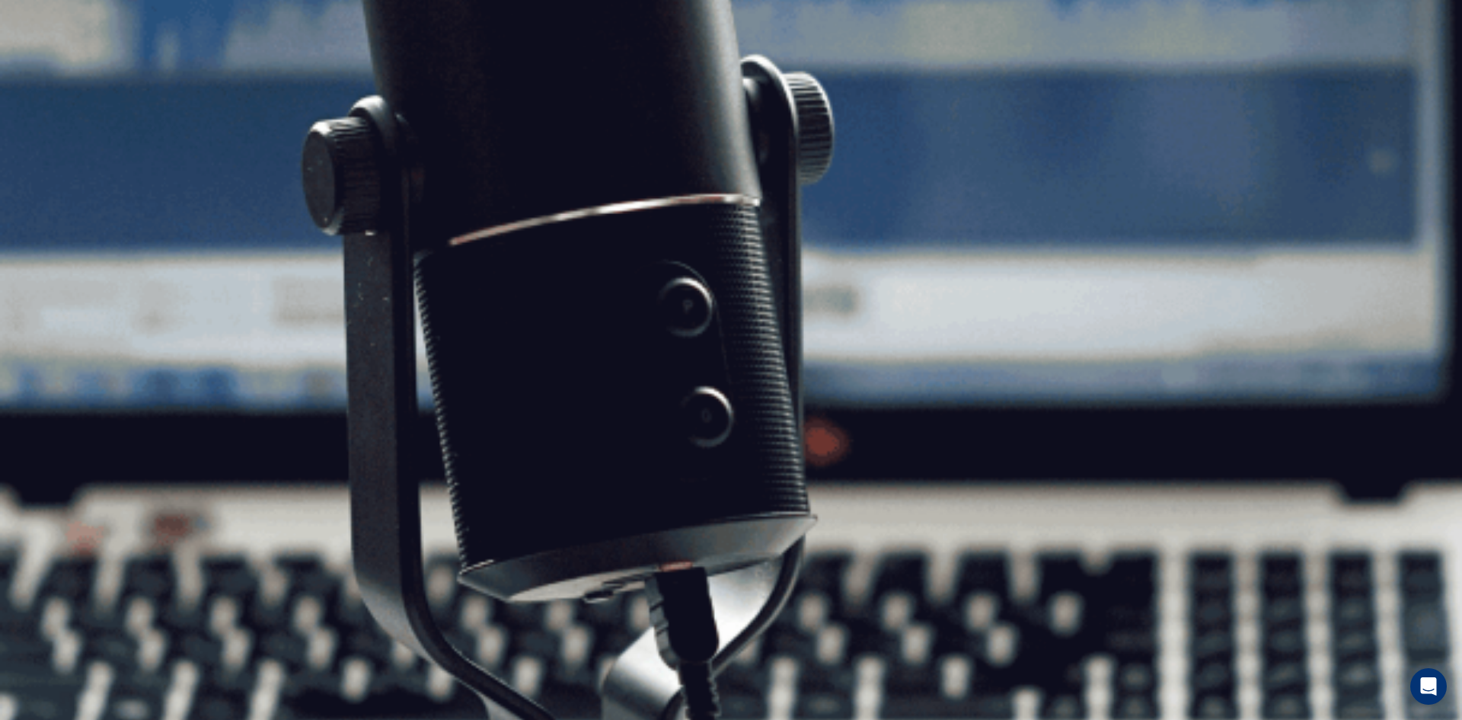
click at [43, 78] on button "Continue" at bounding box center [21, 106] width 43 height 57
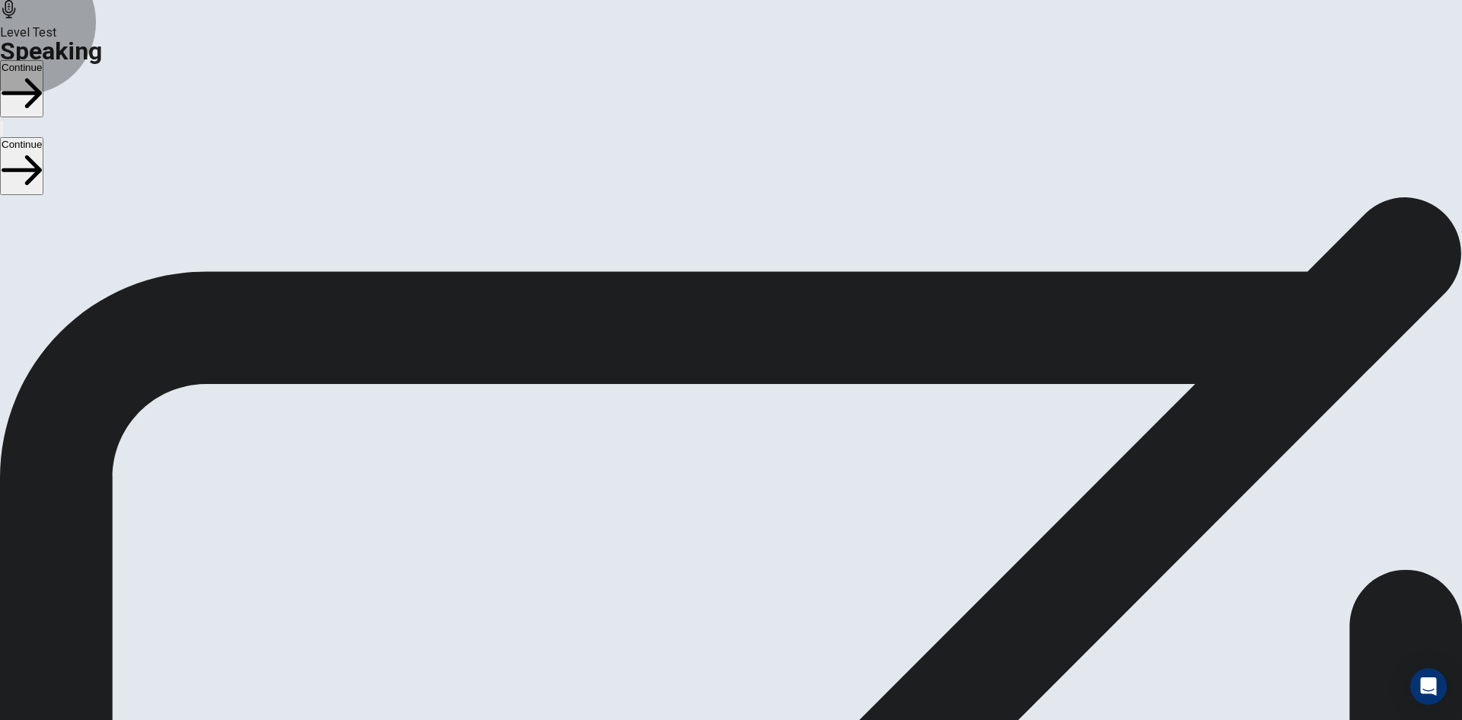
click at [43, 60] on button "Continue" at bounding box center [21, 88] width 43 height 57
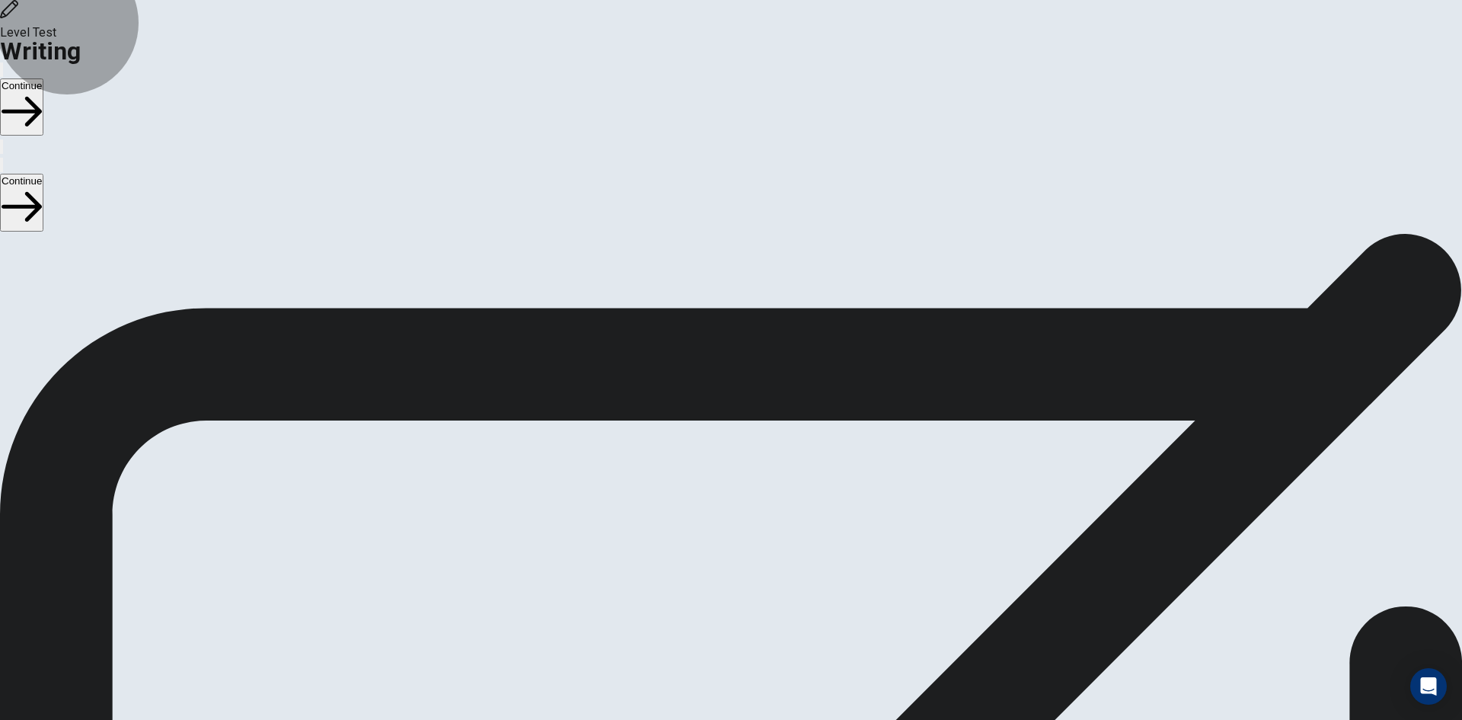
click at [43, 78] on button "Continue" at bounding box center [21, 106] width 43 height 57
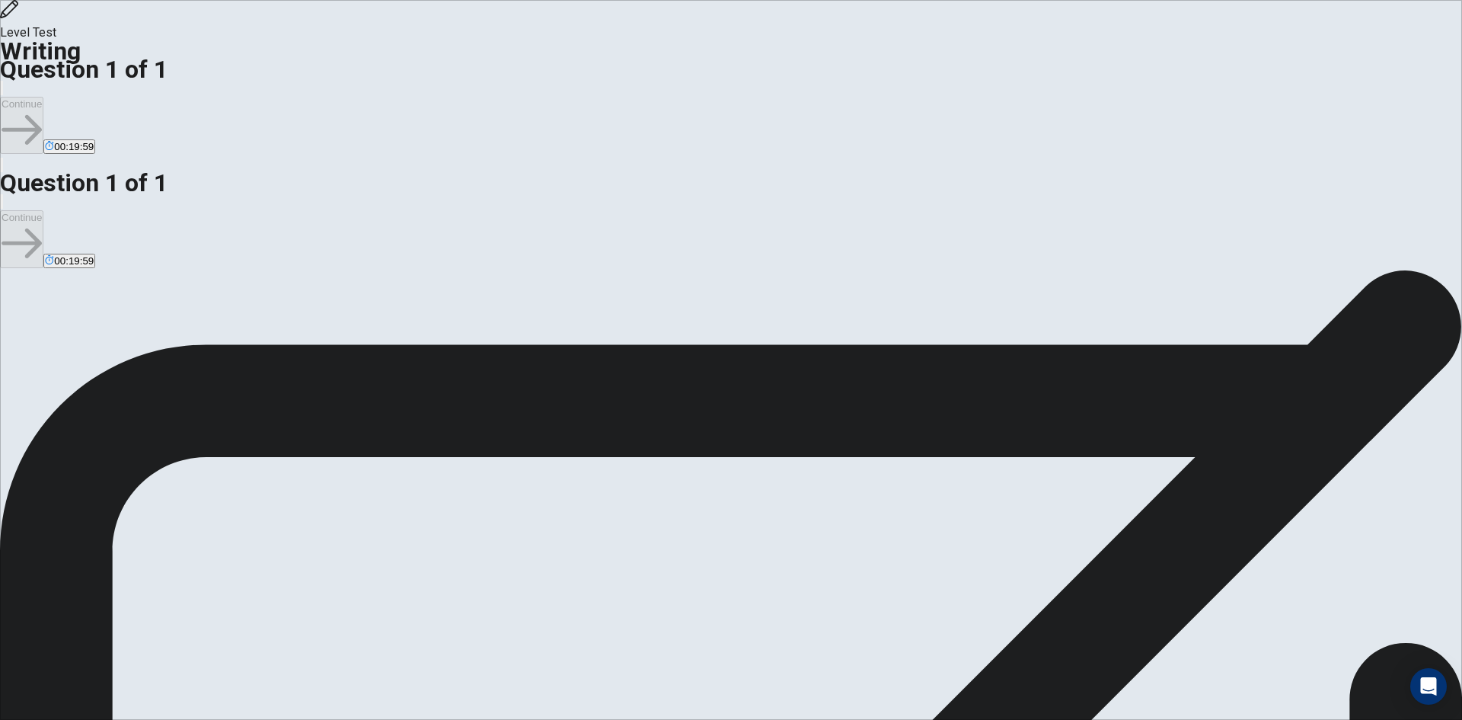
type textarea "**********"
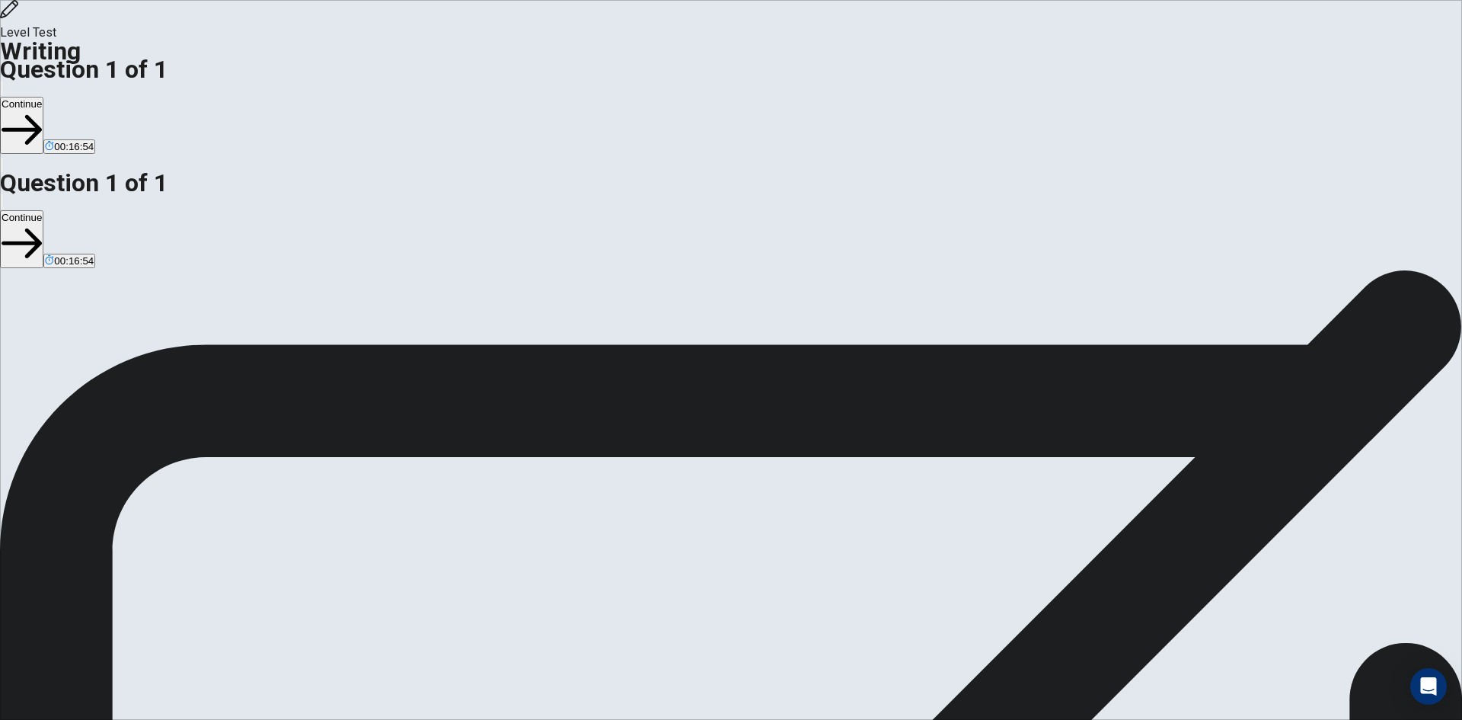
drag, startPoint x: 1073, startPoint y: 299, endPoint x: 1174, endPoint y: 297, distance: 101.3
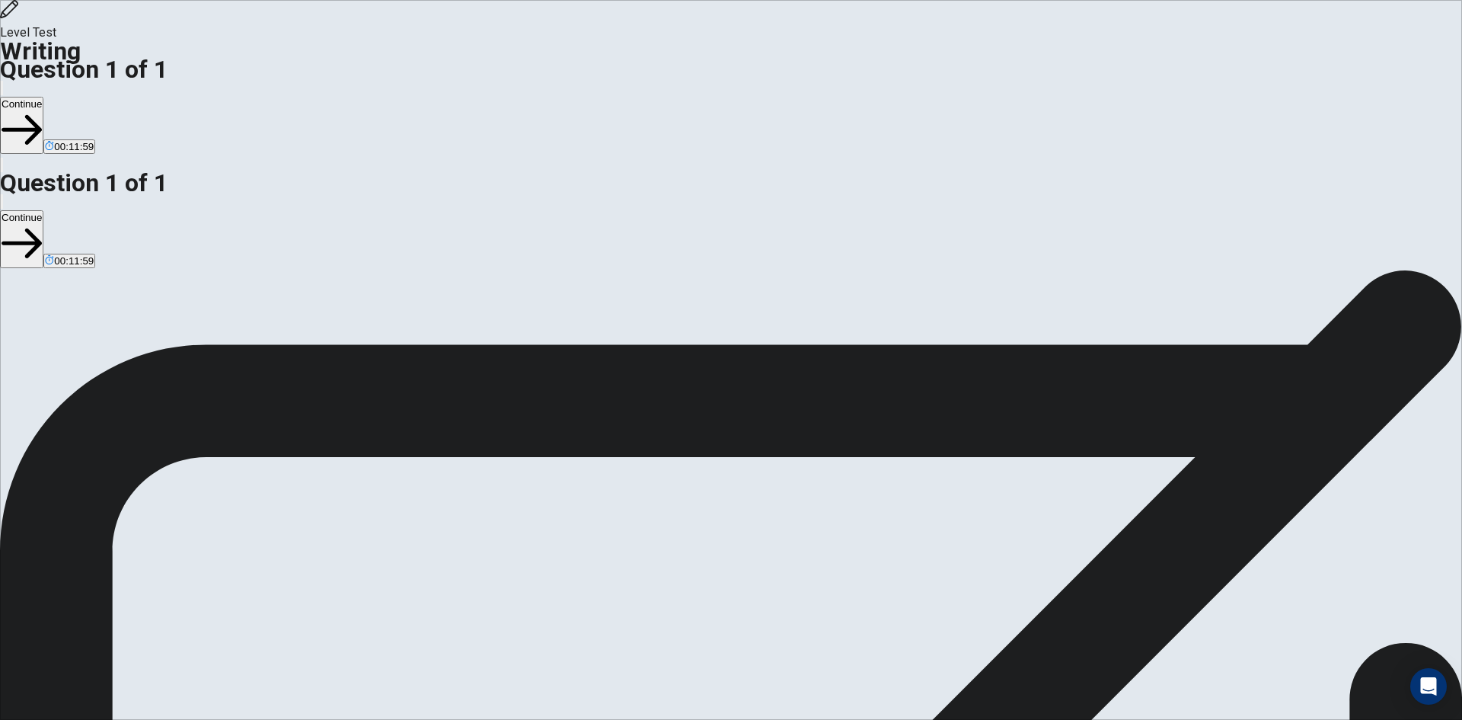
drag, startPoint x: 901, startPoint y: 501, endPoint x: 727, endPoint y: 487, distance: 175.0
click at [727, 487] on div "Directions Write an essay about your opinion on a topic. A good essay is usuall…" at bounding box center [731, 633] width 1462 height 726
drag, startPoint x: 1034, startPoint y: 152, endPoint x: 826, endPoint y: 174, distance: 209.8
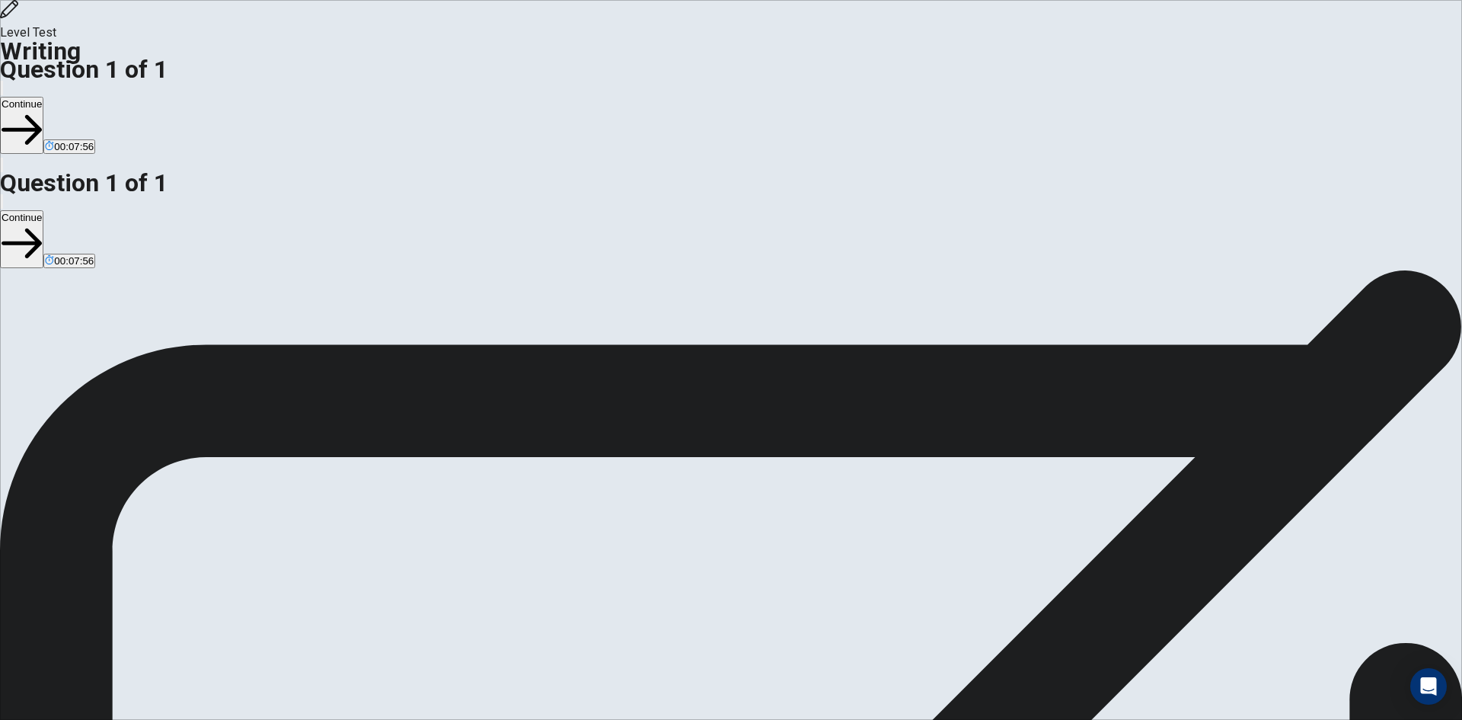
drag, startPoint x: 900, startPoint y: 242, endPoint x: 1146, endPoint y: 240, distance: 246.0
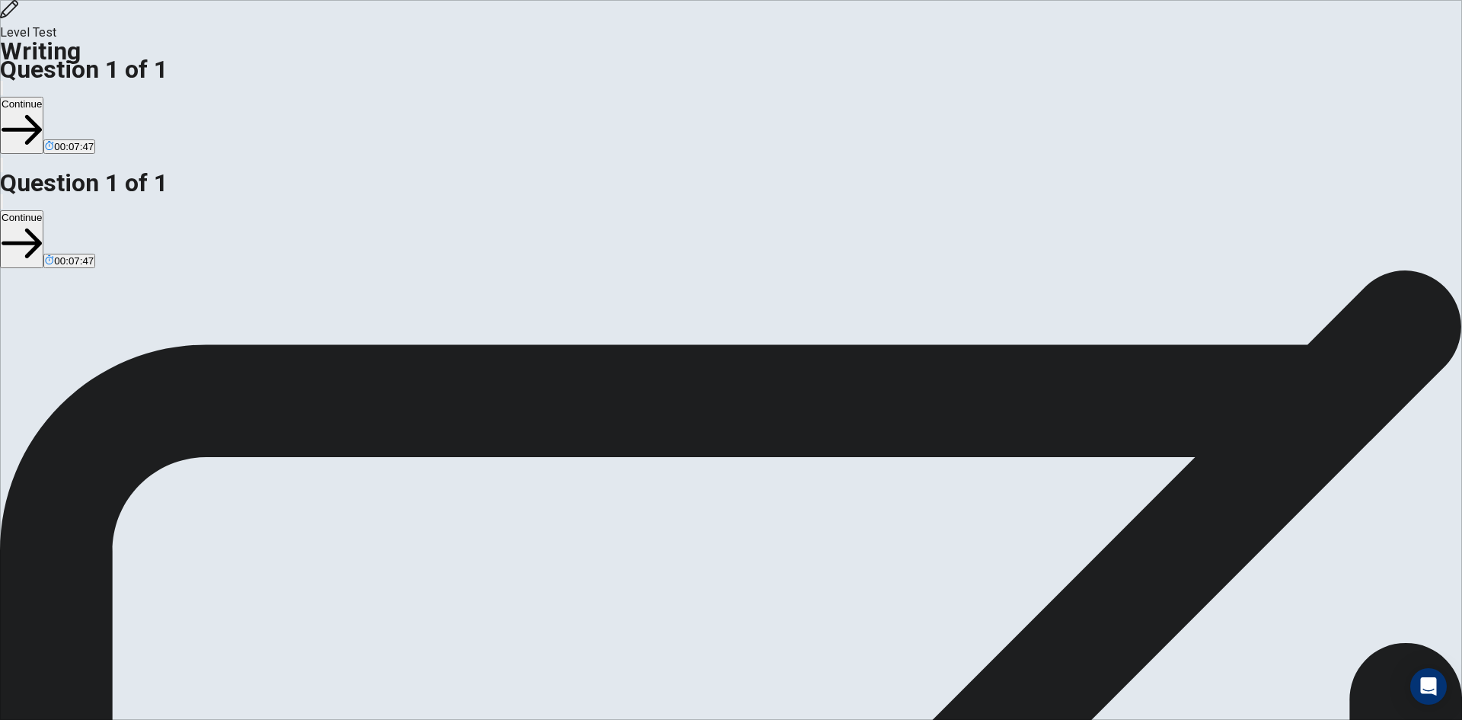
drag, startPoint x: 1047, startPoint y: 244, endPoint x: 1117, endPoint y: 243, distance: 70.1
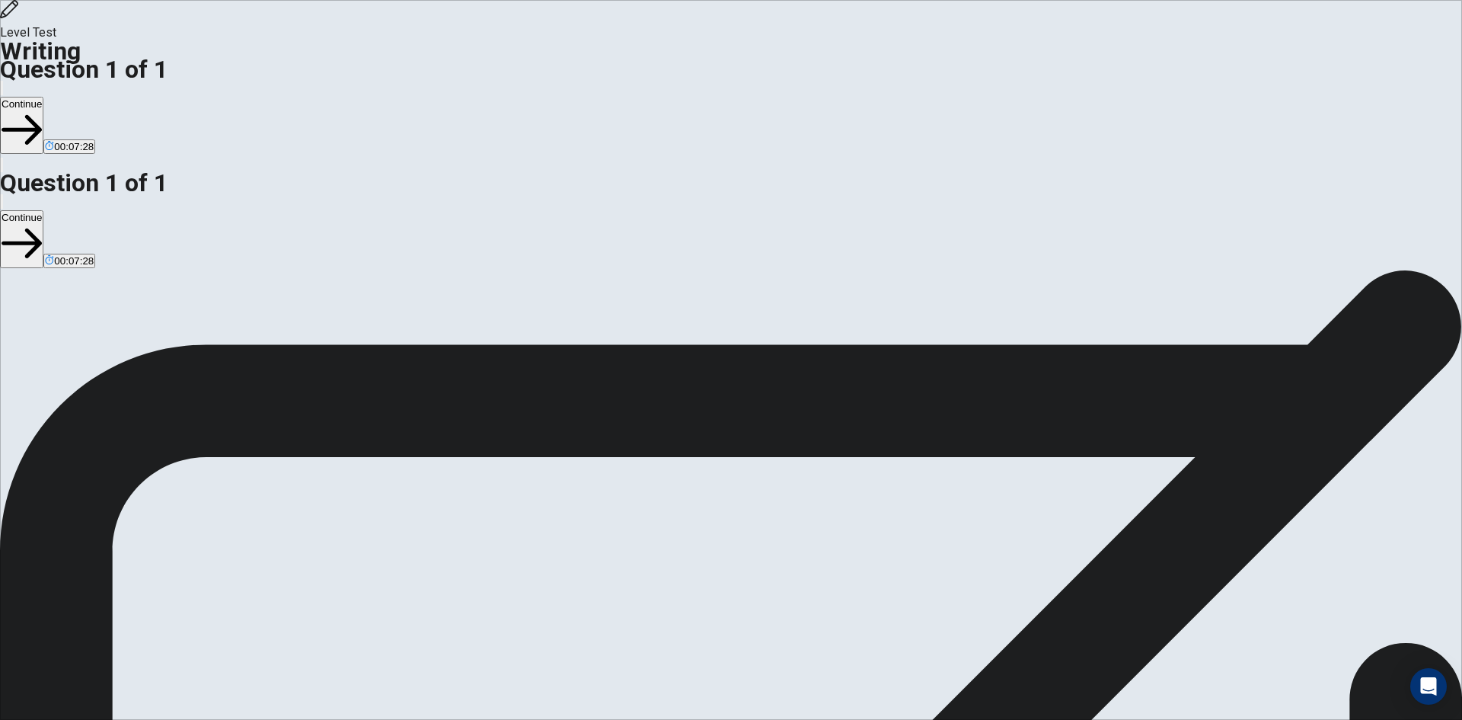
drag, startPoint x: 870, startPoint y: 296, endPoint x: 957, endPoint y: 292, distance: 86.9
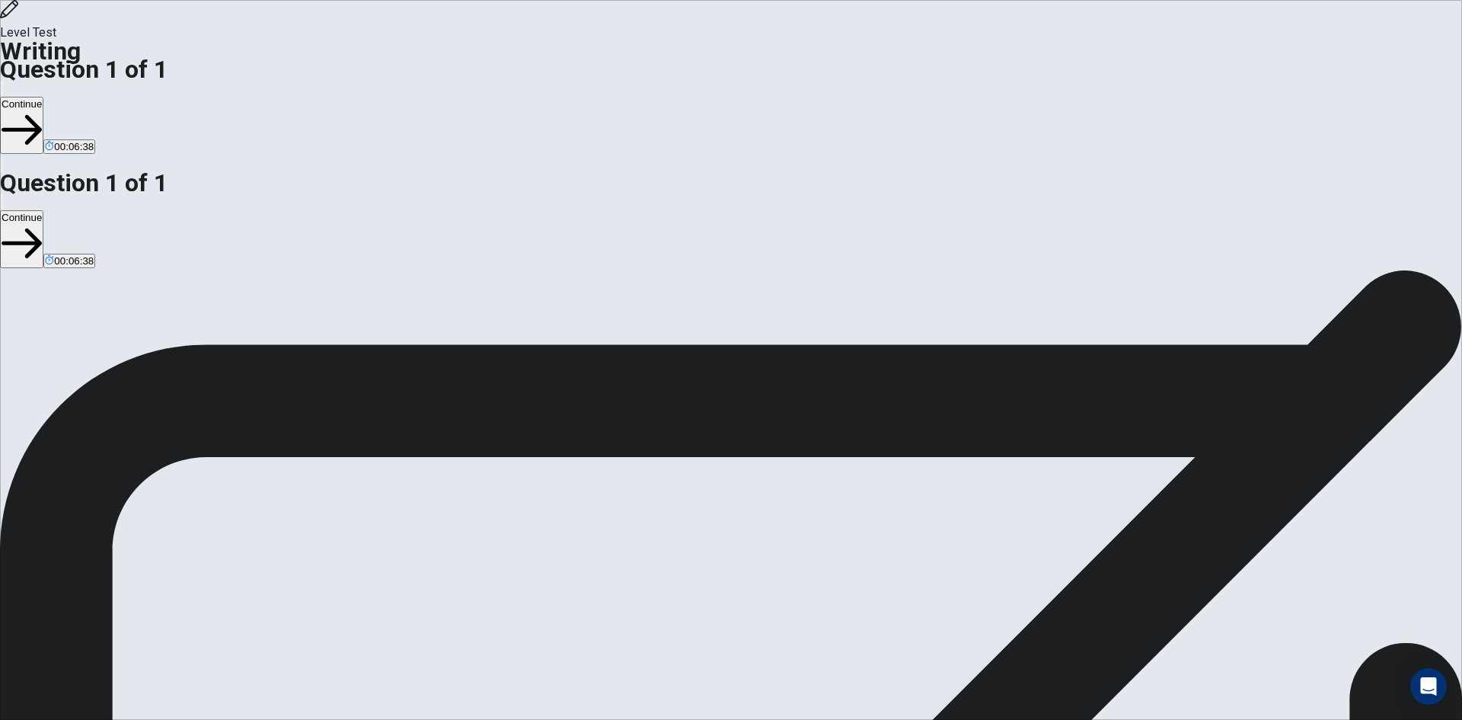
drag, startPoint x: 828, startPoint y: 309, endPoint x: 1013, endPoint y: 289, distance: 186.1
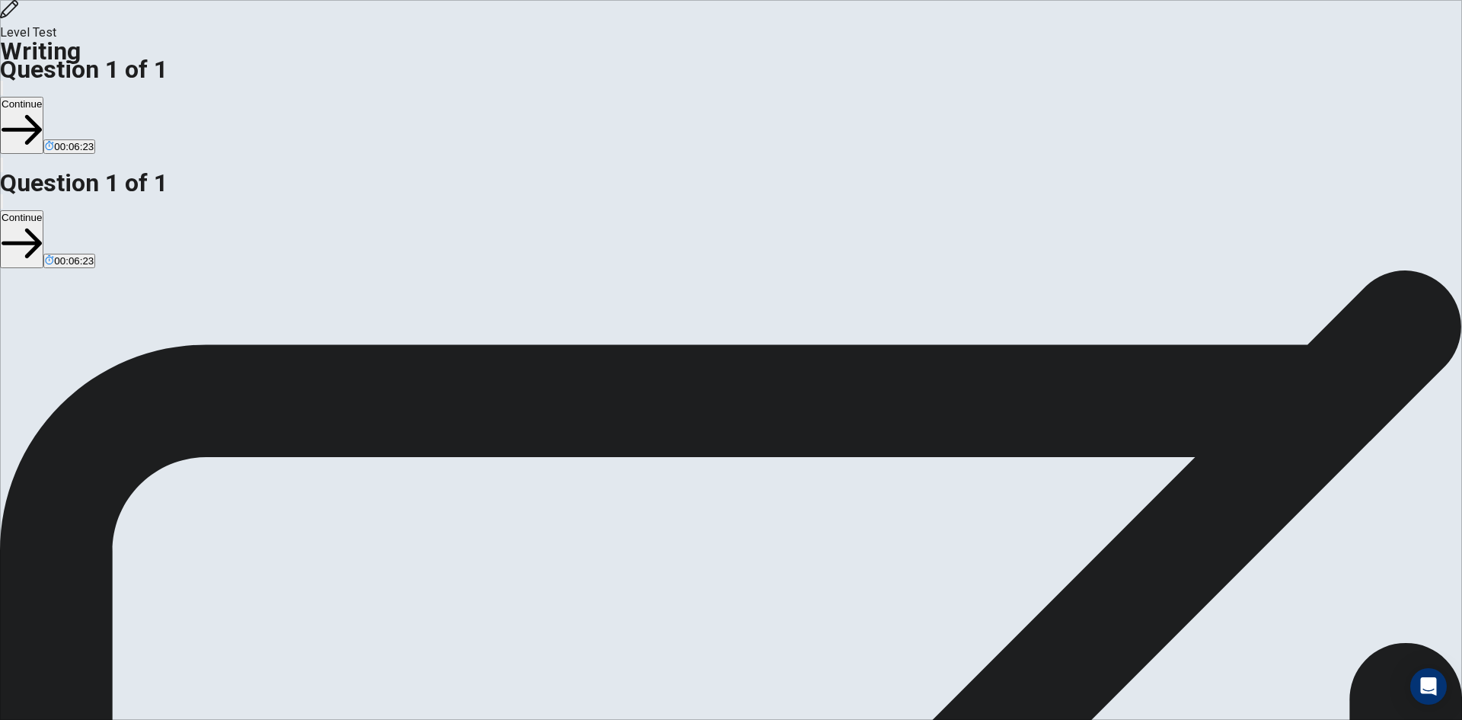
drag, startPoint x: 1039, startPoint y: 261, endPoint x: 808, endPoint y: 273, distance: 231.8
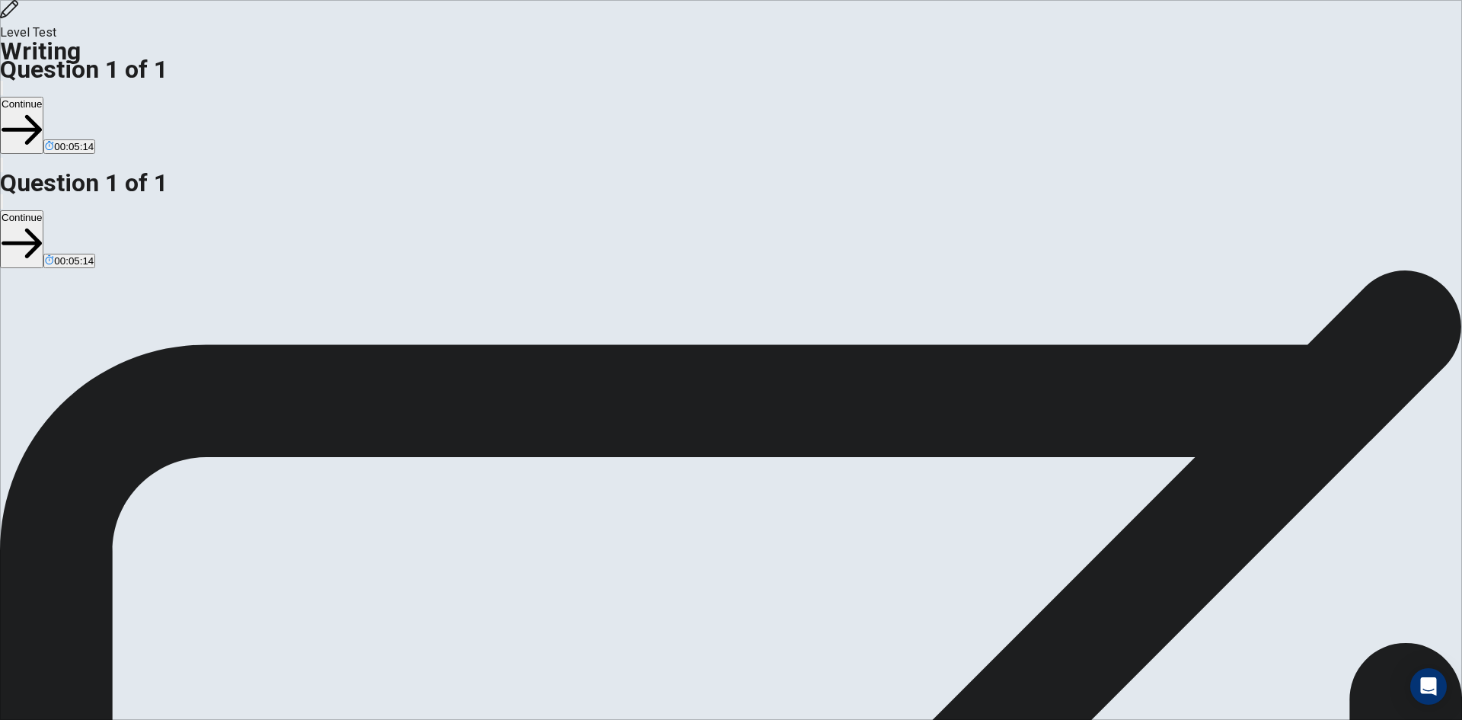
drag, startPoint x: 819, startPoint y: 347, endPoint x: 1042, endPoint y: 347, distance: 222.4
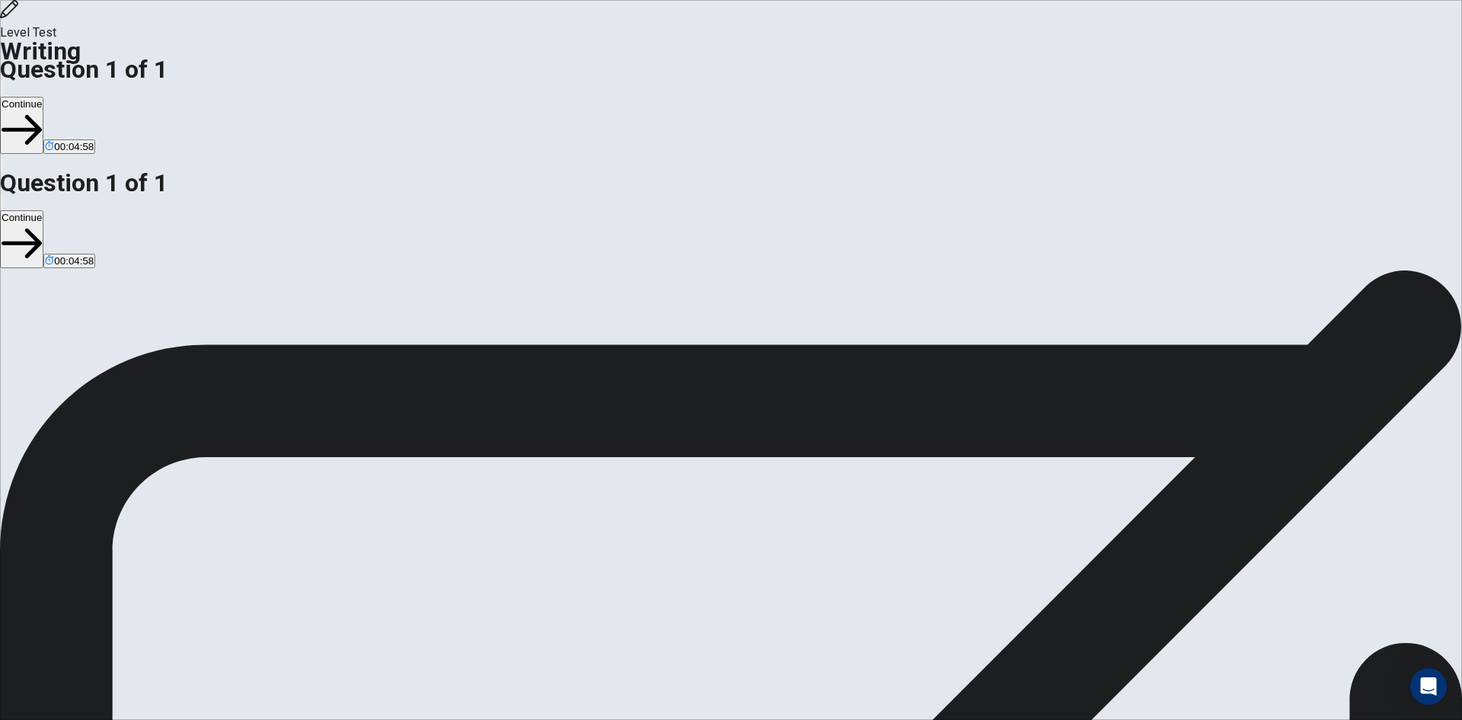
drag, startPoint x: 1106, startPoint y: 367, endPoint x: 1115, endPoint y: 369, distance: 9.3
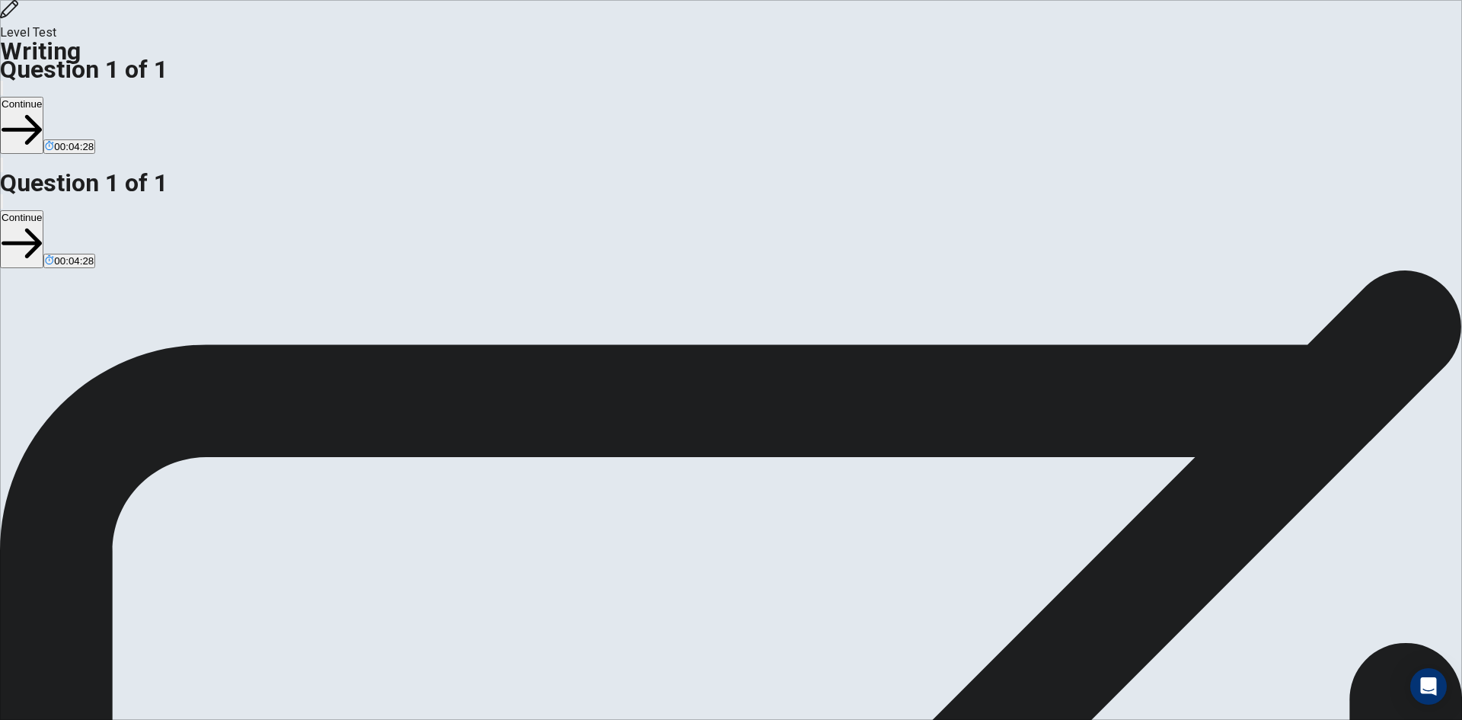
drag, startPoint x: 879, startPoint y: 398, endPoint x: 952, endPoint y: 396, distance: 73.1
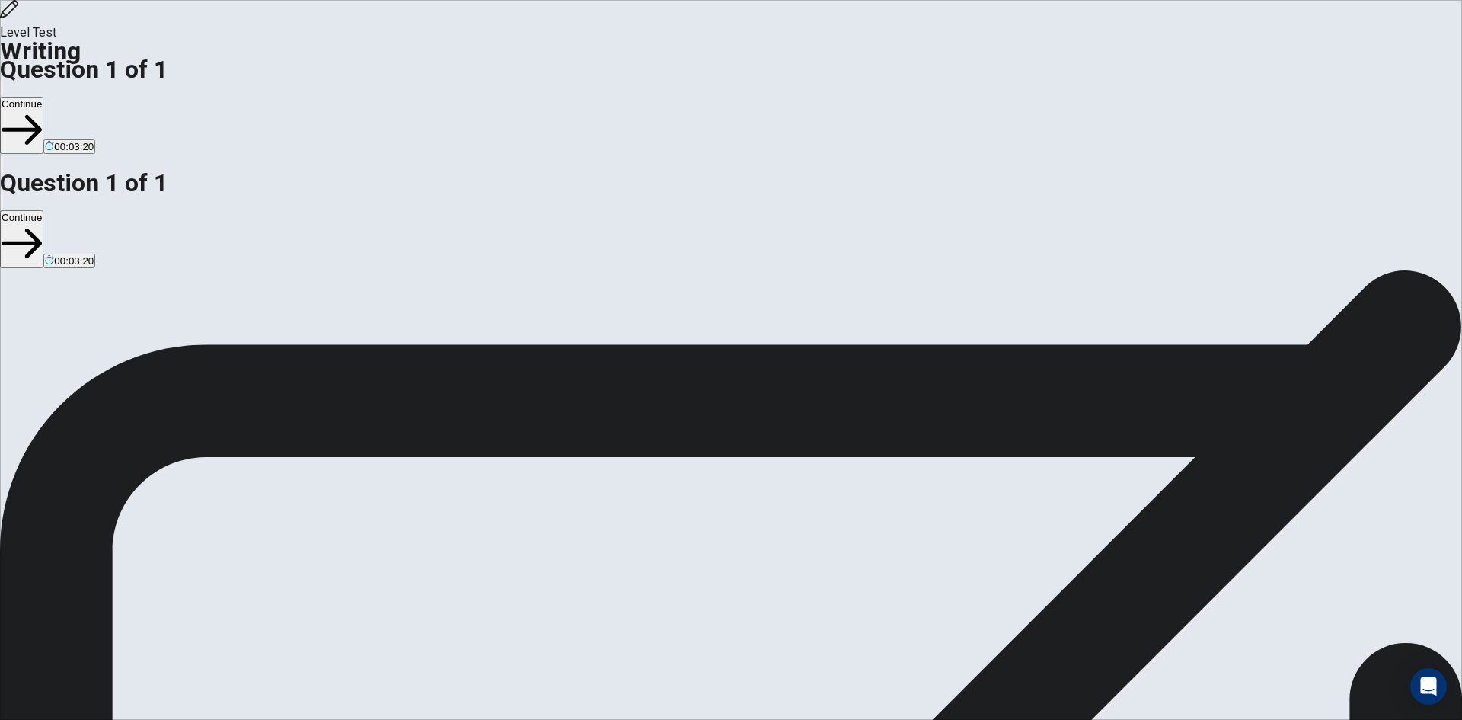
drag, startPoint x: 864, startPoint y: 442, endPoint x: 898, endPoint y: 446, distance: 33.8
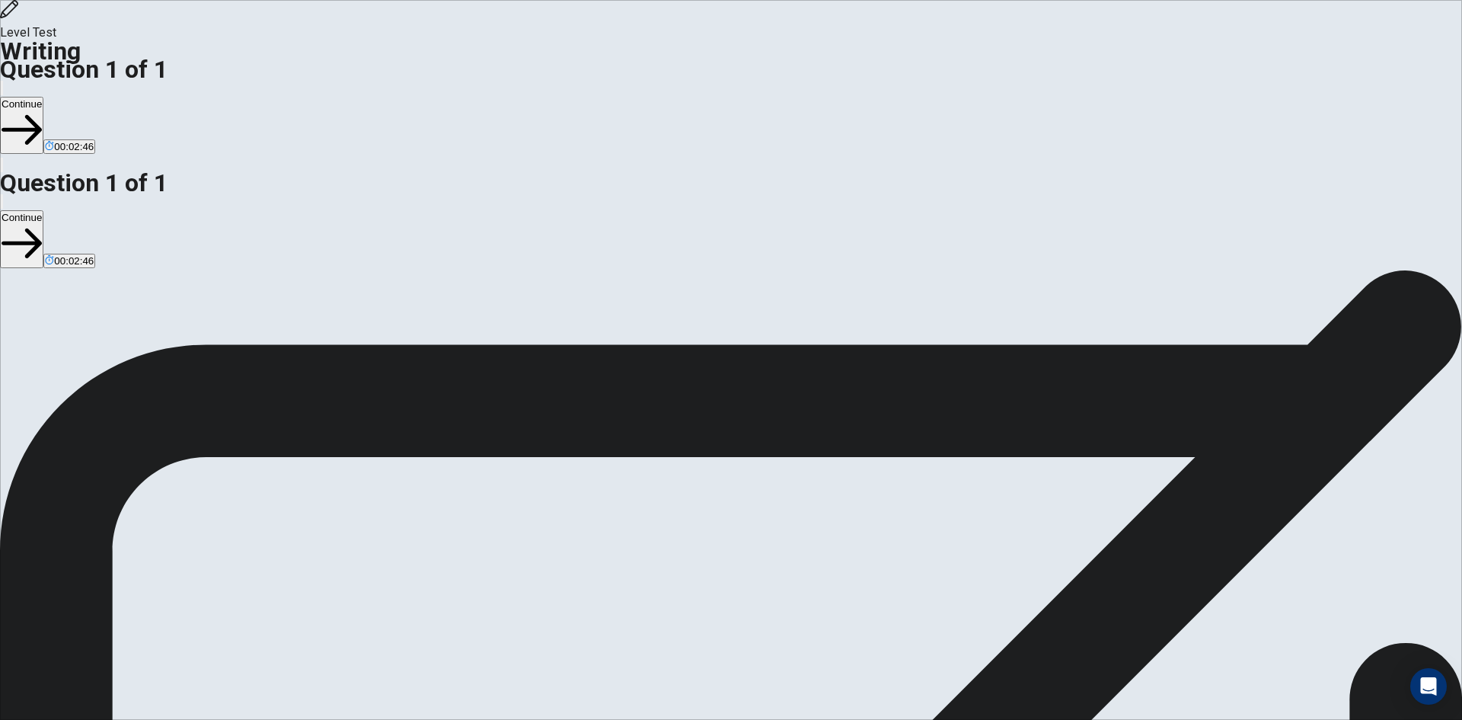
drag, startPoint x: 851, startPoint y: 466, endPoint x: 953, endPoint y: 455, distance: 102.6
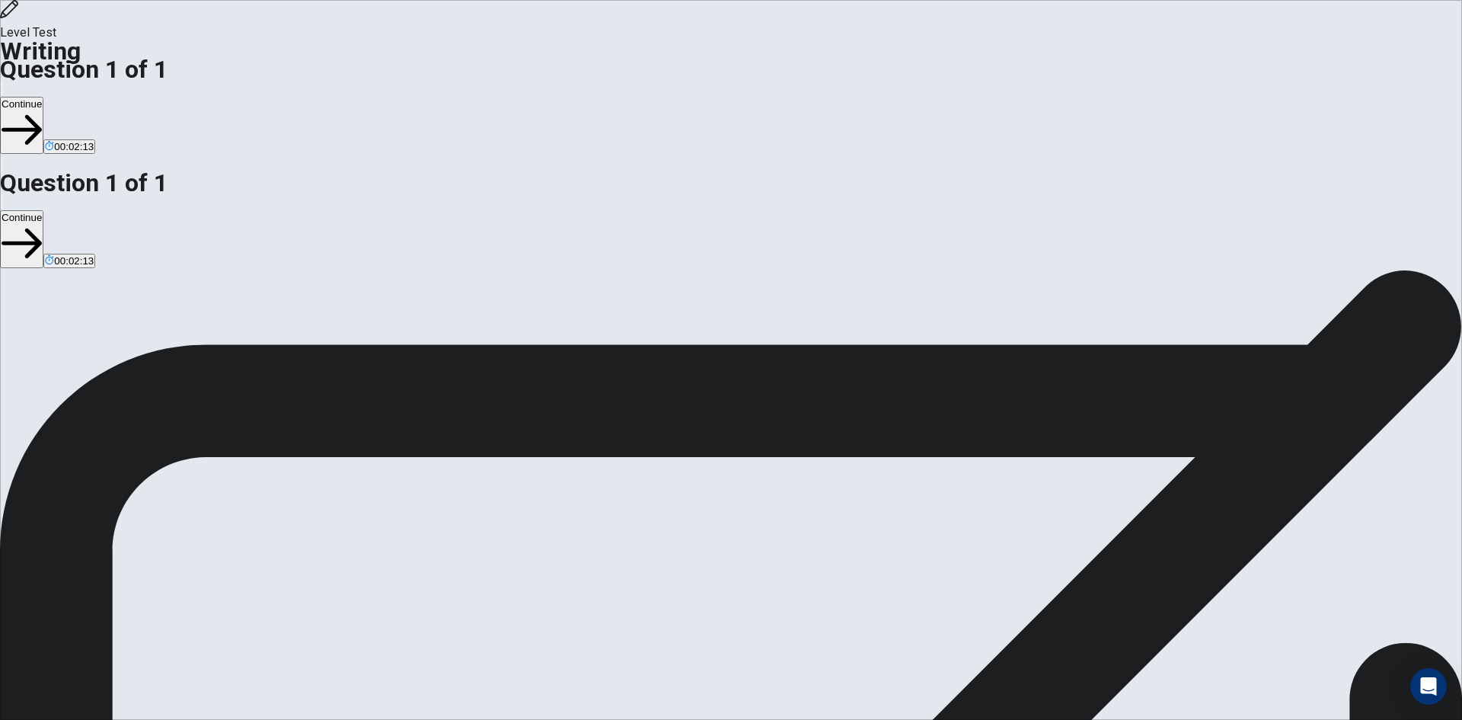
type textarea "**********"
click at [43, 97] on button "Continue" at bounding box center [21, 125] width 43 height 57
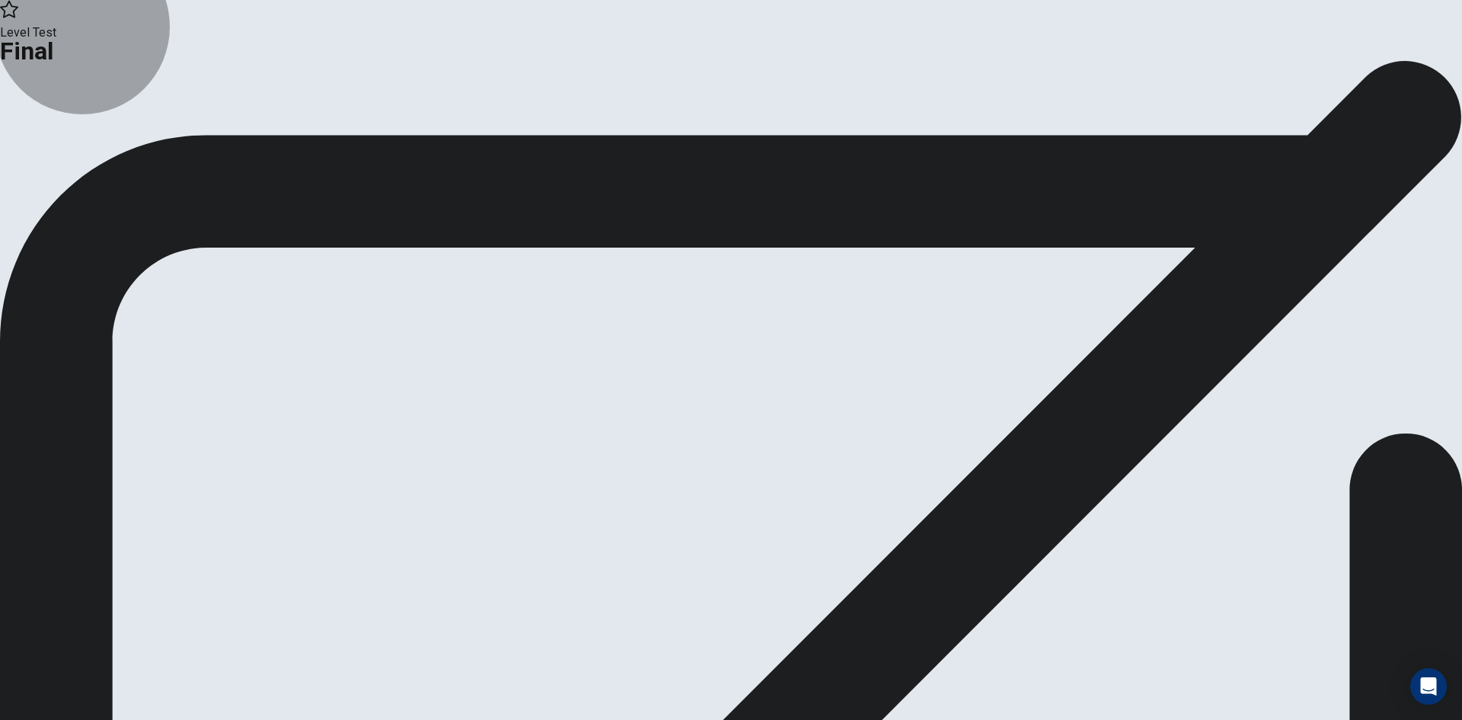
click at [121, 136] on button "Continue" at bounding box center [90, 125] width 62 height 21
